Goal: Task Accomplishment & Management: Manage account settings

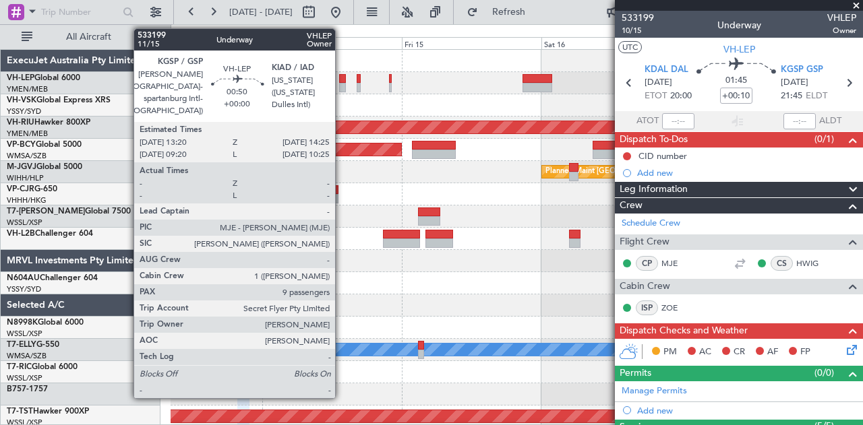
click at [342, 78] on div at bounding box center [342, 78] width 7 height 9
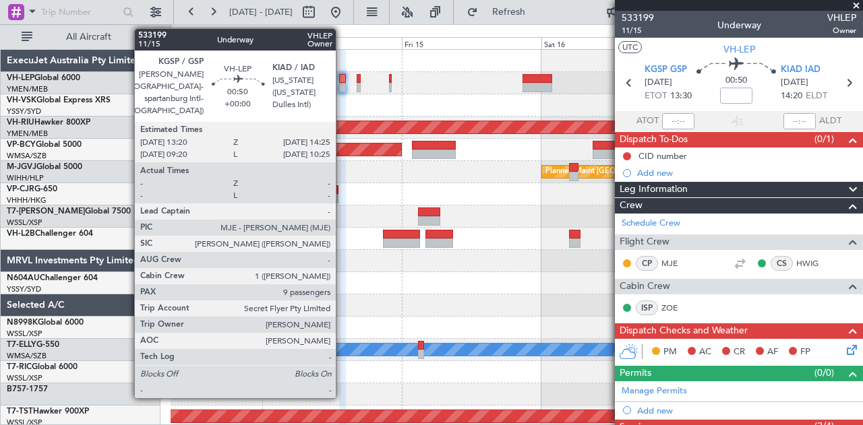
click at [343, 84] on div at bounding box center [342, 87] width 7 height 9
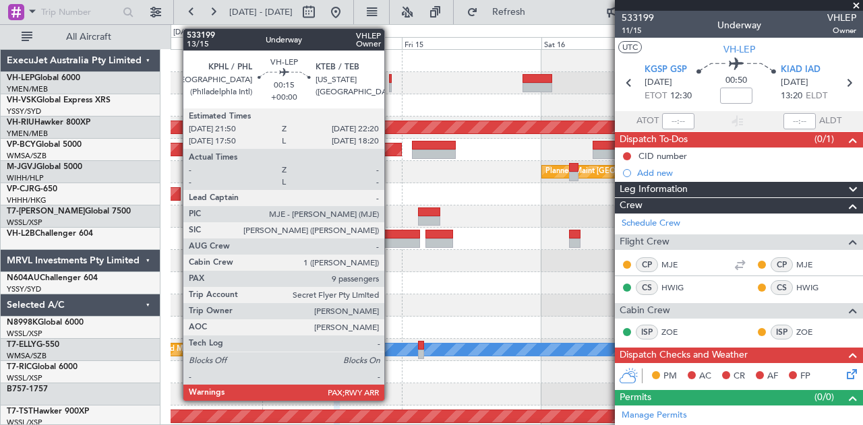
click at [391, 76] on div at bounding box center [390, 78] width 3 height 9
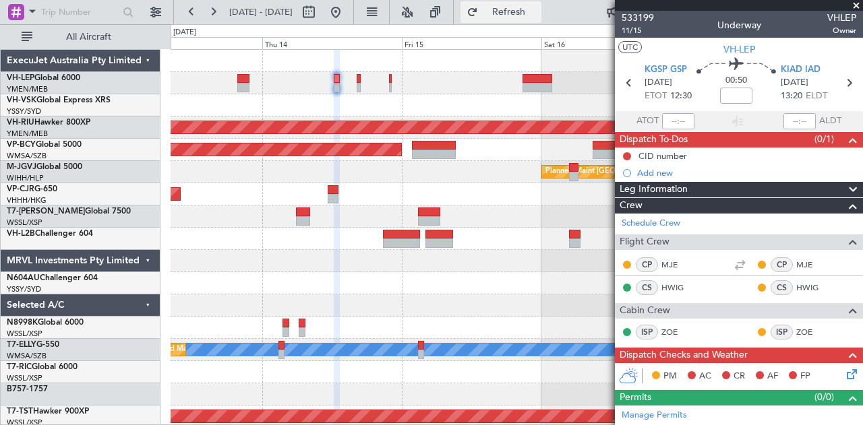
click at [537, 9] on span "Refresh" at bounding box center [509, 11] width 57 height 9
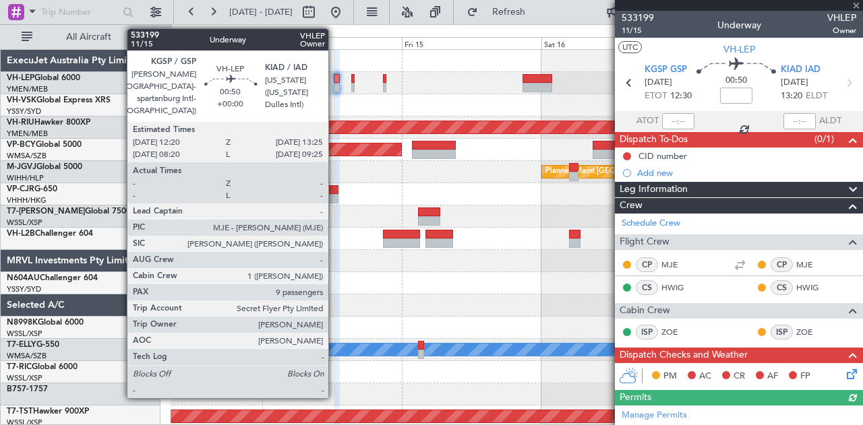
click at [335, 84] on div at bounding box center [337, 87] width 7 height 9
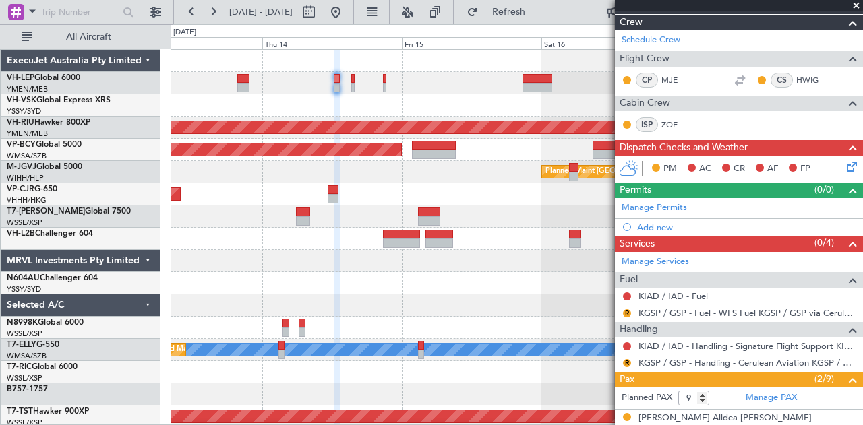
scroll to position [270, 0]
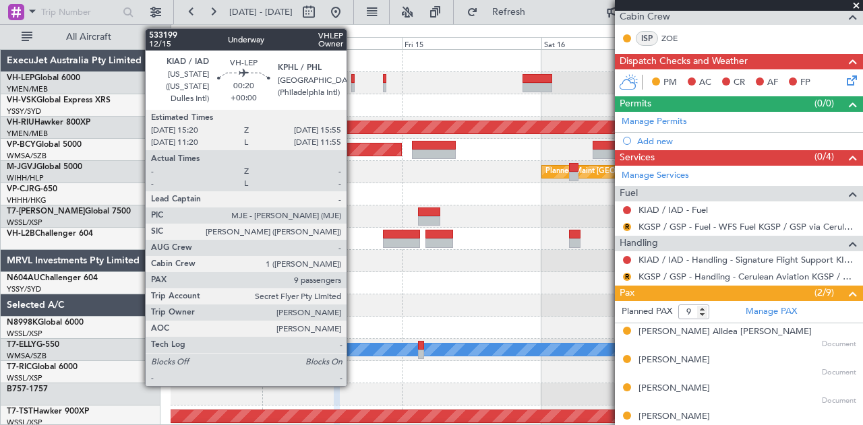
click at [353, 80] on div at bounding box center [353, 78] width 4 height 9
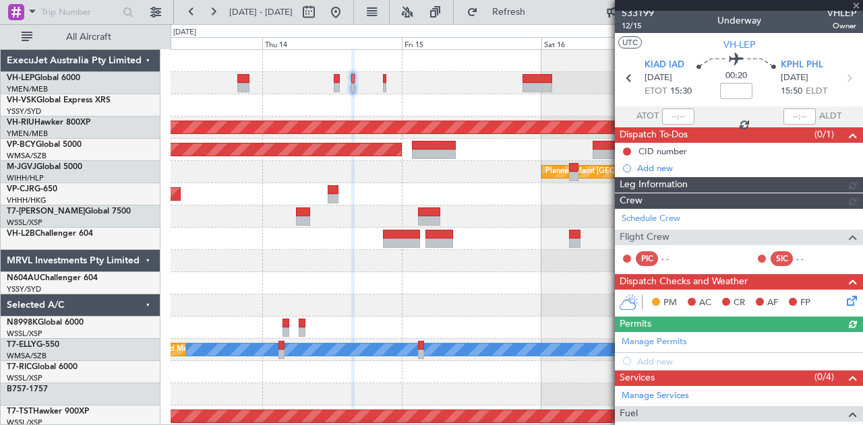
scroll to position [0, 0]
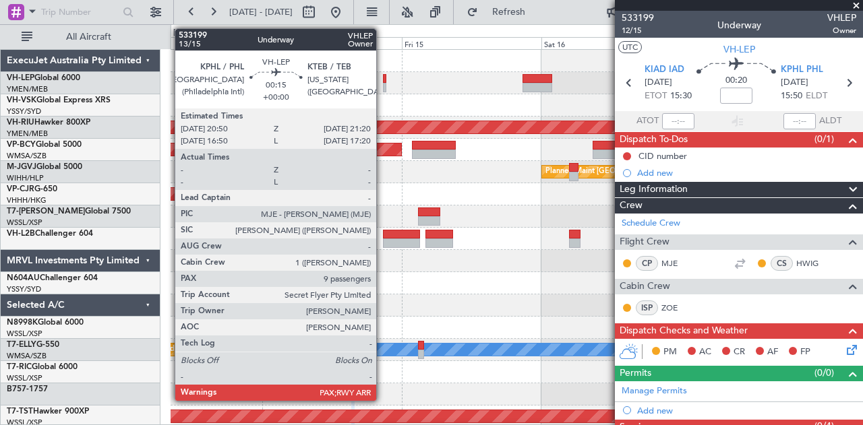
click at [383, 79] on div at bounding box center [384, 78] width 3 height 9
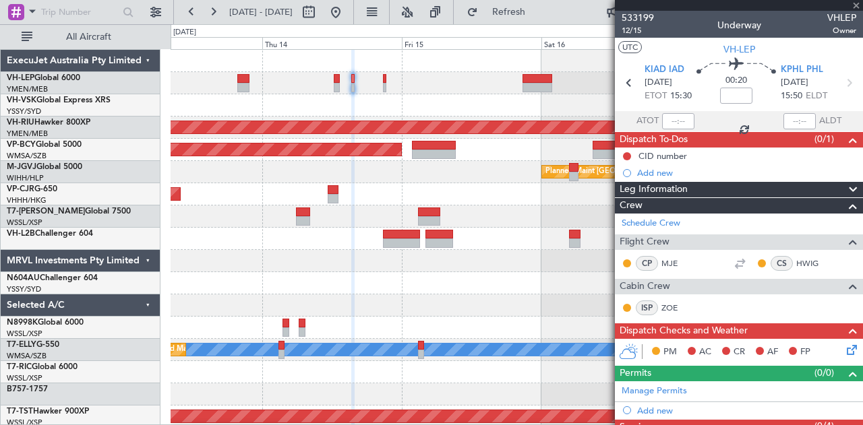
type input "10"
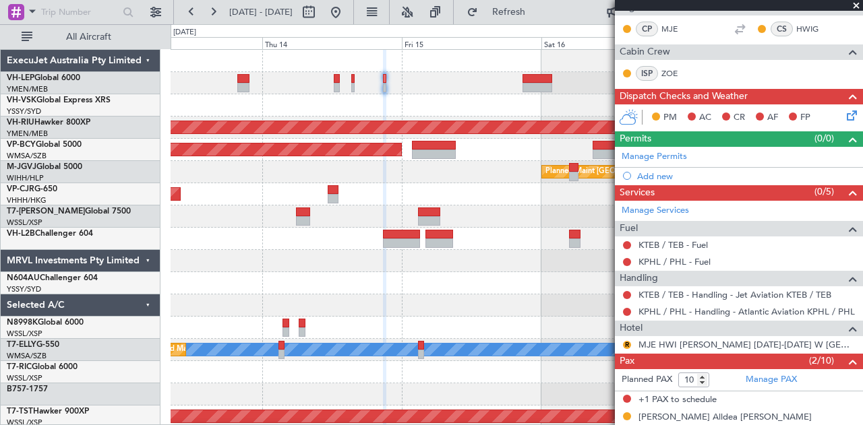
scroll to position [270, 0]
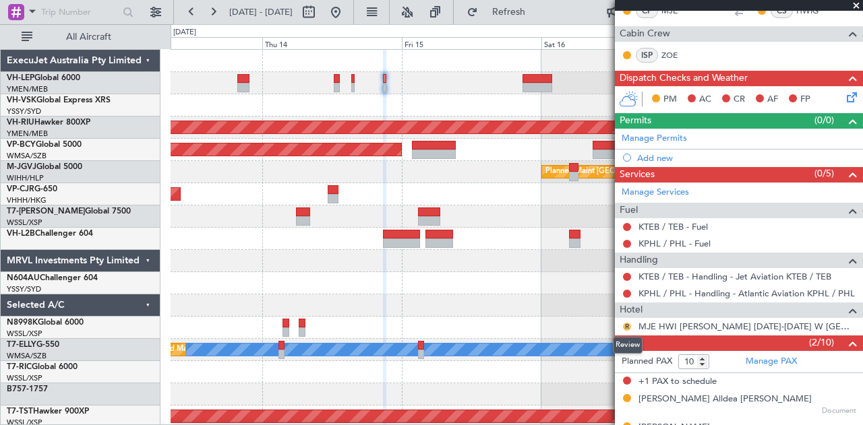
click at [627, 323] on button "R" at bounding box center [627, 327] width 8 height 8
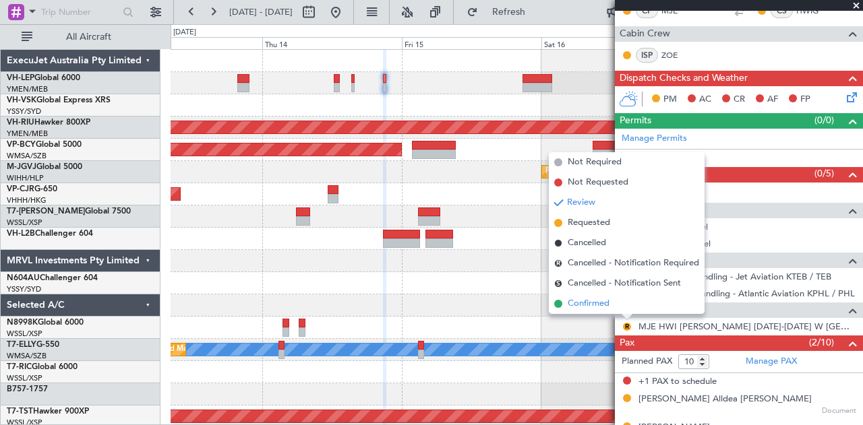
click at [608, 305] on span "Confirmed" at bounding box center [589, 303] width 42 height 13
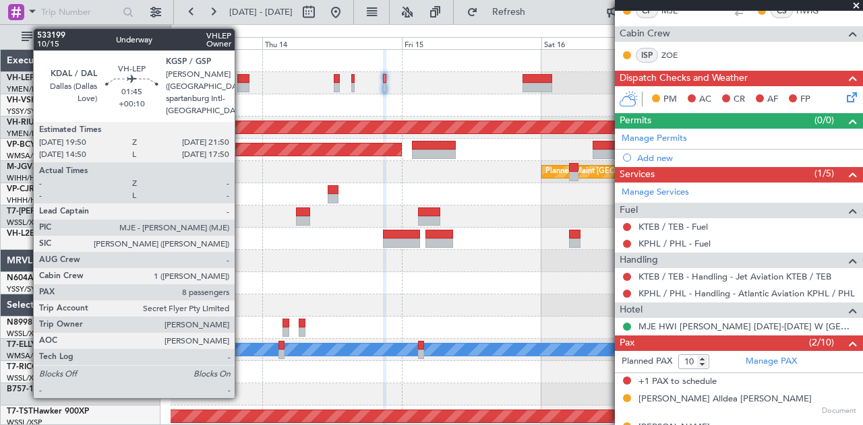
click at [241, 87] on div at bounding box center [243, 87] width 12 height 9
click at [244, 86] on div at bounding box center [243, 87] width 12 height 9
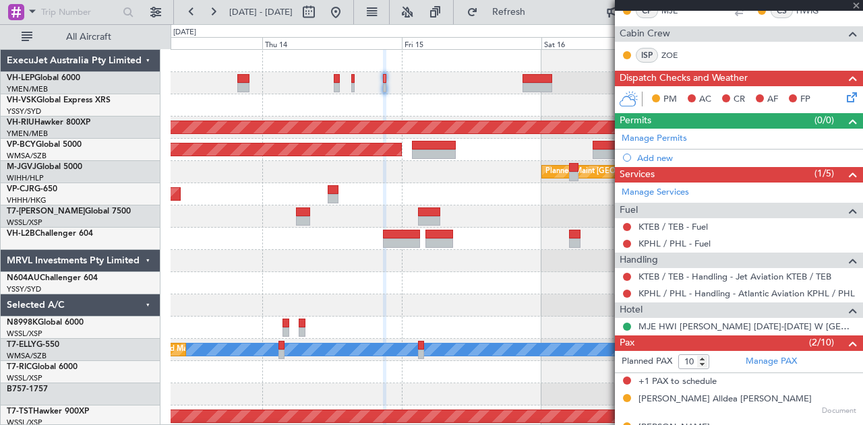
type input "+00:10"
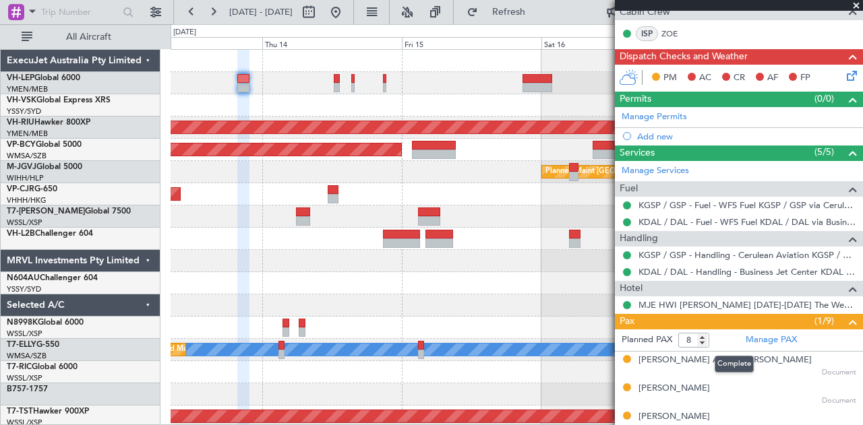
scroll to position [458, 0]
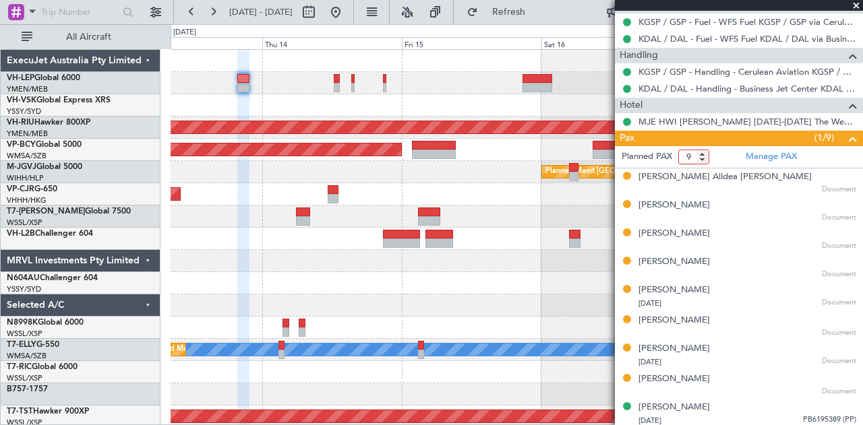
type input "9"
click at [703, 150] on input "9" at bounding box center [693, 157] width 31 height 15
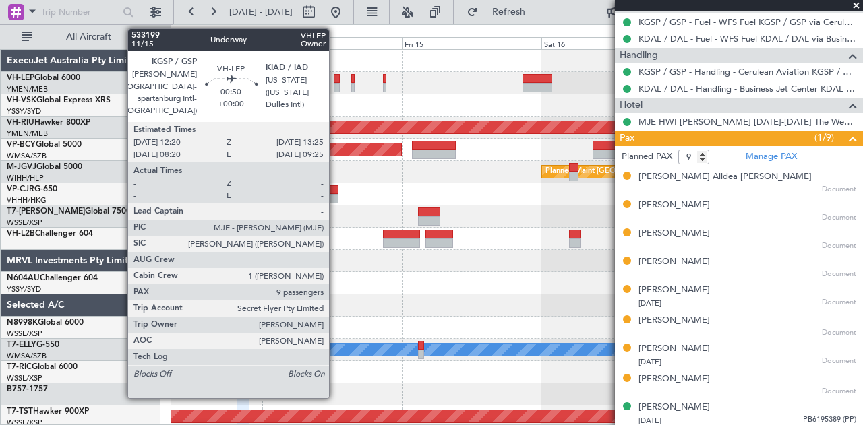
click at [336, 85] on div at bounding box center [337, 87] width 7 height 9
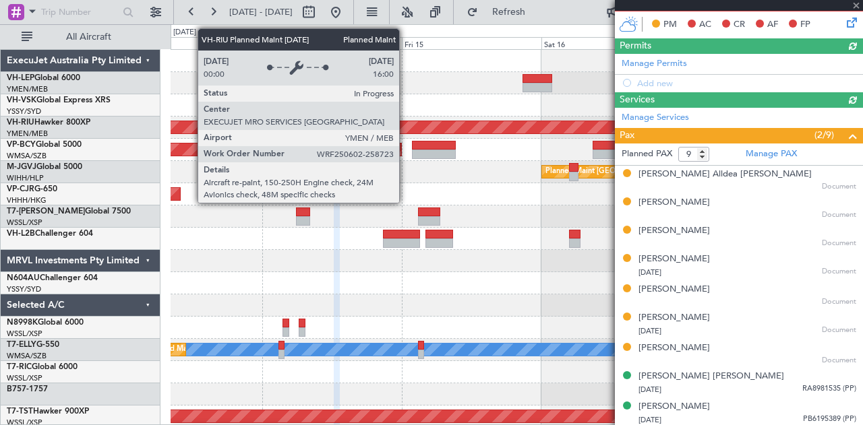
scroll to position [427, 0]
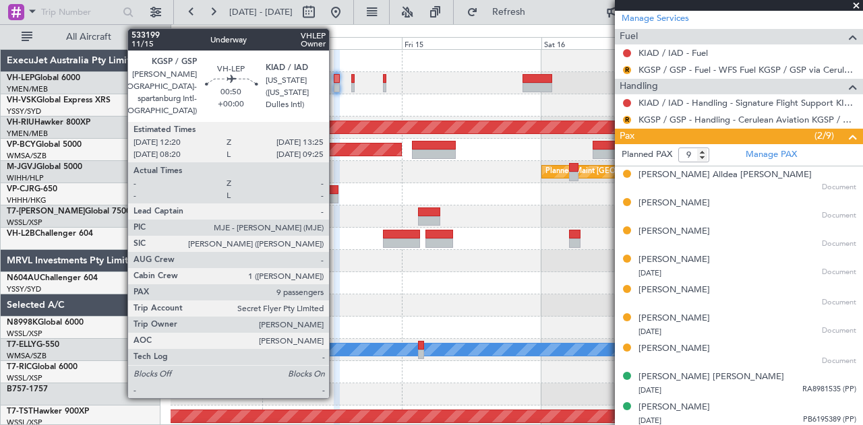
click at [336, 80] on div at bounding box center [337, 78] width 7 height 9
click at [337, 78] on div at bounding box center [337, 78] width 7 height 9
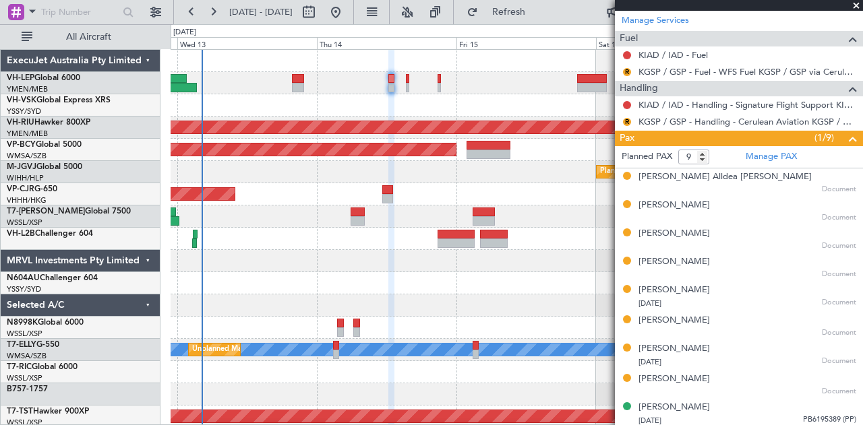
scroll to position [0, 0]
click at [502, 105] on div "Unplanned Maint Sydney ([PERSON_NAME] Intl)" at bounding box center [517, 105] width 692 height 22
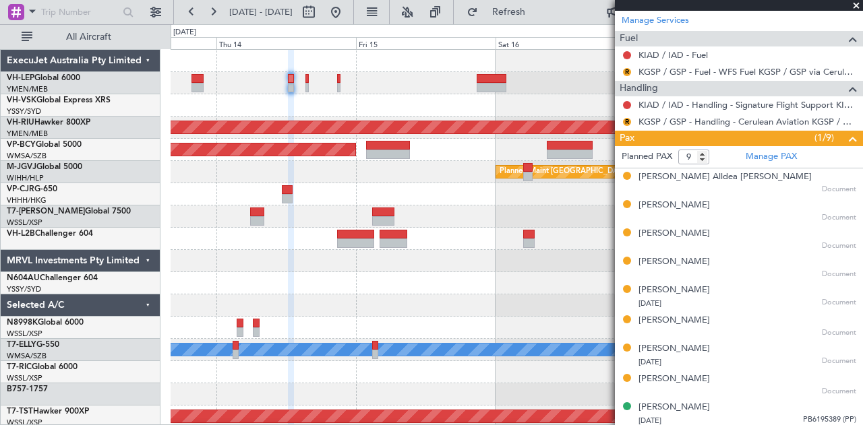
click at [434, 96] on div "Unplanned Maint Sydney ([PERSON_NAME] Intl) Planned Maint [GEOGRAPHIC_DATA] ([G…" at bounding box center [517, 417] width 692 height 734
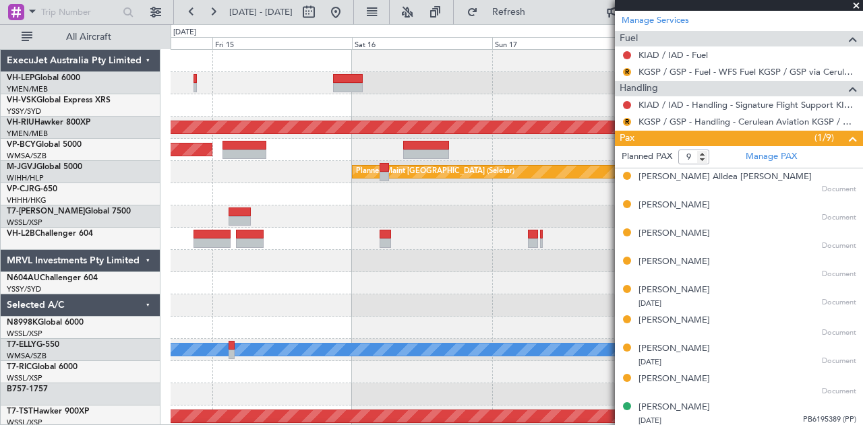
click at [384, 106] on div "Planned Maint [GEOGRAPHIC_DATA] ([GEOGRAPHIC_DATA]) Planned Maint [GEOGRAPHIC_D…" at bounding box center [517, 417] width 692 height 734
click at [441, 108] on div at bounding box center [517, 105] width 692 height 22
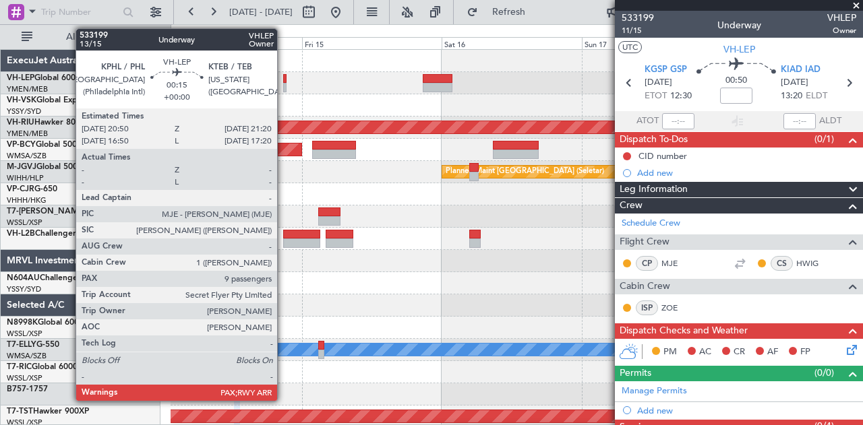
click at [285, 81] on div at bounding box center [284, 78] width 3 height 9
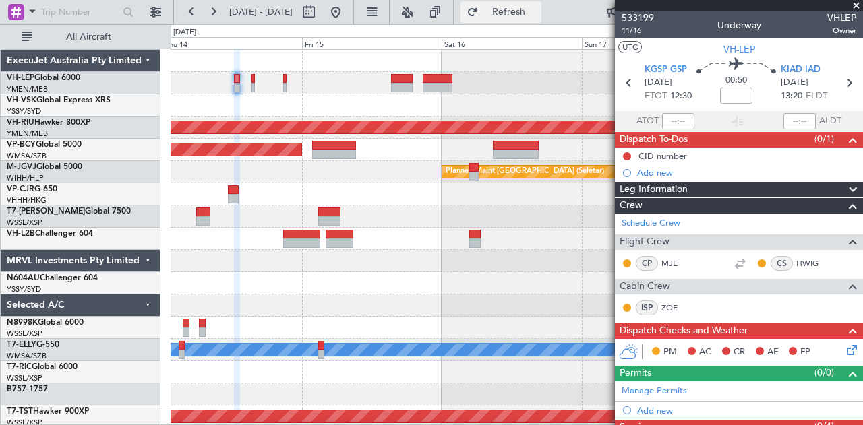
click at [530, 5] on button "Refresh" at bounding box center [500, 12] width 81 height 22
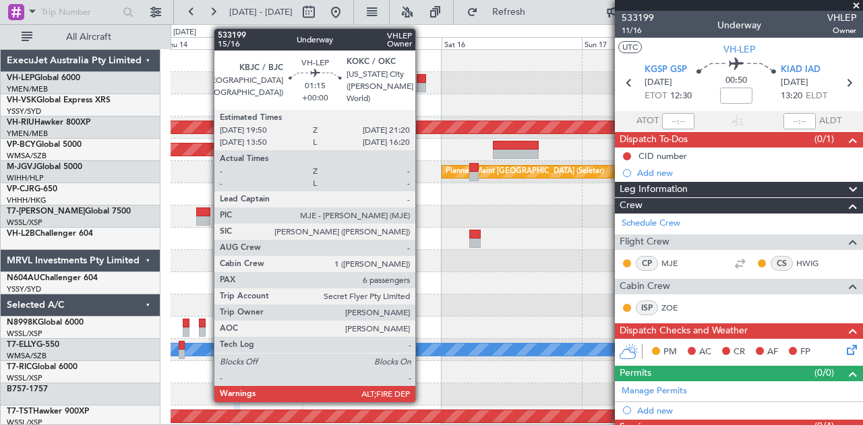
click at [422, 86] on div at bounding box center [421, 87] width 9 height 9
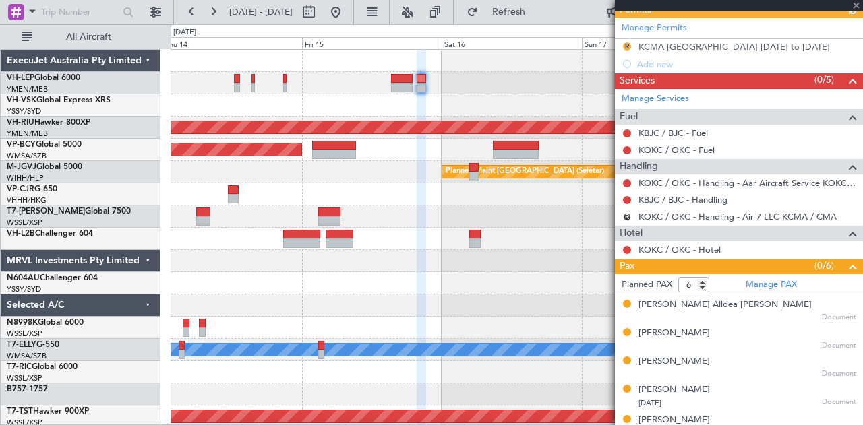
scroll to position [438, 0]
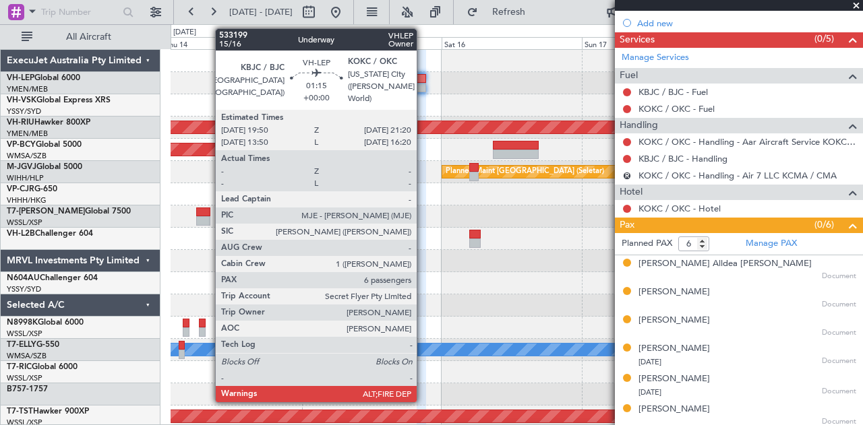
click at [423, 84] on div at bounding box center [421, 87] width 9 height 9
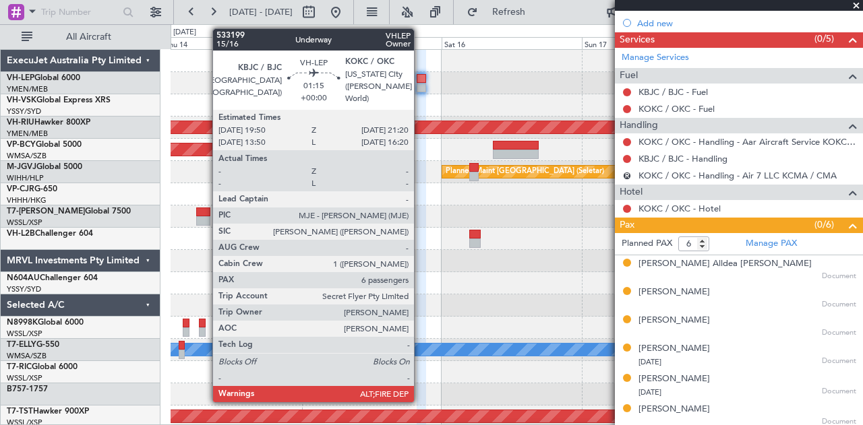
click at [421, 85] on div at bounding box center [421, 87] width 9 height 9
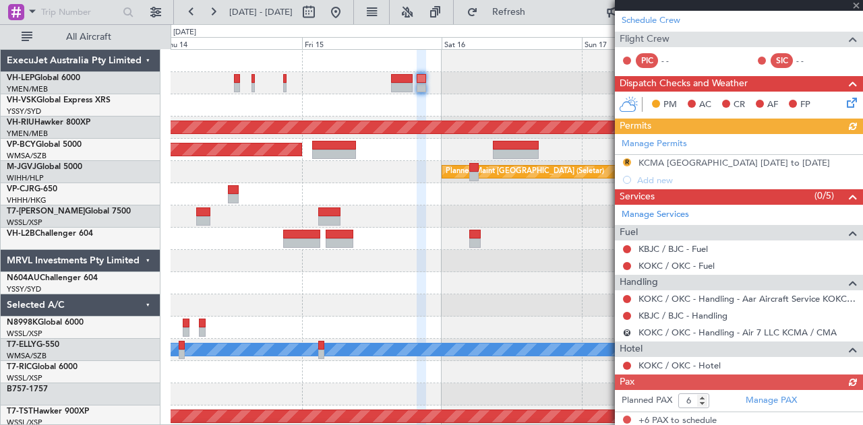
scroll to position [281, 0]
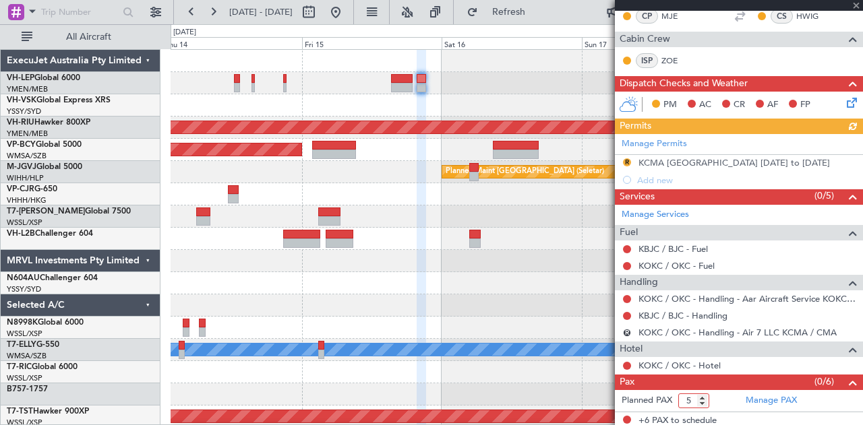
click at [703, 397] on input "5" at bounding box center [693, 401] width 31 height 15
click at [703, 397] on input "4" at bounding box center [693, 401] width 31 height 15
click at [703, 397] on input "3" at bounding box center [693, 401] width 31 height 15
click at [703, 397] on input "2" at bounding box center [693, 401] width 31 height 15
click at [703, 397] on input "1" at bounding box center [693, 401] width 31 height 15
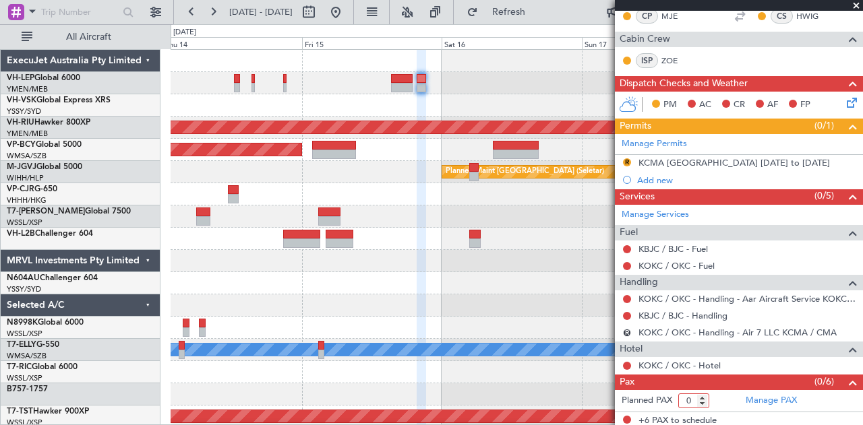
type input "0"
click at [703, 397] on input "0" at bounding box center [693, 401] width 31 height 15
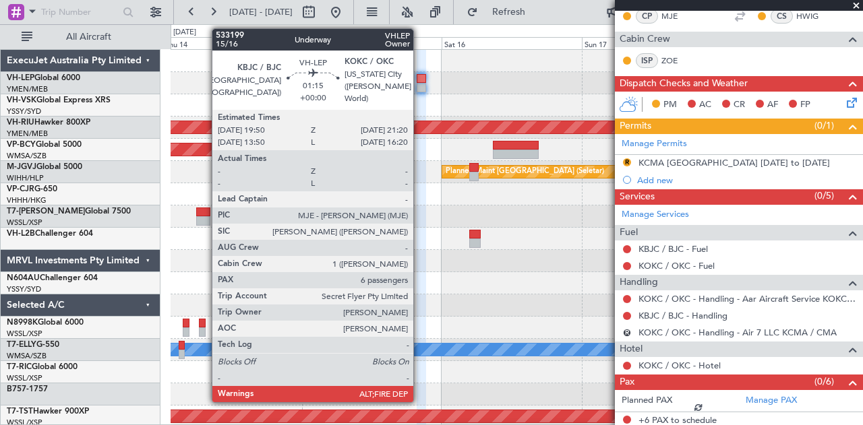
click at [420, 79] on div at bounding box center [421, 78] width 9 height 9
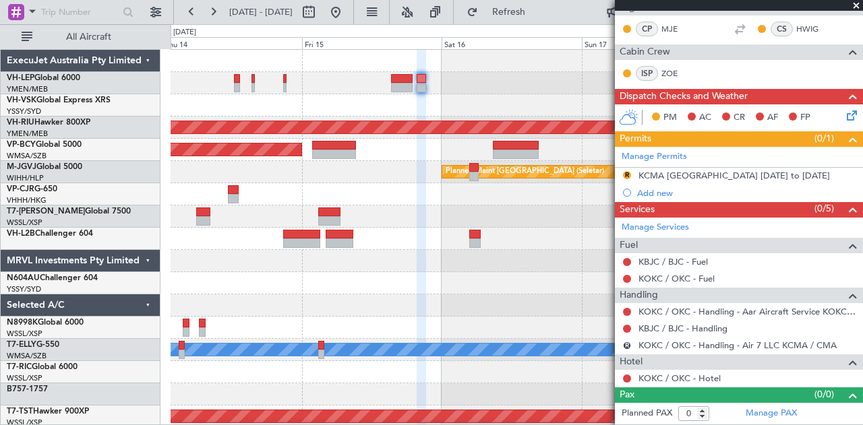
scroll to position [264, 0]
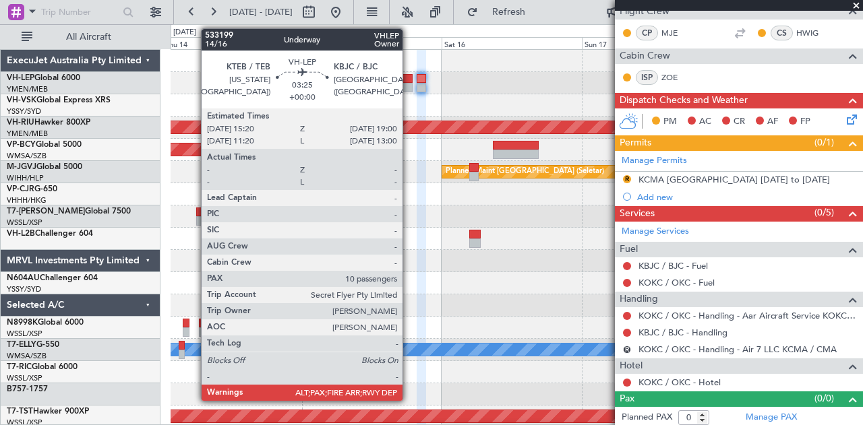
click at [409, 84] on div at bounding box center [402, 87] width 22 height 9
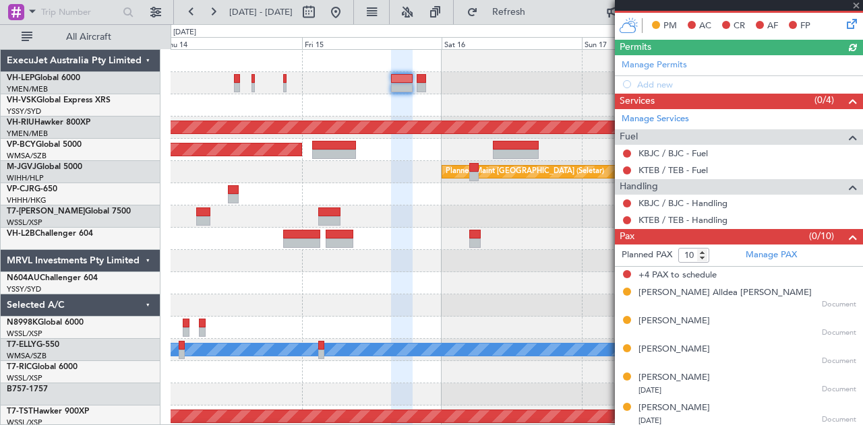
scroll to position [328, 0]
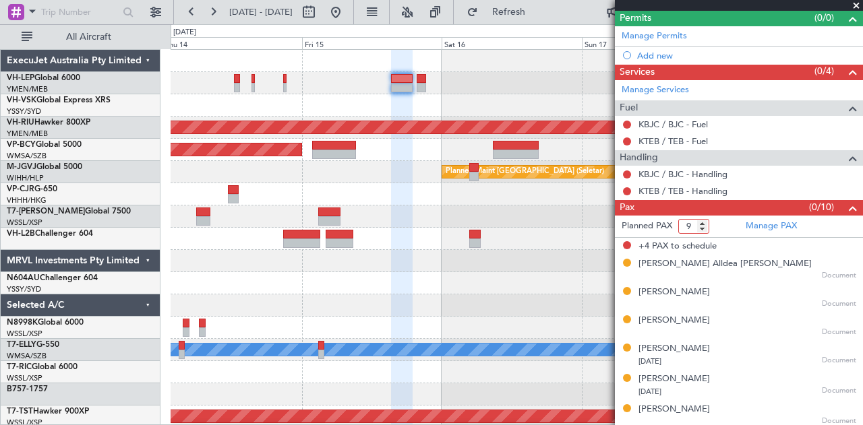
click at [703, 227] on input "9" at bounding box center [693, 226] width 31 height 15
click at [703, 227] on input "8" at bounding box center [693, 226] width 31 height 15
click at [703, 227] on input "7" at bounding box center [693, 226] width 31 height 15
click at [703, 227] on input "6" at bounding box center [693, 226] width 31 height 15
click at [704, 225] on input "9" at bounding box center [693, 226] width 31 height 15
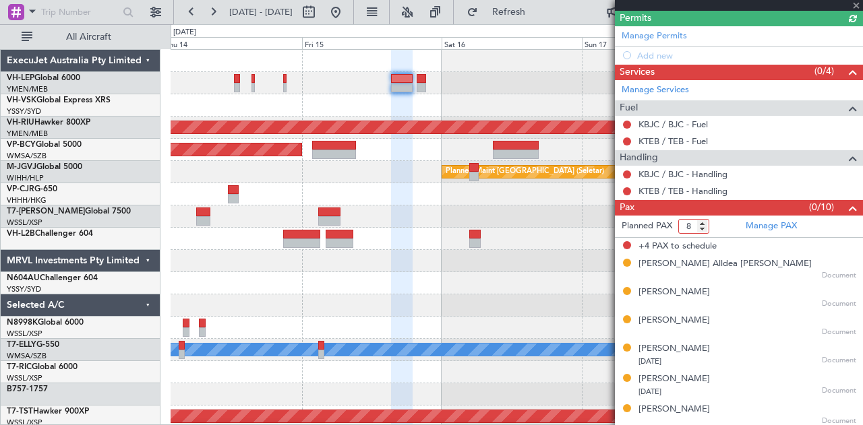
click at [704, 225] on input "8" at bounding box center [693, 226] width 31 height 15
click at [704, 225] on input "7" at bounding box center [693, 226] width 31 height 15
type input "6"
click at [704, 225] on input "6" at bounding box center [693, 226] width 31 height 15
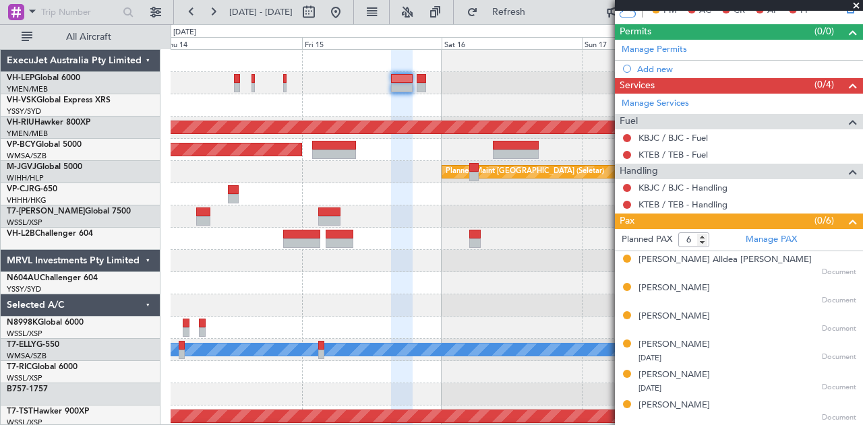
scroll to position [310, 0]
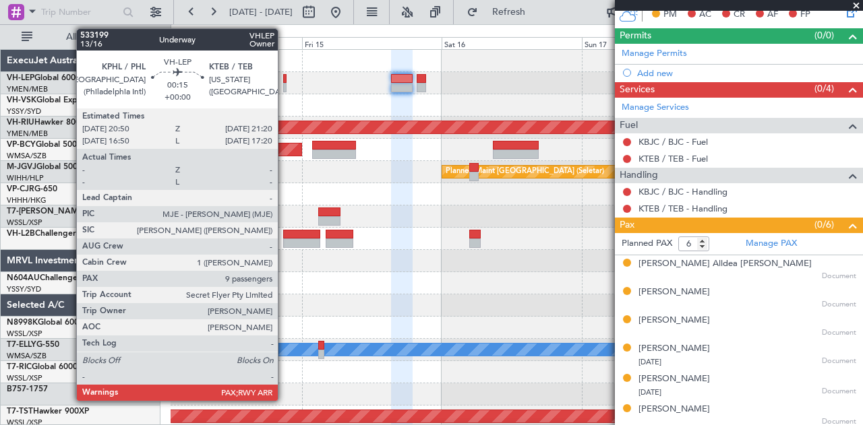
click at [285, 82] on div at bounding box center [284, 78] width 3 height 9
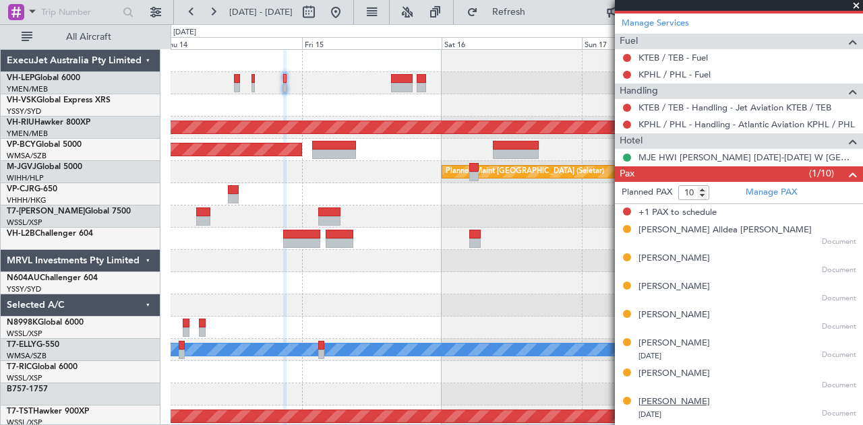
scroll to position [492, 0]
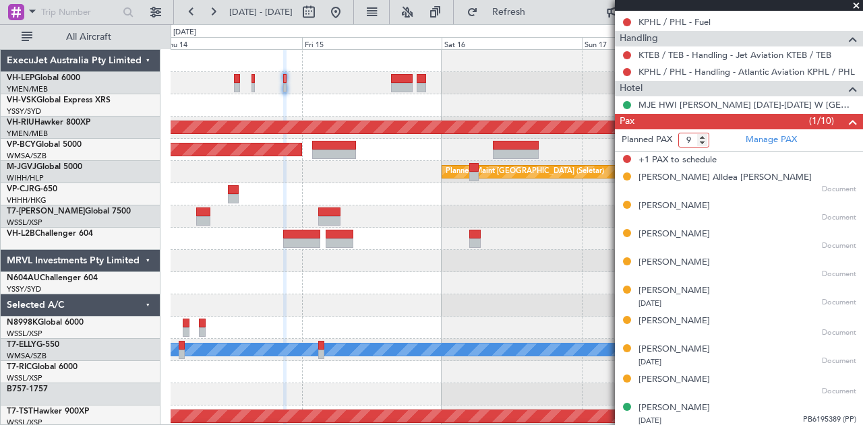
type input "9"
click at [703, 142] on input "9" at bounding box center [693, 140] width 31 height 15
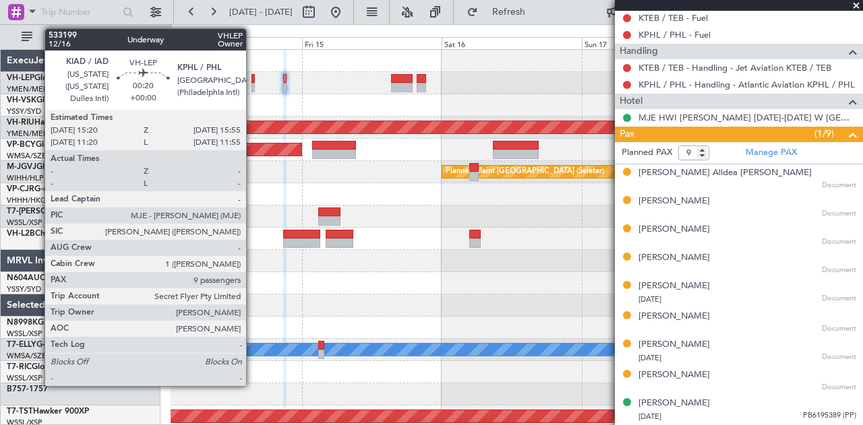
scroll to position [475, 0]
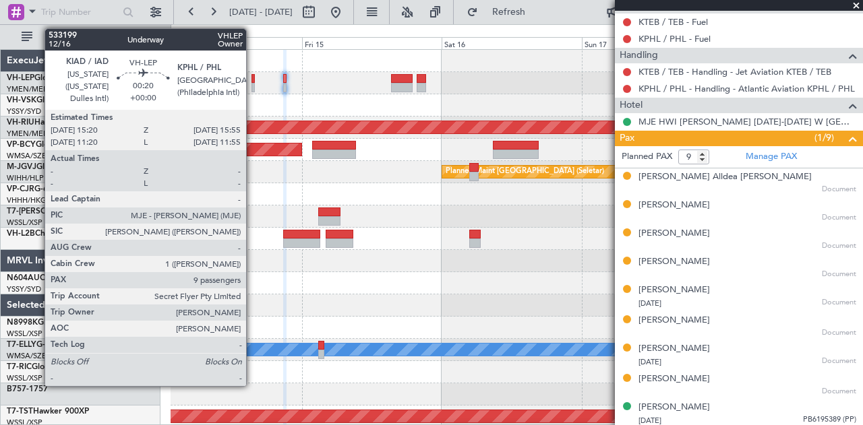
click at [253, 86] on div at bounding box center [253, 87] width 4 height 9
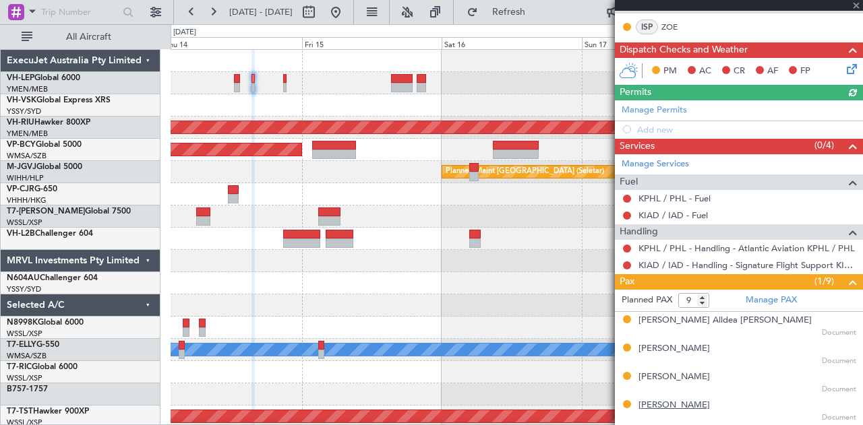
scroll to position [425, 0]
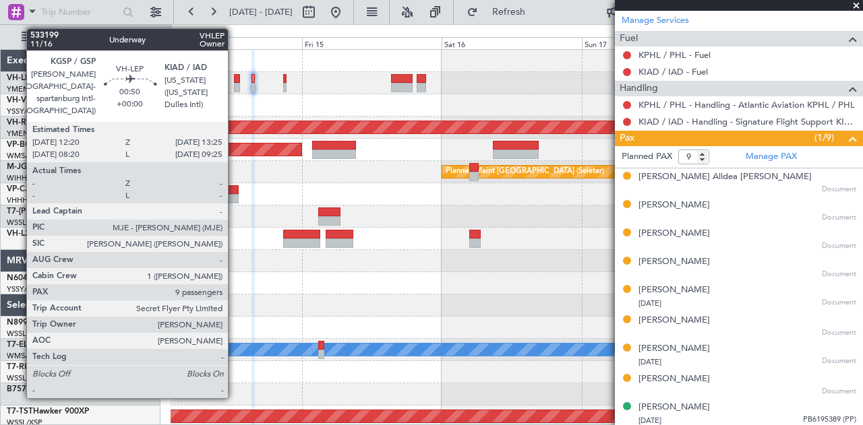
click at [235, 86] on div at bounding box center [237, 87] width 7 height 9
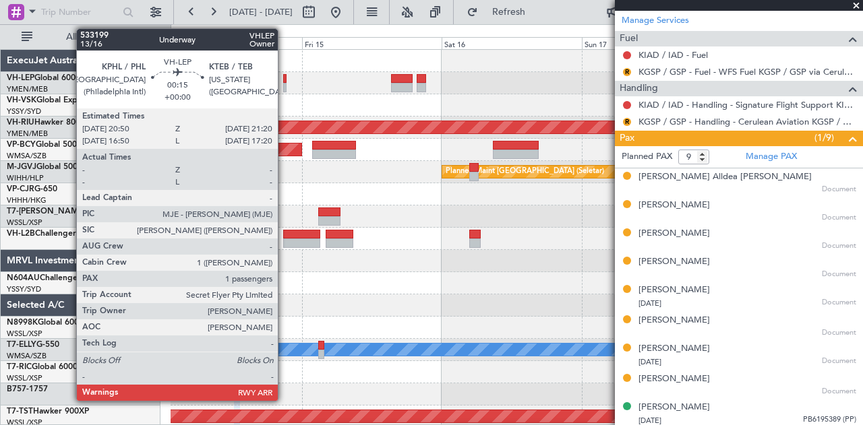
click at [285, 83] on div at bounding box center [284, 87] width 3 height 9
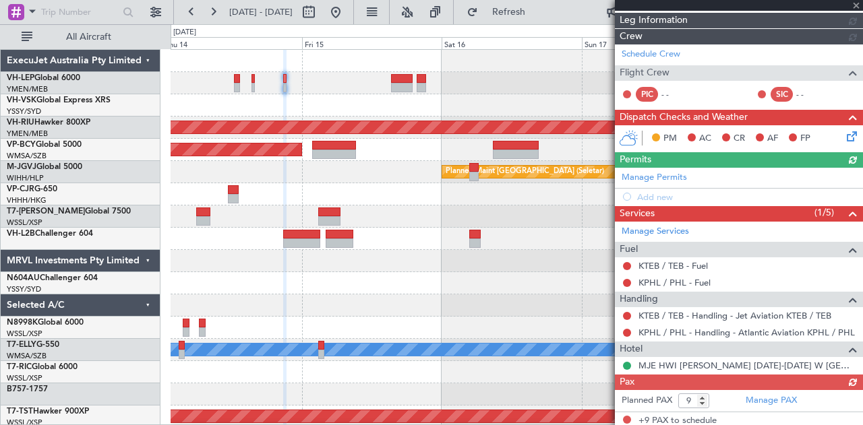
scroll to position [475, 0]
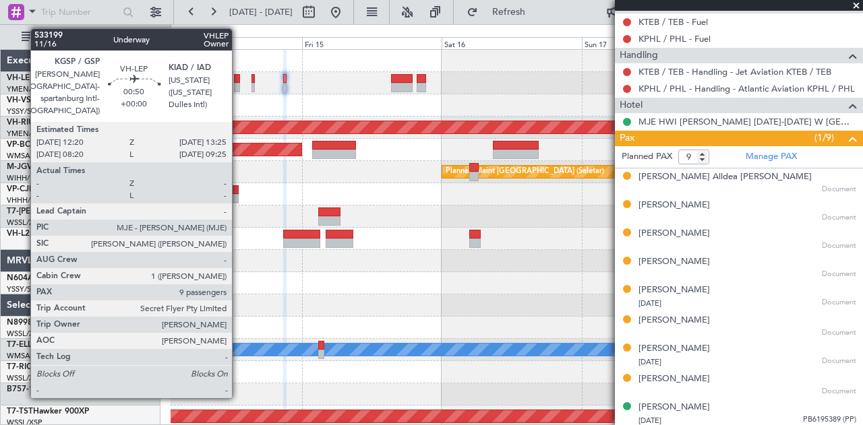
click at [239, 86] on div at bounding box center [237, 87] width 7 height 9
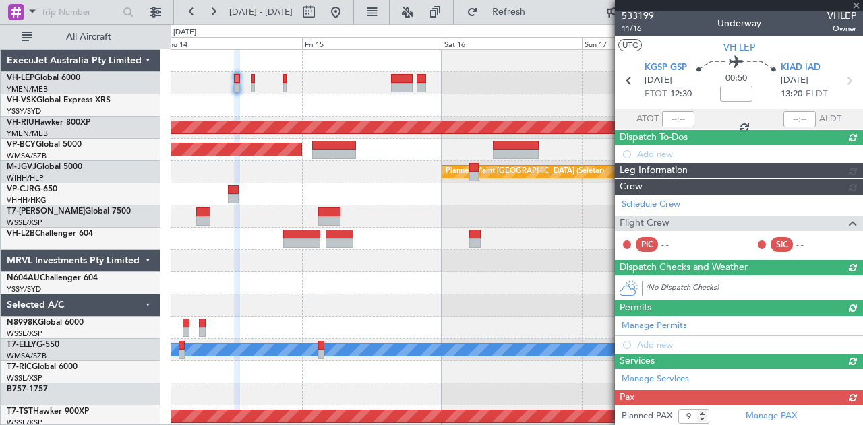
scroll to position [0, 0]
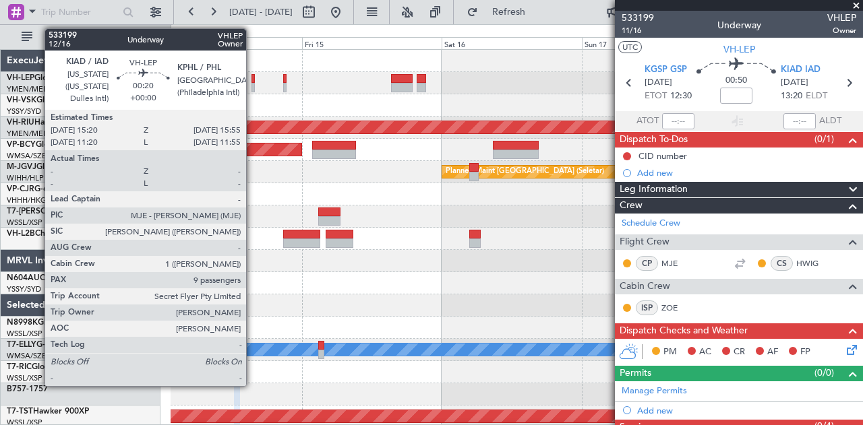
click at [253, 84] on div at bounding box center [253, 87] width 4 height 9
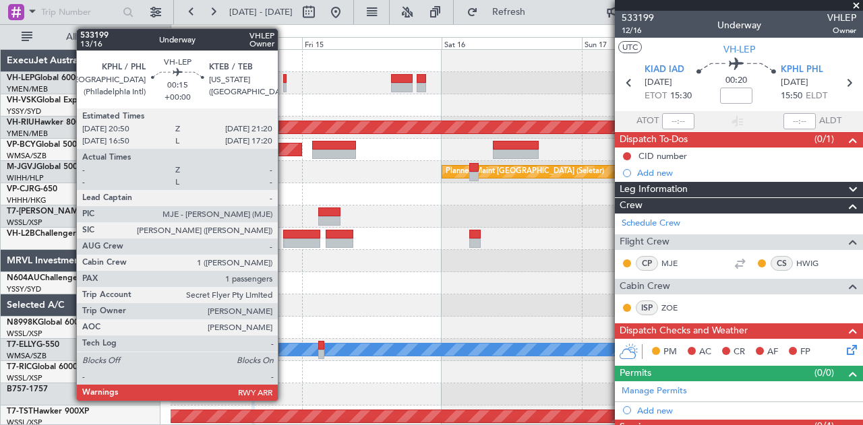
click at [285, 84] on div at bounding box center [284, 87] width 3 height 9
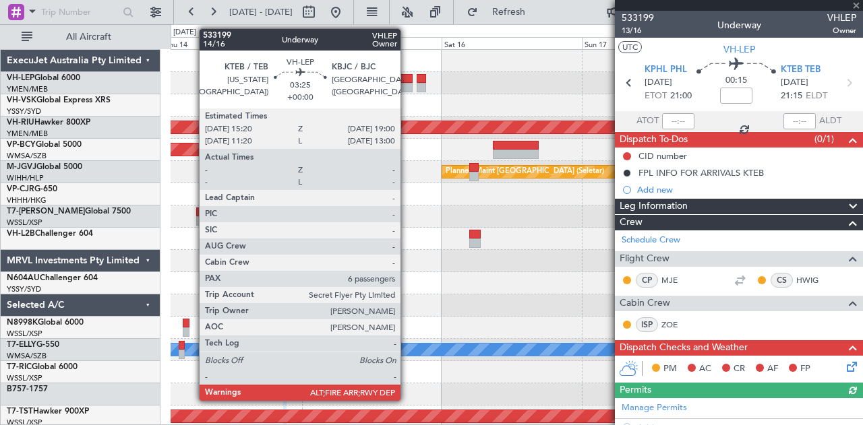
click at [407, 82] on div at bounding box center [402, 78] width 22 height 9
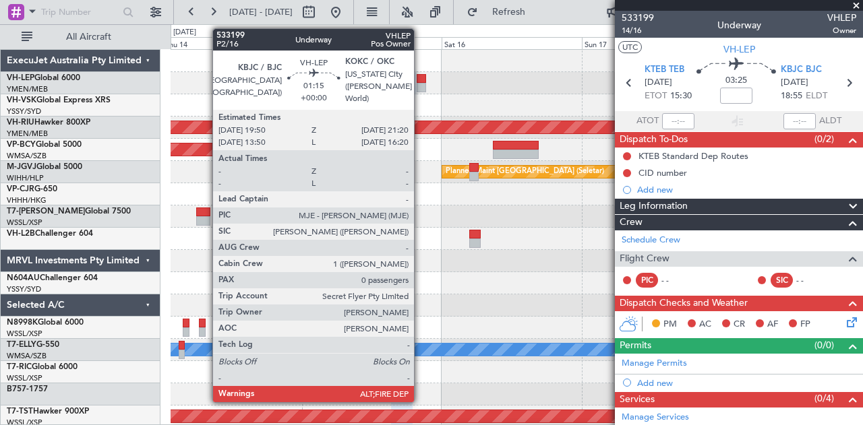
click at [421, 84] on div at bounding box center [421, 87] width 9 height 9
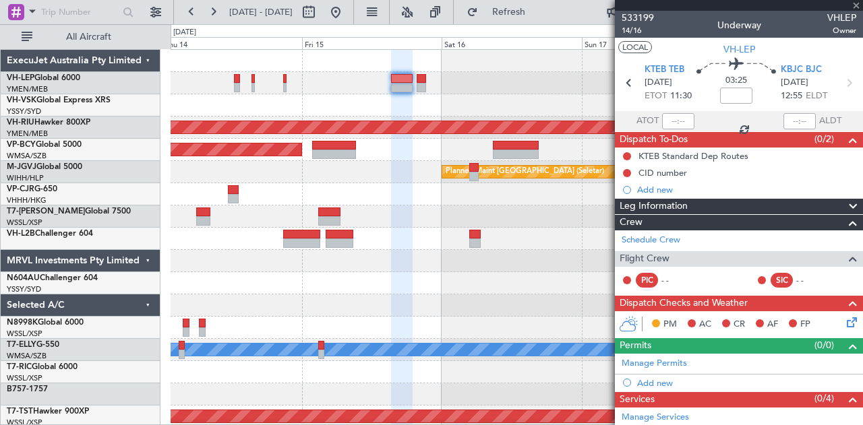
type input "0"
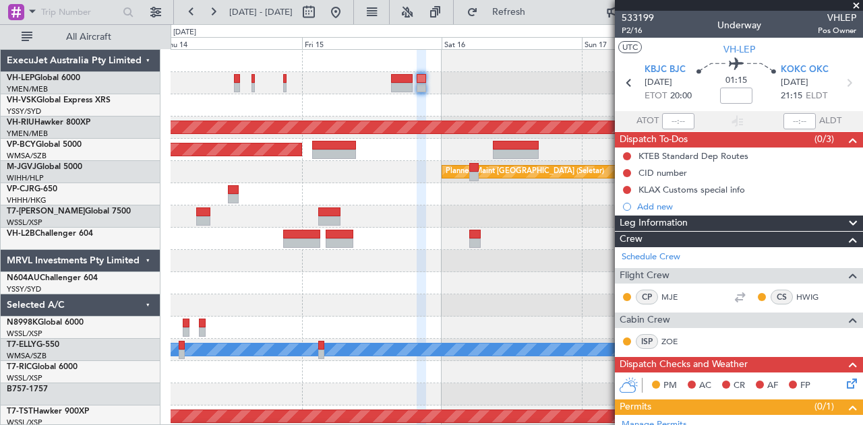
click at [296, 96] on div "Planned Maint [GEOGRAPHIC_DATA] ([GEOGRAPHIC_DATA]) Planned Maint [GEOGRAPHIC_D…" at bounding box center [517, 417] width 692 height 734
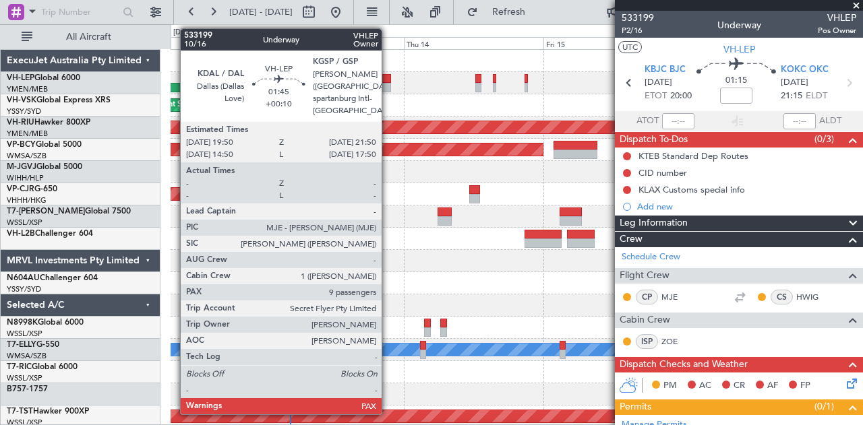
click at [388, 83] on div at bounding box center [385, 87] width 12 height 9
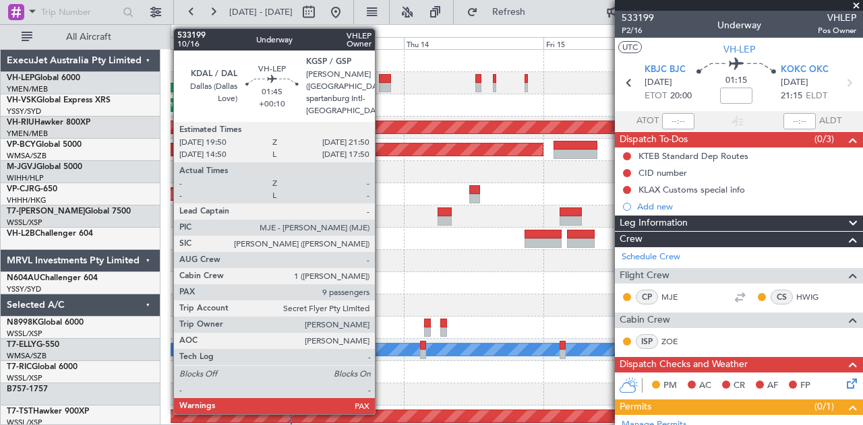
click at [382, 81] on div at bounding box center [385, 78] width 12 height 9
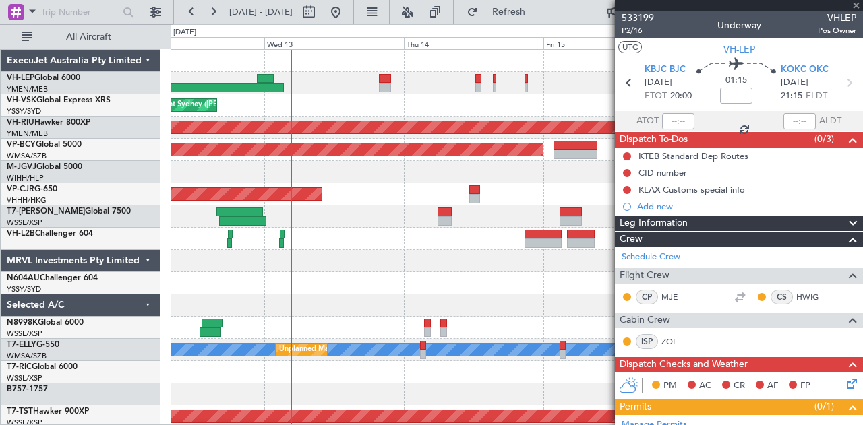
type input "+00:10"
type input "9"
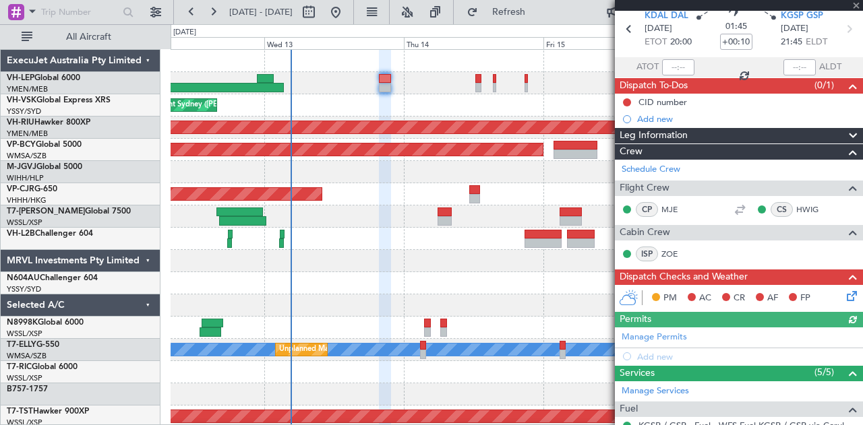
scroll to position [202, 0]
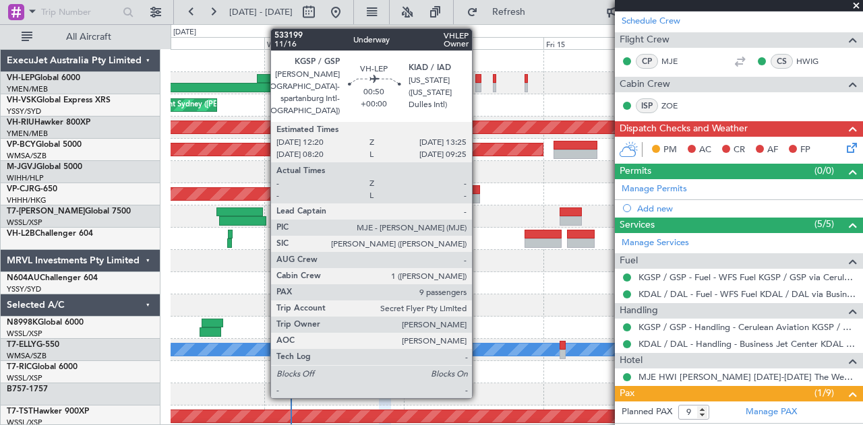
click at [479, 84] on div at bounding box center [478, 87] width 7 height 9
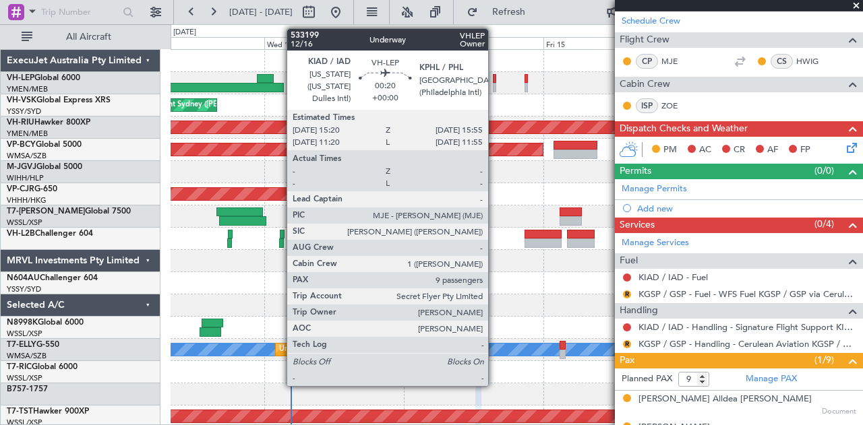
click at [495, 78] on div at bounding box center [495, 78] width 4 height 9
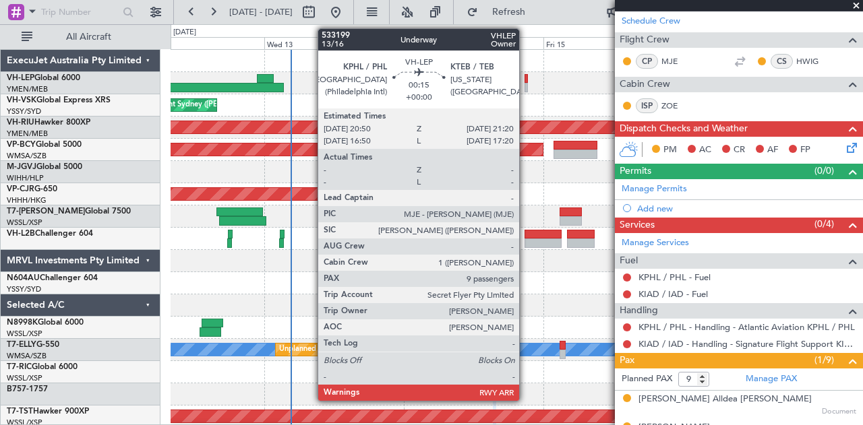
click at [526, 79] on div at bounding box center [526, 78] width 3 height 9
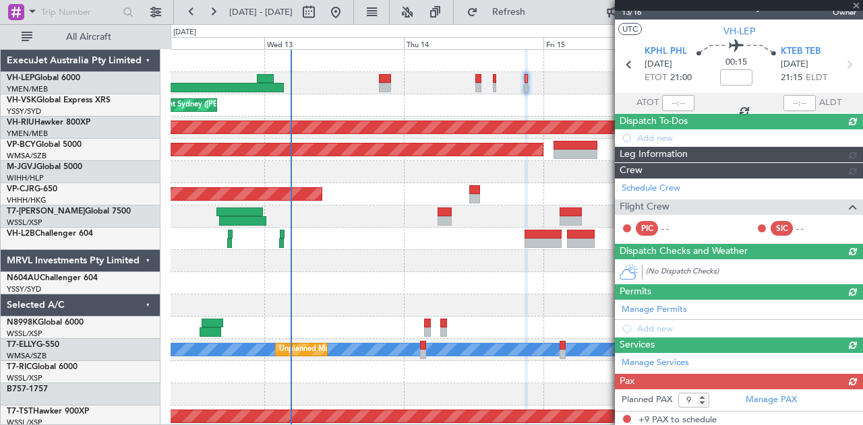
scroll to position [219, 0]
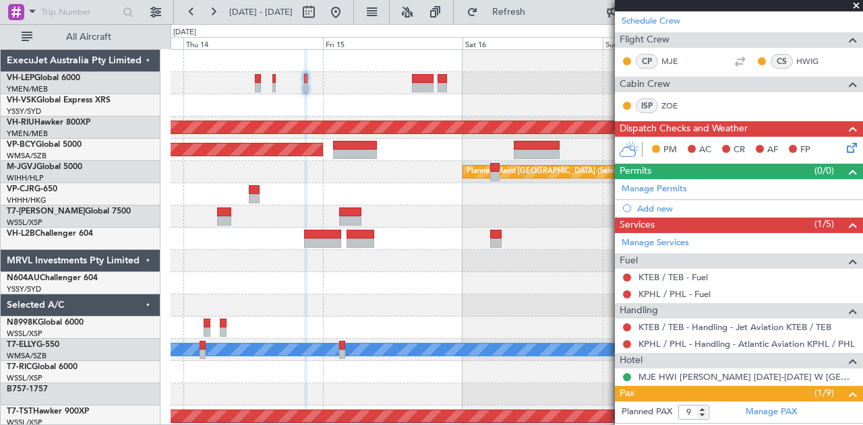
click at [353, 105] on div at bounding box center [517, 105] width 692 height 22
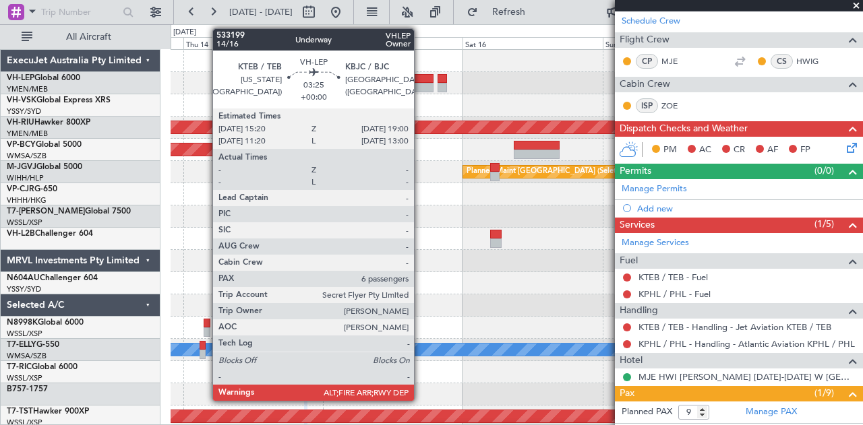
click at [421, 82] on div at bounding box center [423, 78] width 22 height 9
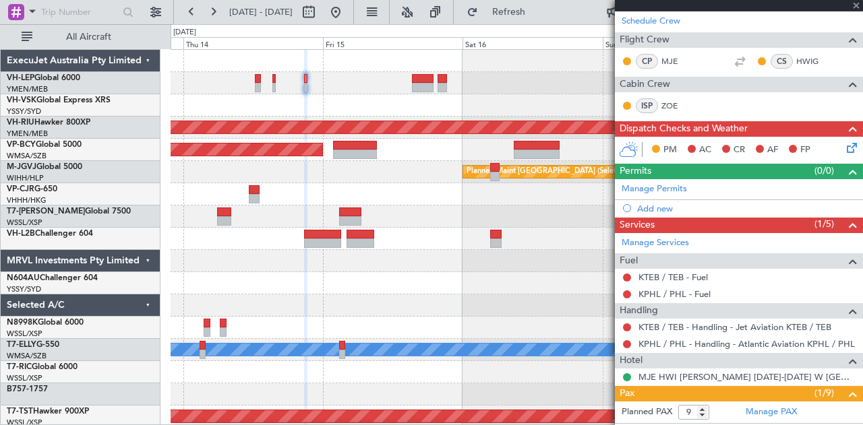
type input "6"
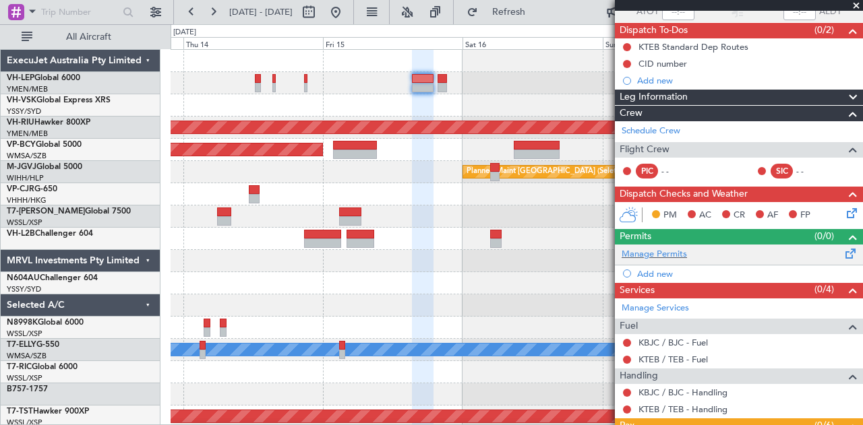
scroll to position [17, 0]
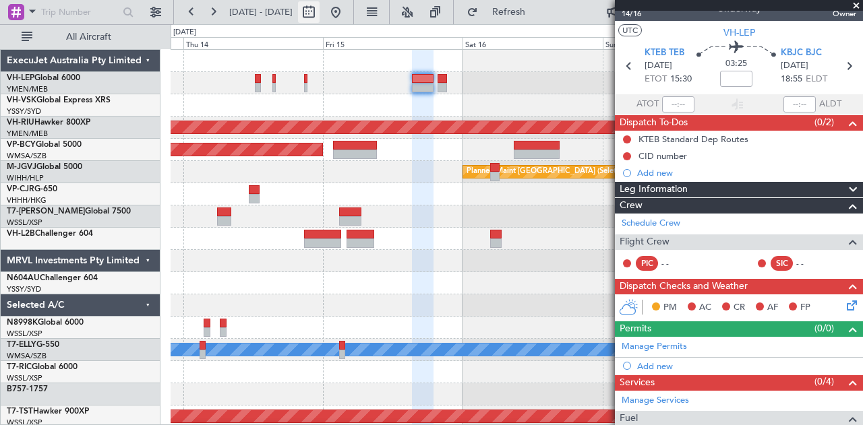
click at [320, 7] on button at bounding box center [309, 12] width 22 height 22
select select "8"
select select "2025"
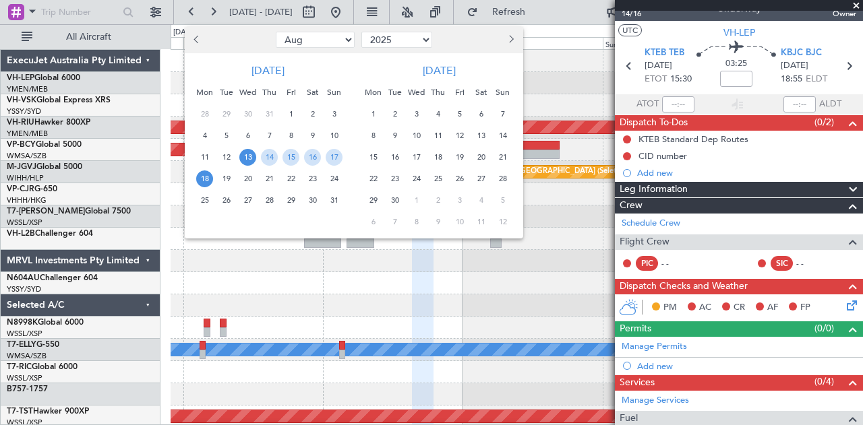
click at [512, 39] on span "Next month" at bounding box center [510, 39] width 8 height 8
click at [461, 115] on span "3" at bounding box center [459, 114] width 17 height 17
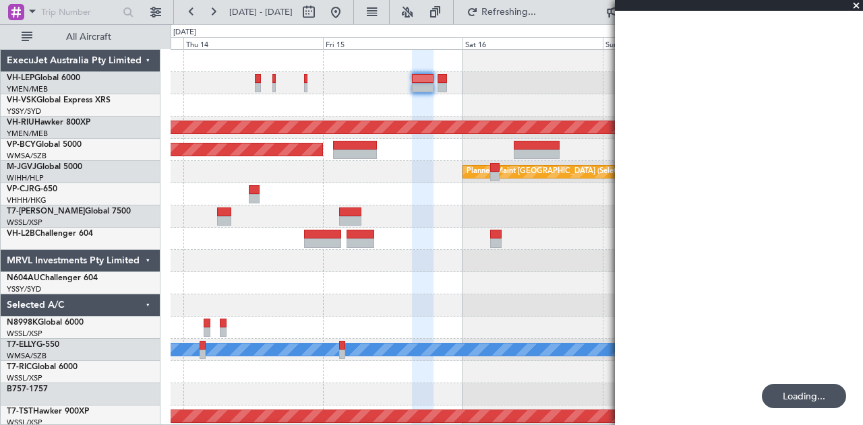
select select "10"
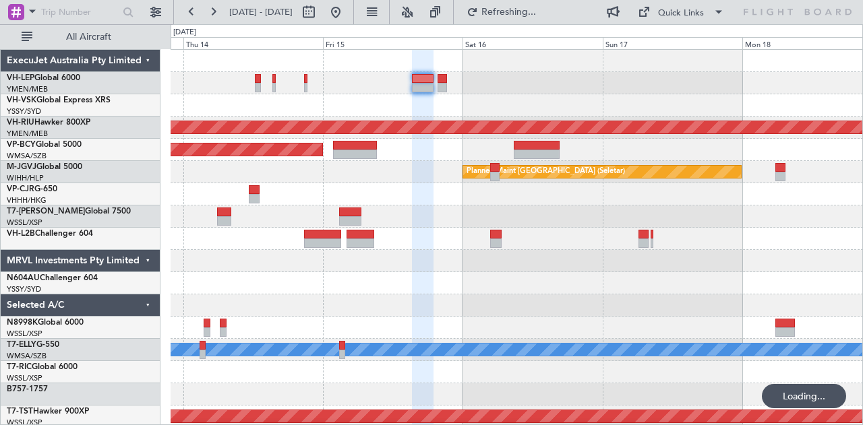
scroll to position [0, 0]
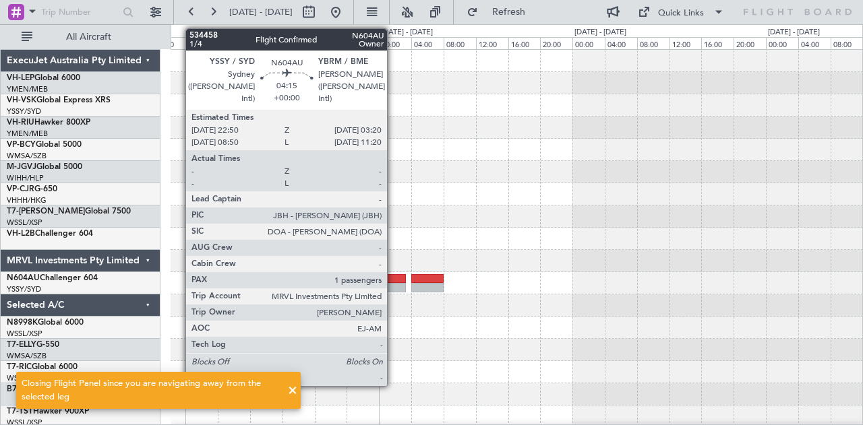
click at [394, 280] on div at bounding box center [387, 278] width 36 height 9
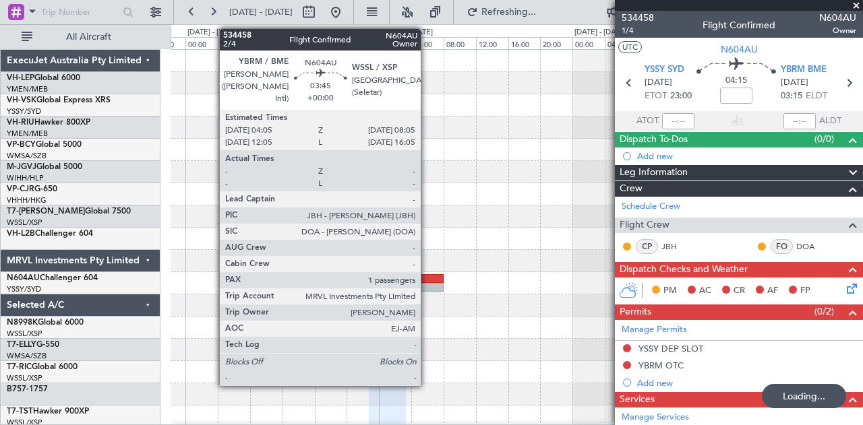
click at [427, 285] on div at bounding box center [427, 287] width 32 height 9
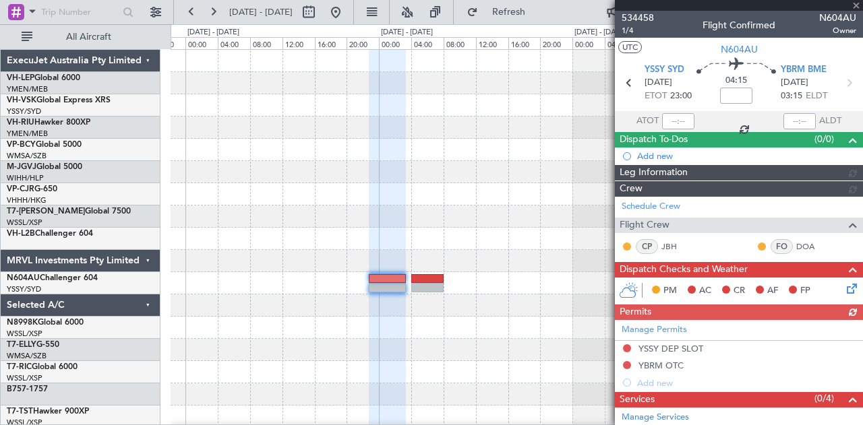
click at [316, 271] on div at bounding box center [517, 261] width 692 height 22
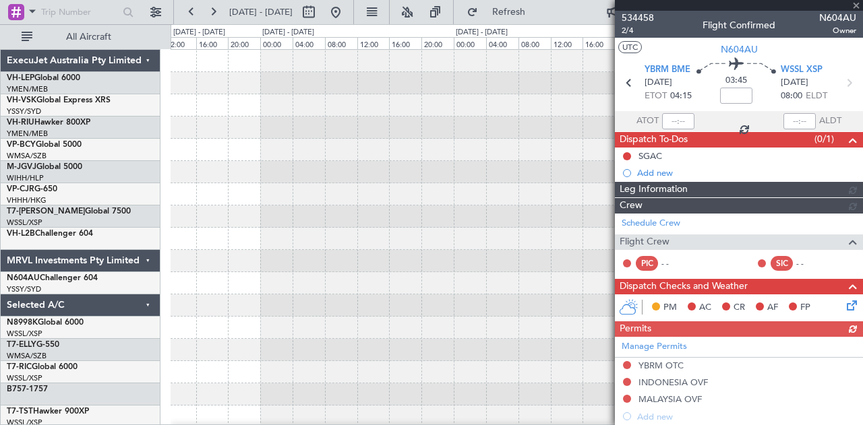
click at [275, 316] on div at bounding box center [517, 417] width 692 height 734
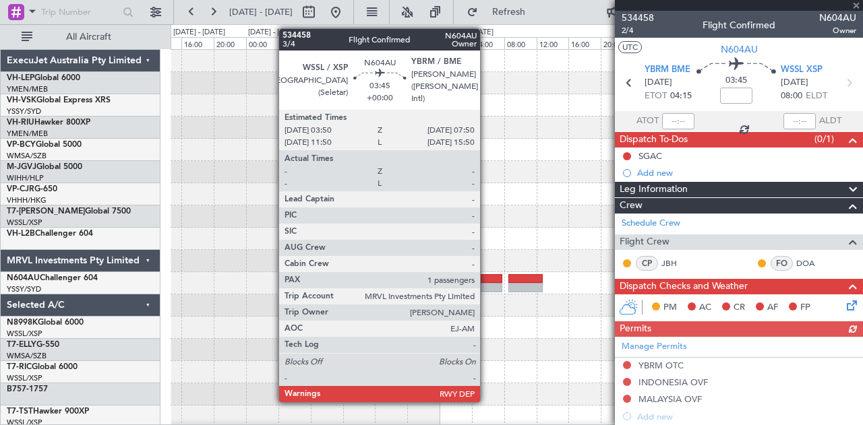
click at [487, 284] on div at bounding box center [486, 287] width 32 height 9
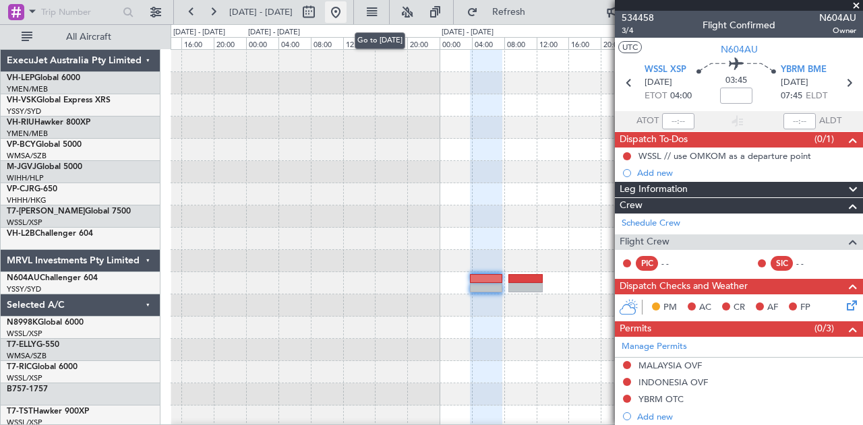
click at [347, 7] on button at bounding box center [336, 12] width 22 height 22
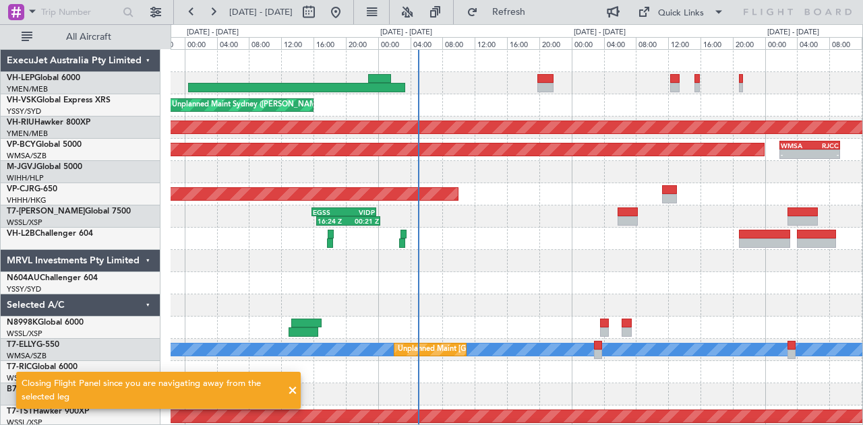
click at [432, 111] on div "Unplanned Maint Sydney ([PERSON_NAME] Intl)" at bounding box center [517, 105] width 692 height 22
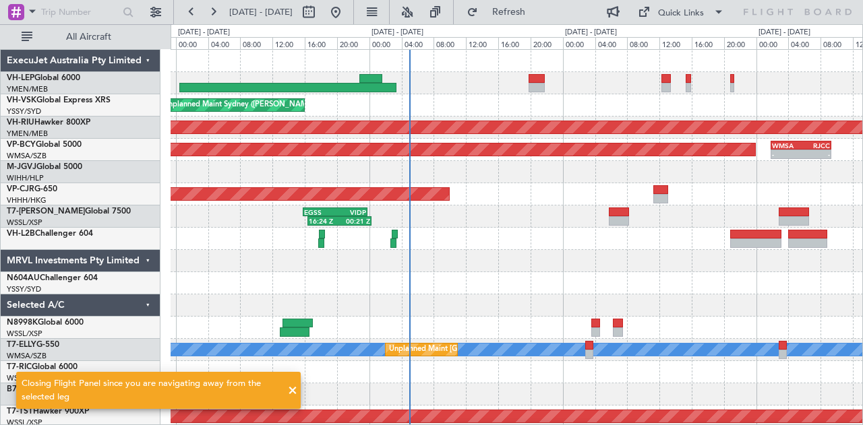
click at [502, 165] on div "Unplanned Maint Sydney ([PERSON_NAME] Intl) Planned Maint [GEOGRAPHIC_DATA] ([G…" at bounding box center [517, 417] width 692 height 734
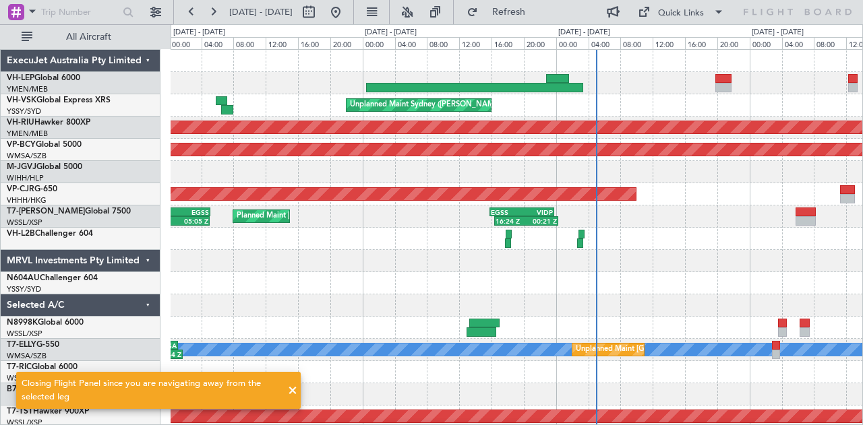
click at [470, 164] on div "[PERSON_NAME] San Antonio (San Antonio Intl) Planned Maint [GEOGRAPHIC_DATA] ([…" at bounding box center [517, 417] width 692 height 734
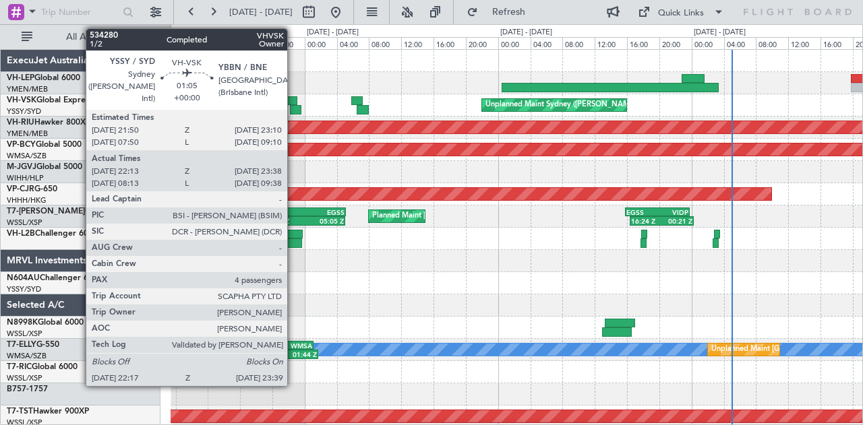
click at [294, 96] on div at bounding box center [292, 100] width 11 height 9
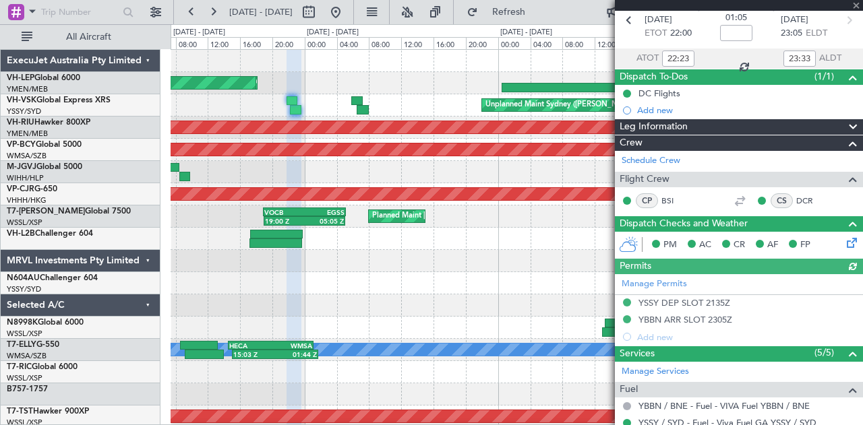
scroll to position [202, 0]
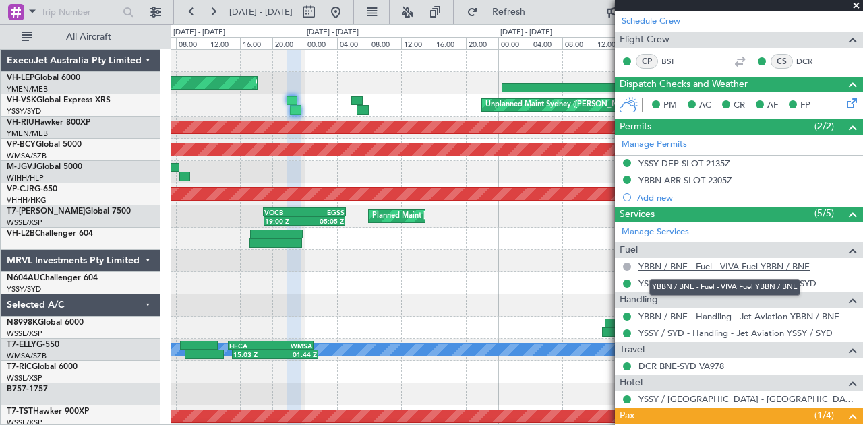
click at [732, 262] on link "YBBN / BNE - Fuel - VIVA Fuel YBBN / BNE" at bounding box center [723, 266] width 171 height 11
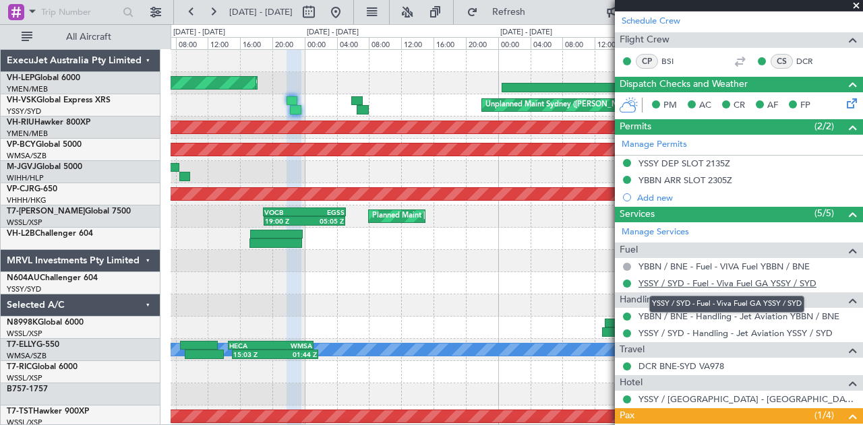
click at [728, 283] on link "YSSY / SYD - Fuel - Viva Fuel GA YSSY / SYD" at bounding box center [727, 283] width 178 height 11
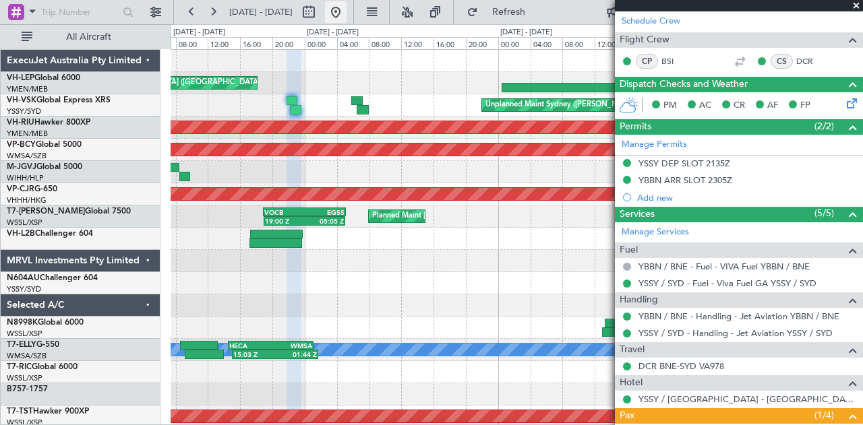
click at [347, 7] on button at bounding box center [336, 12] width 22 height 22
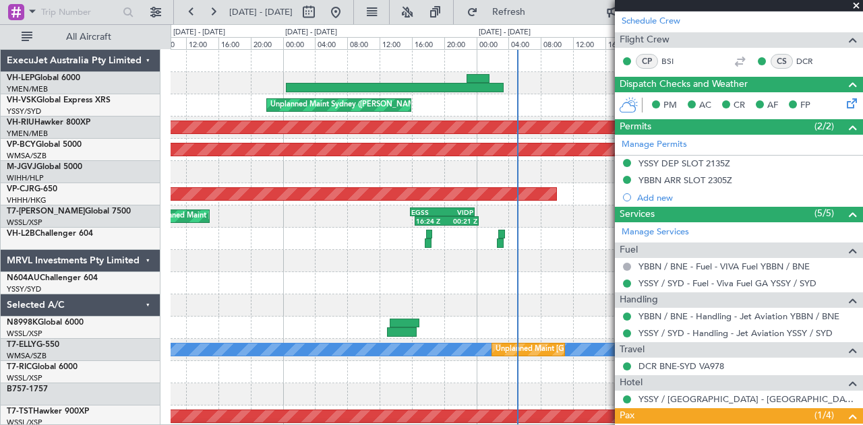
click at [216, 162] on div "[PERSON_NAME] San Antonio (San Antonio Intl) Planned Maint [GEOGRAPHIC_DATA] ([…" at bounding box center [517, 417] width 692 height 734
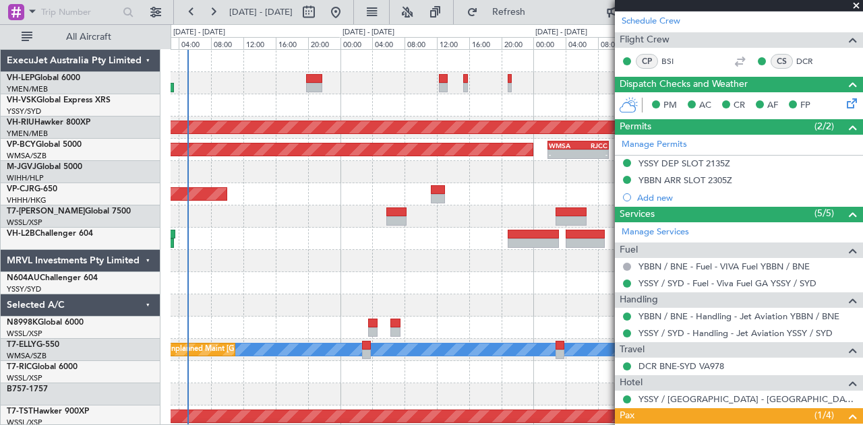
click at [388, 123] on div "Unplanned Maint Sydney ([PERSON_NAME] Intl) Planned Maint [GEOGRAPHIC_DATA] ([G…" at bounding box center [517, 417] width 692 height 734
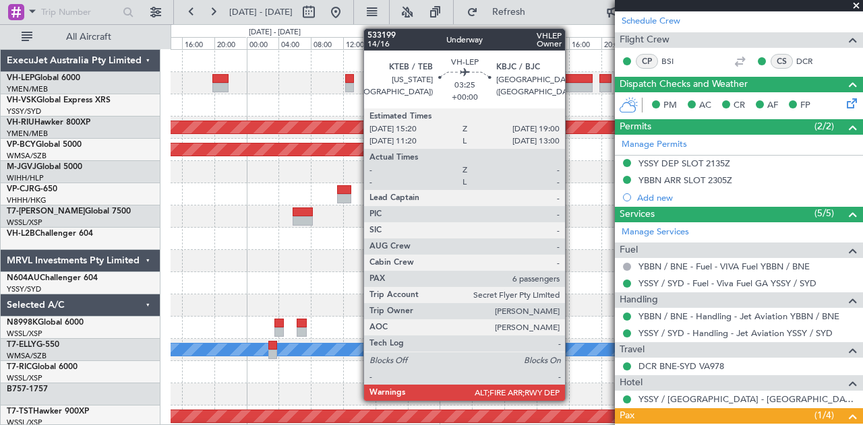
click at [572, 83] on div at bounding box center [578, 87] width 30 height 9
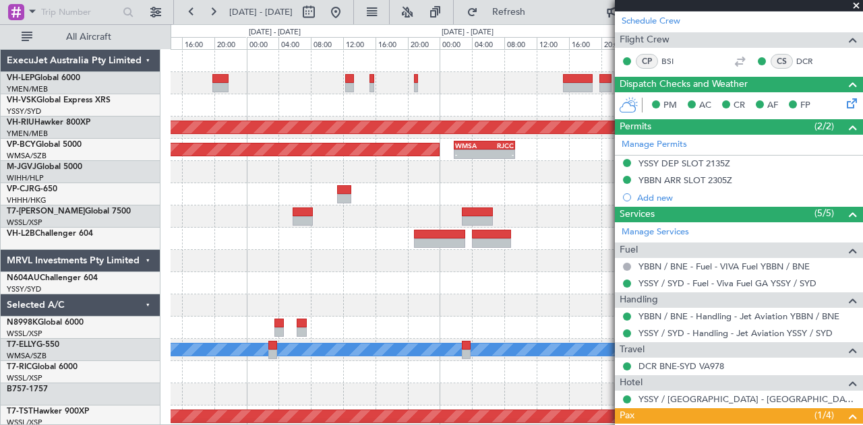
click at [329, 104] on div at bounding box center [517, 105] width 692 height 22
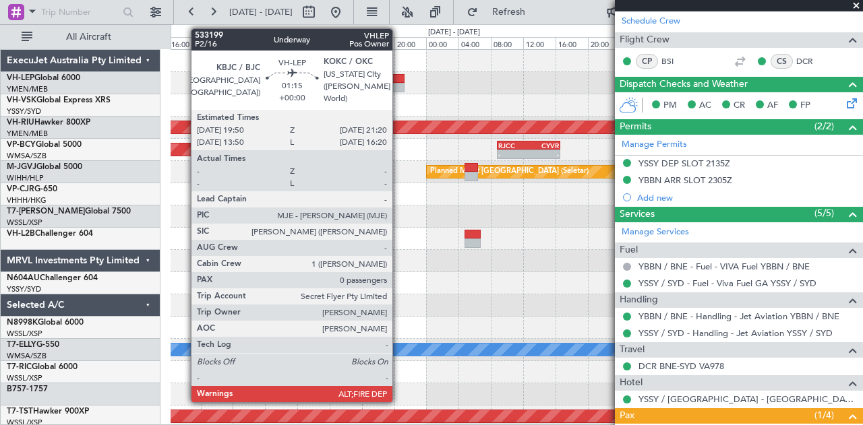
click at [399, 76] on div at bounding box center [398, 78] width 12 height 9
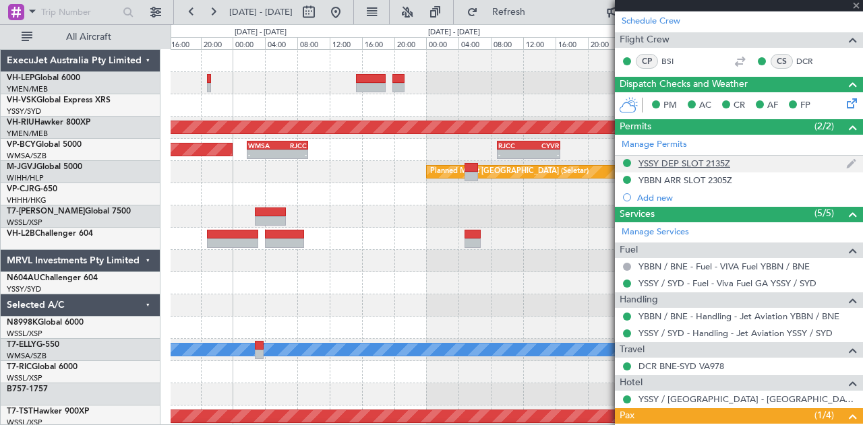
type input "0"
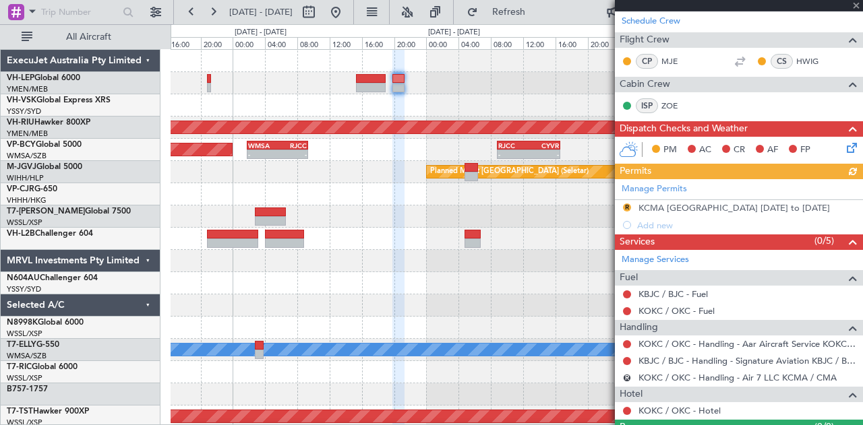
scroll to position [264, 0]
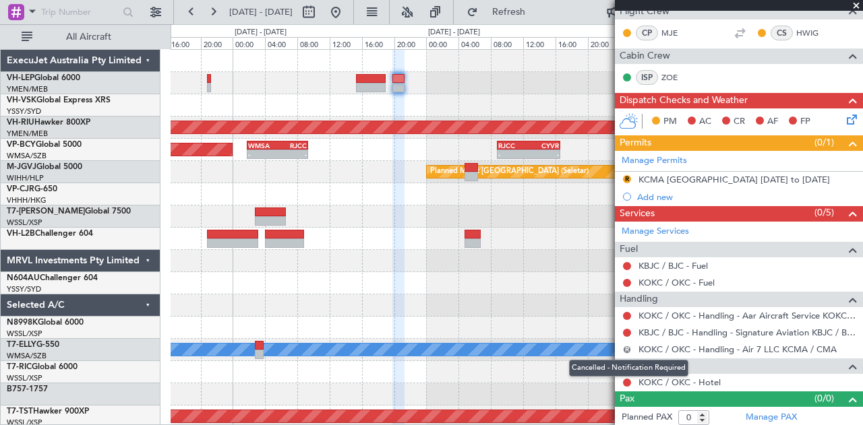
click at [627, 346] on button "R" at bounding box center [627, 350] width 8 height 8
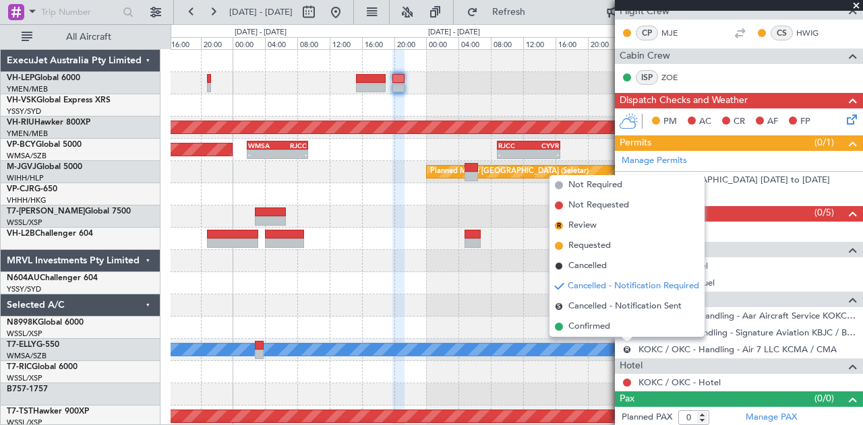
click at [517, 366] on div at bounding box center [517, 372] width 692 height 22
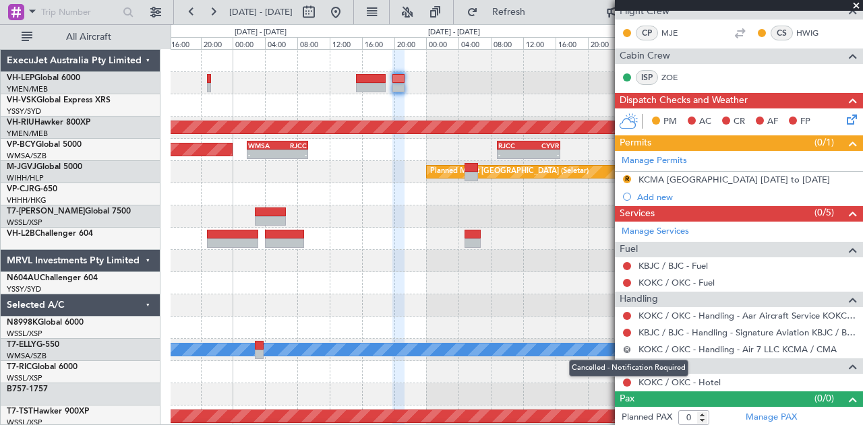
click at [628, 346] on button "R" at bounding box center [627, 350] width 8 height 8
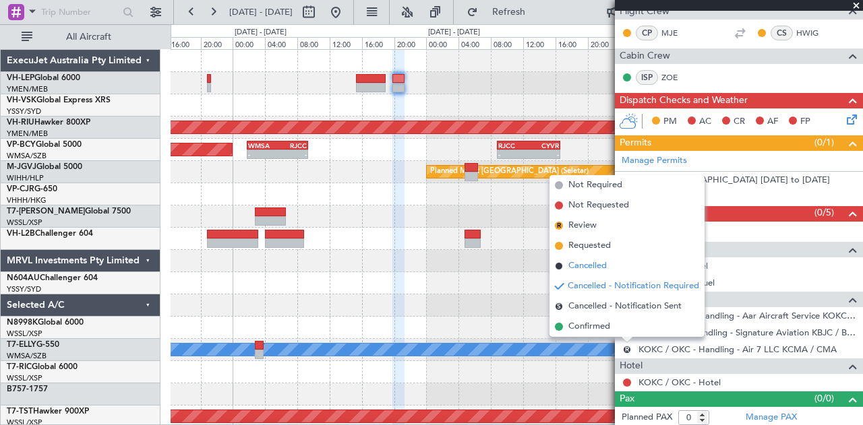
click at [582, 268] on span "Cancelled" at bounding box center [587, 266] width 38 height 13
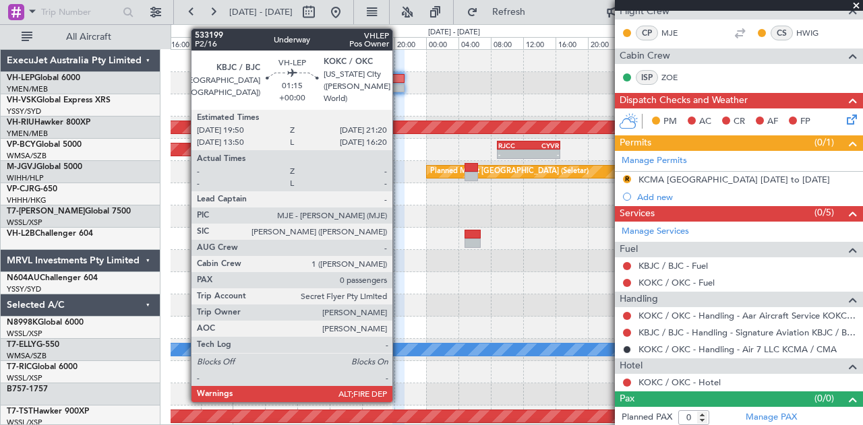
click at [399, 78] on div at bounding box center [398, 78] width 12 height 9
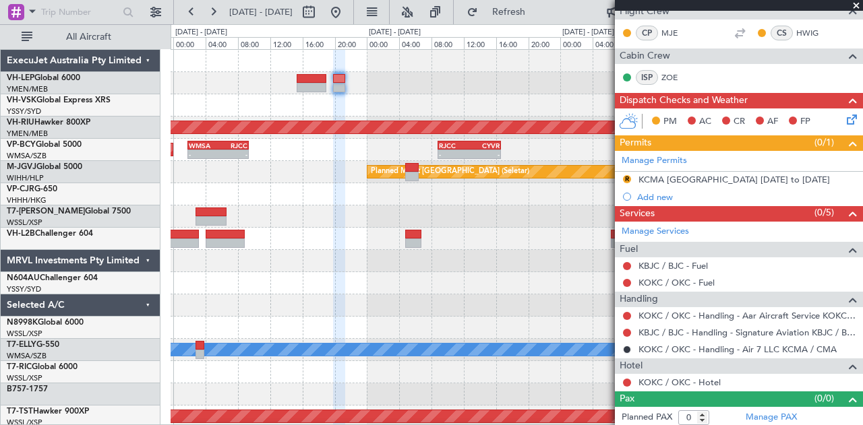
click at [247, 86] on div at bounding box center [517, 83] width 692 height 22
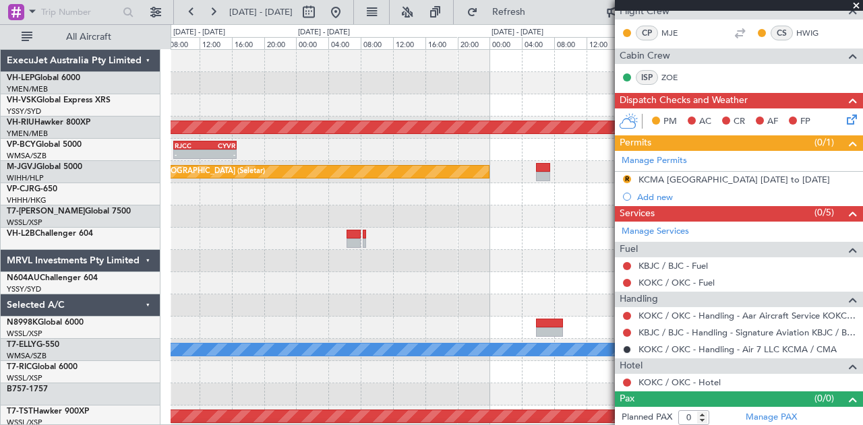
scroll to position [0, 0]
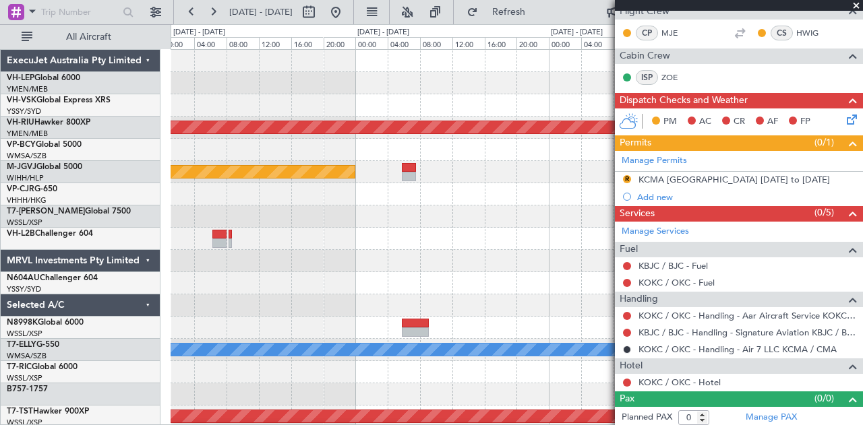
click at [94, 100] on div "Planned Maint [GEOGRAPHIC_DATA] ([GEOGRAPHIC_DATA]) - - RJCC 08:50 Z CYVR 16:40…" at bounding box center [431, 224] width 863 height 401
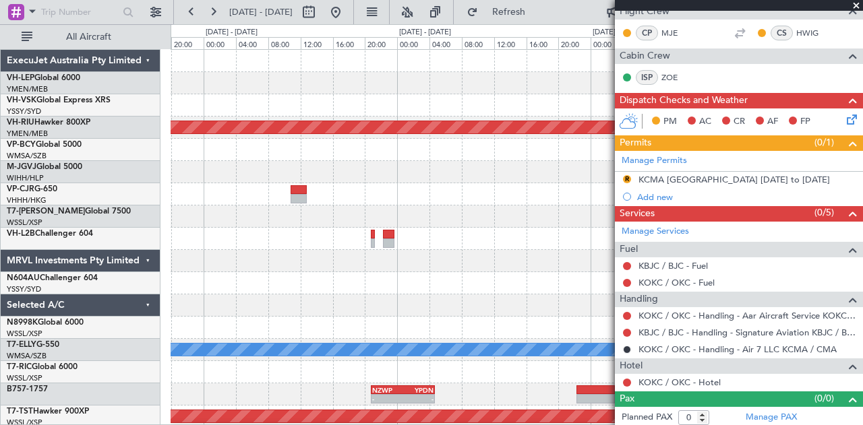
click at [289, 105] on div "Planned Maint [GEOGRAPHIC_DATA] ([GEOGRAPHIC_DATA]) Planned Maint [GEOGRAPHIC_D…" at bounding box center [517, 417] width 692 height 734
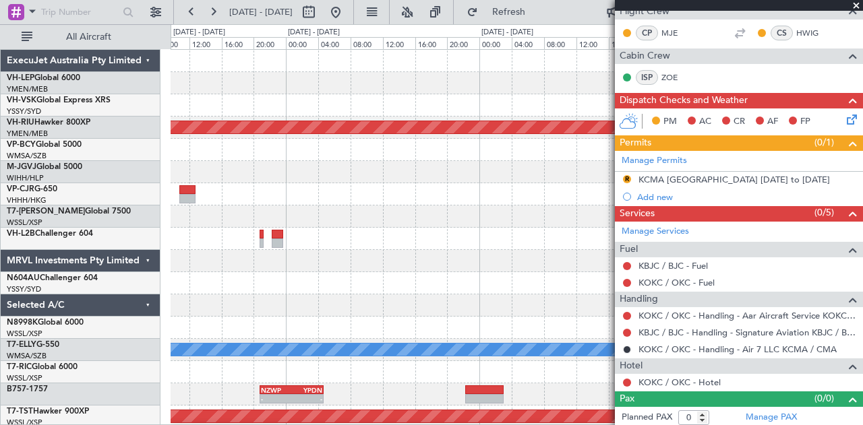
drag, startPoint x: 650, startPoint y: 112, endPoint x: 205, endPoint y: 120, distance: 445.1
click at [196, 121] on fb-app "[DATE] - [DATE] Refresh Quick Links All Aircraft Planned Maint [GEOGRAPHIC_DATA…" at bounding box center [431, 217] width 863 height 415
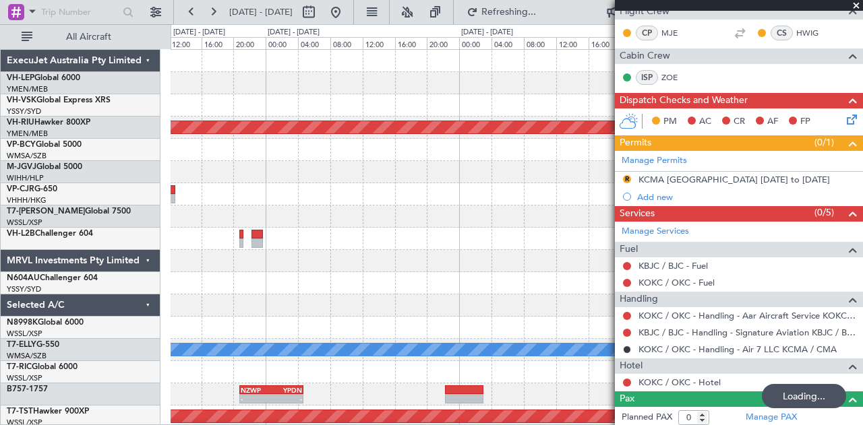
click at [109, 136] on div "Planned Maint [GEOGRAPHIC_DATA] ([GEOGRAPHIC_DATA]) [PERSON_NAME] NZWP 20:50 Z …" at bounding box center [431, 224] width 863 height 401
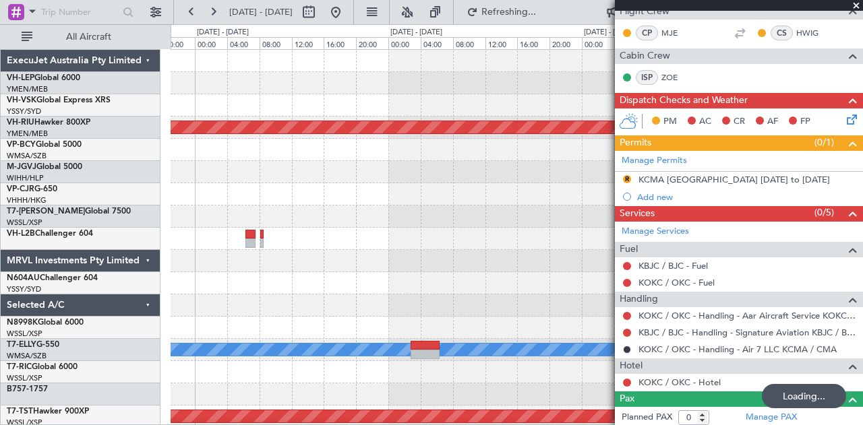
click at [216, 173] on div "Planned Maint [GEOGRAPHIC_DATA] ([GEOGRAPHIC_DATA]) Planned Maint [GEOGRAPHIC_D…" at bounding box center [517, 417] width 692 height 734
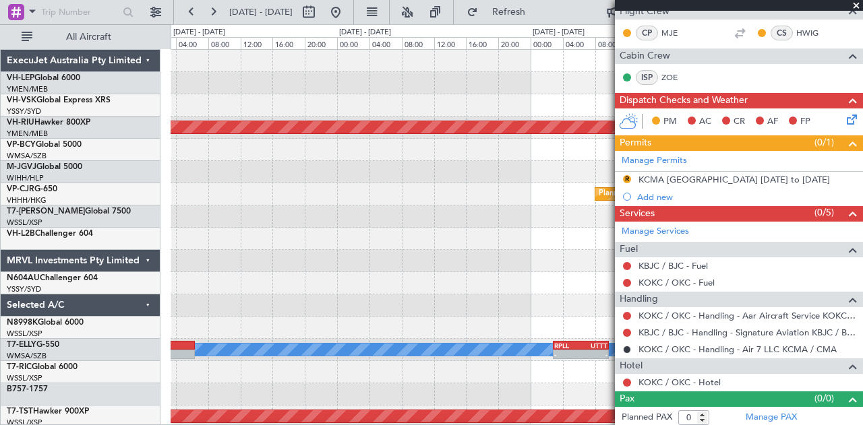
click at [107, 212] on div "Planned Maint [GEOGRAPHIC_DATA] ([GEOGRAPHIC_DATA]) Planned Maint [GEOGRAPHIC_D…" at bounding box center [431, 224] width 863 height 401
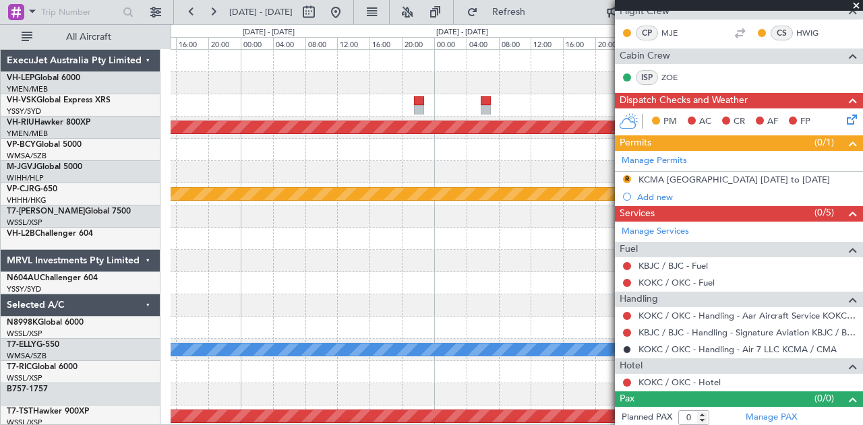
click at [72, 160] on div "Planned Maint [GEOGRAPHIC_DATA] ([GEOGRAPHIC_DATA]) Planned Maint [GEOGRAPHIC_D…" at bounding box center [431, 224] width 863 height 401
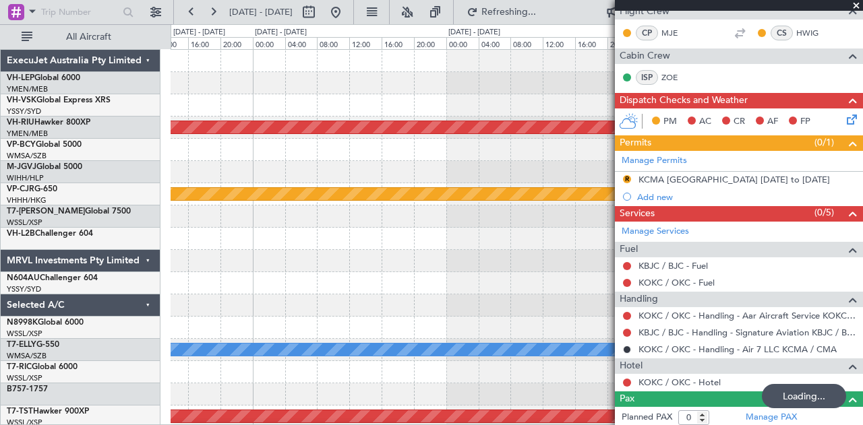
click at [132, 167] on div "Planned Maint [GEOGRAPHIC_DATA] ([GEOGRAPHIC_DATA]) Planned Maint [GEOGRAPHIC_D…" at bounding box center [431, 224] width 863 height 401
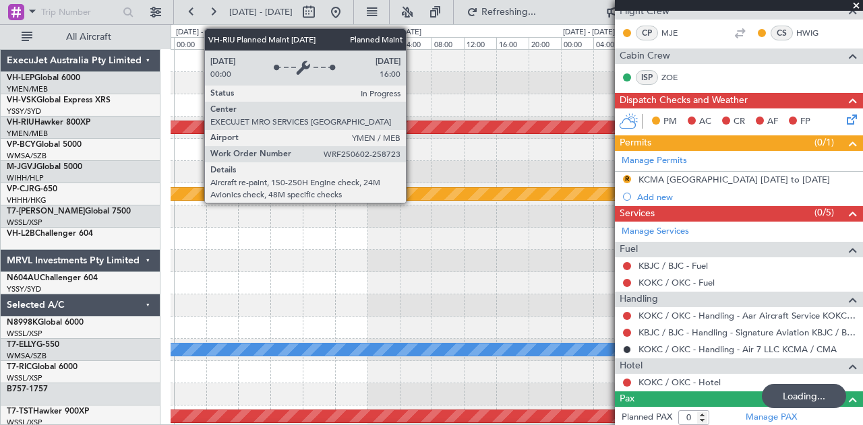
click at [61, 179] on div "Planned Maint [GEOGRAPHIC_DATA] ([GEOGRAPHIC_DATA]) Planned Maint [GEOGRAPHIC_D…" at bounding box center [431, 224] width 863 height 401
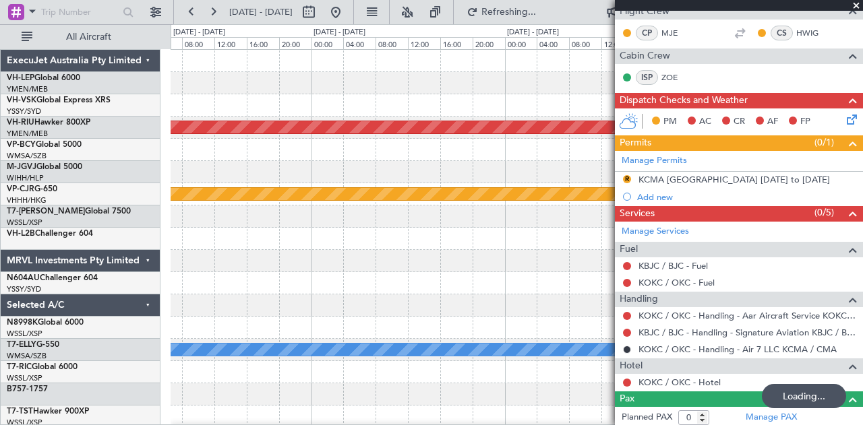
click at [0, 99] on div "Planned Maint [GEOGRAPHIC_DATA] ([GEOGRAPHIC_DATA]) CYVR 16:50 Z RJCC 01:50 Z -…" at bounding box center [431, 224] width 863 height 401
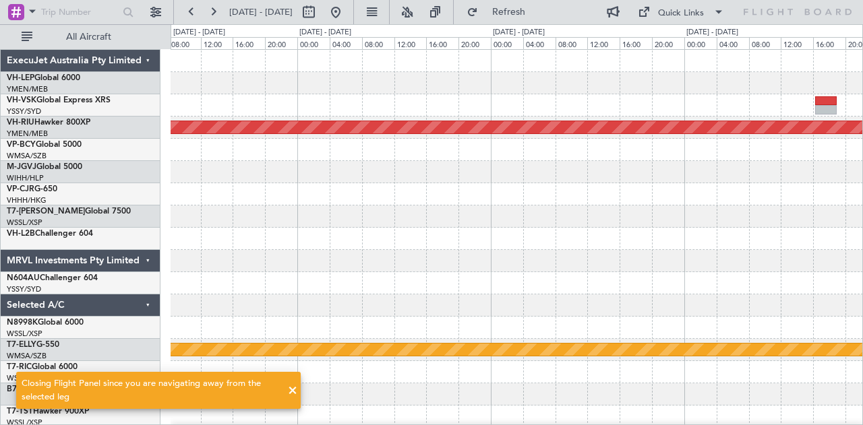
click at [139, 150] on div "Planned Maint [GEOGRAPHIC_DATA] ([GEOGRAPHIC_DATA]) [PERSON_NAME] Planned Maint…" at bounding box center [431, 224] width 863 height 401
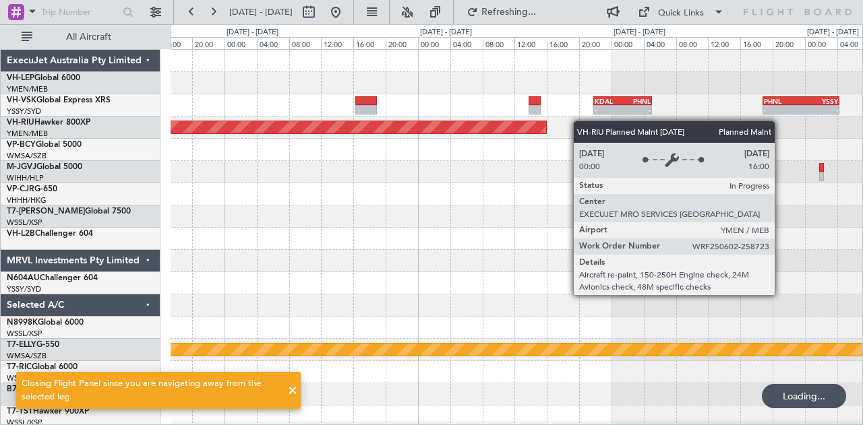
click at [349, 150] on div "- - KDAL 21:50 Z PHNL 05:05 Z - - PHNL 18:50 Z YSSY 04:20 Z Planned Maint [GEOG…" at bounding box center [517, 417] width 692 height 734
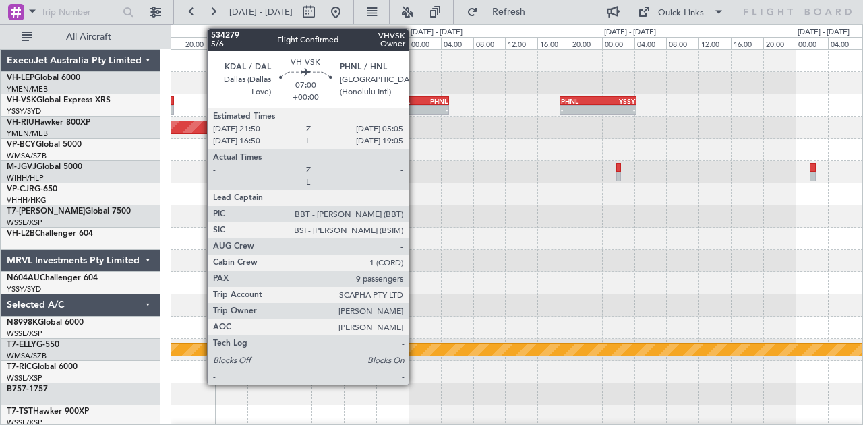
click at [415, 100] on div "KDAL" at bounding box center [406, 101] width 28 height 8
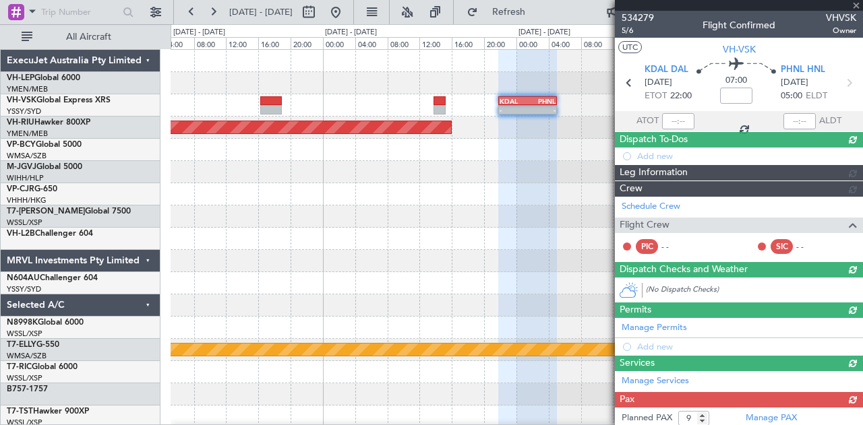
click at [381, 167] on div "- - KDAL 21:50 Z PHNL 05:05 Z - - PHNL 18:50 Z YSSY 04:20 Z Planned Maint [GEOG…" at bounding box center [517, 417] width 692 height 734
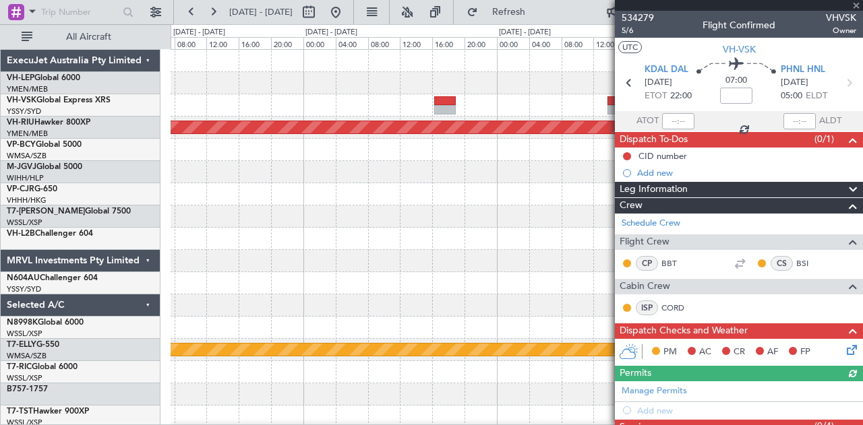
click at [428, 168] on div "- - KDAL 21:50 Z PHNL 05:05 Z - - PHNL 18:50 Z YSSY 04:20 Z Planned Maint [GEOG…" at bounding box center [517, 417] width 692 height 734
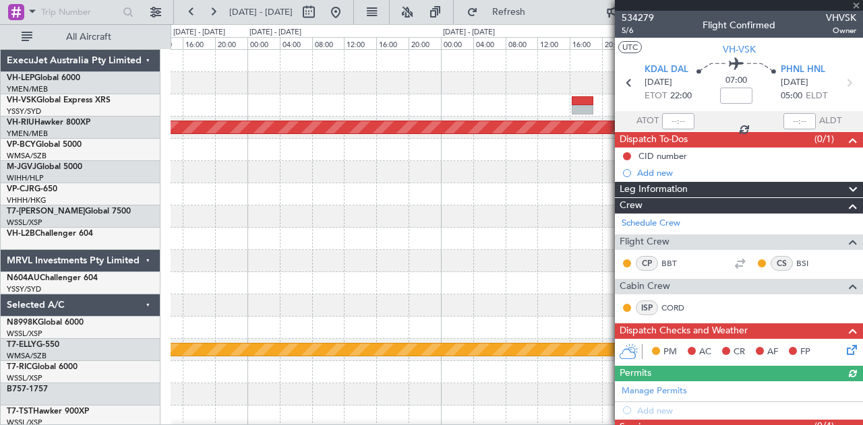
click at [395, 165] on div "- - KDAL 21:50 Z PHNL 05:05 Z - - PHNL 18:50 Z YSSY 04:20 Z Planned Maint [GEOG…" at bounding box center [517, 417] width 692 height 734
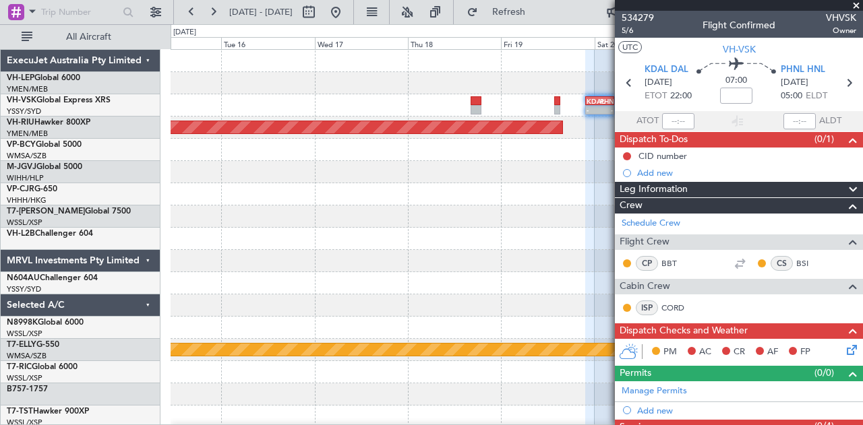
click at [506, 187] on div "- - KDAL 21:50 Z PHNL 05:05 Z - - PHNL 18:50 Z YSSY 04:20 Z Planned Maint [GEOG…" at bounding box center [517, 417] width 692 height 734
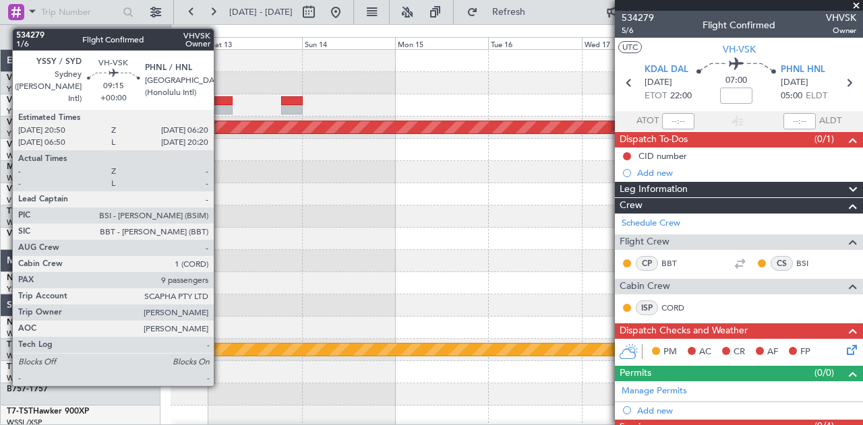
click at [220, 103] on div at bounding box center [214, 100] width 37 height 9
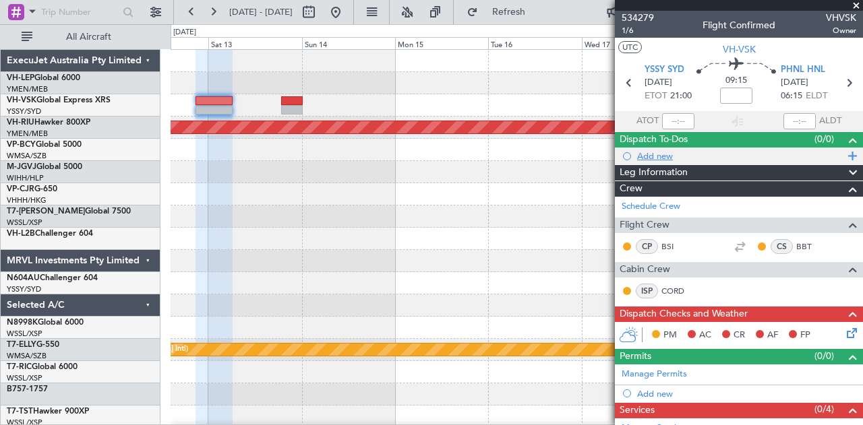
click at [665, 154] on div "Add new" at bounding box center [740, 155] width 207 height 11
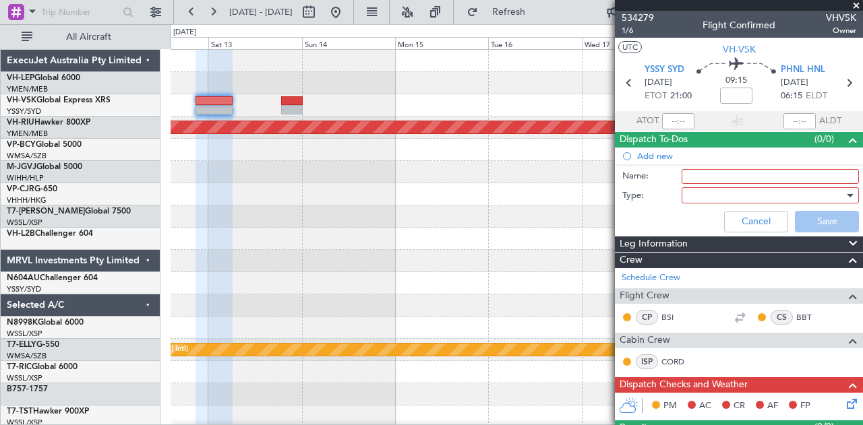
click at [694, 175] on input "Name:" at bounding box center [770, 176] width 177 height 15
type input "PAX HOTEL IS ROYAL HAWAIIAM"
click at [702, 201] on div at bounding box center [765, 195] width 157 height 20
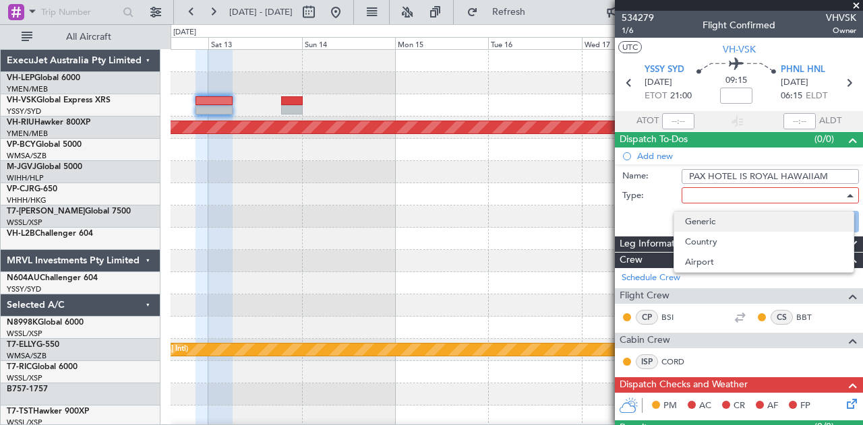
click at [703, 220] on span "Generic" at bounding box center [764, 222] width 158 height 20
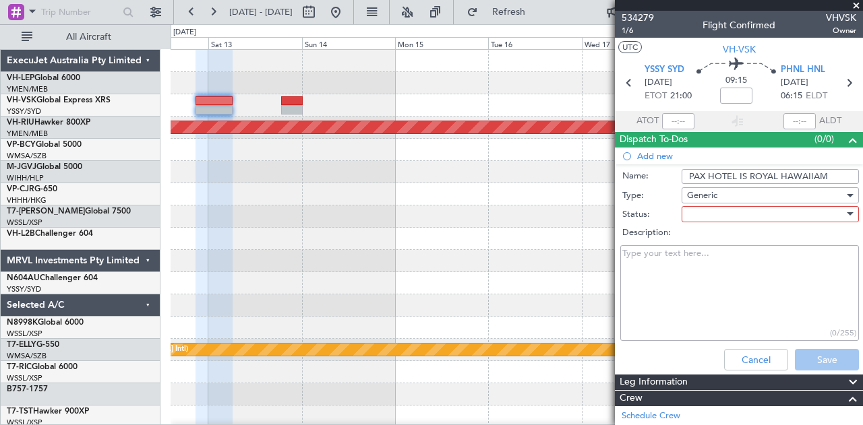
click at [708, 215] on div at bounding box center [765, 214] width 157 height 20
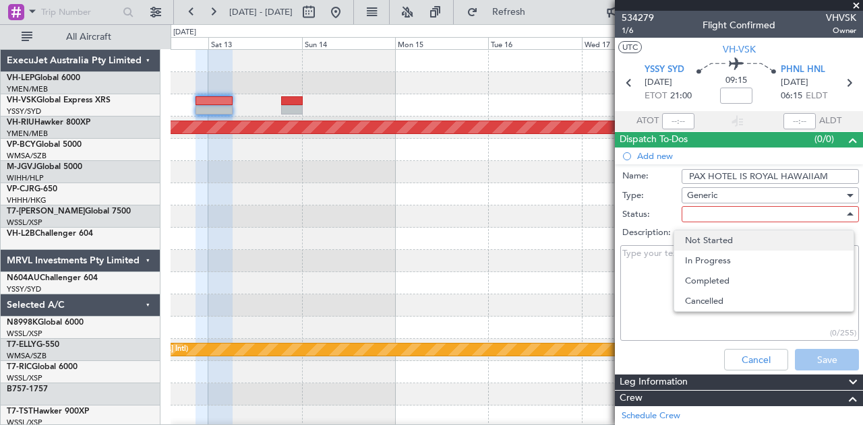
click at [707, 239] on span "Not Started" at bounding box center [764, 241] width 158 height 20
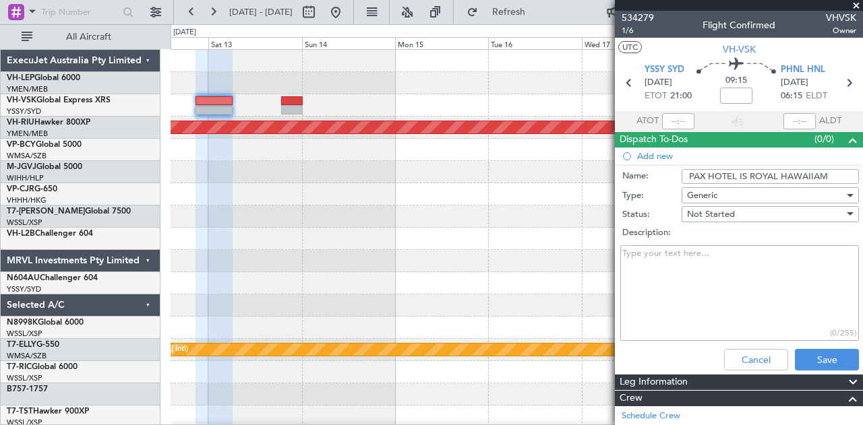
click at [681, 256] on textarea "Description:" at bounding box center [739, 293] width 239 height 96
paste textarea "All passengers will be staying at the [GEOGRAPHIC_DATA][DEMOGRAPHIC_DATA] on th…"
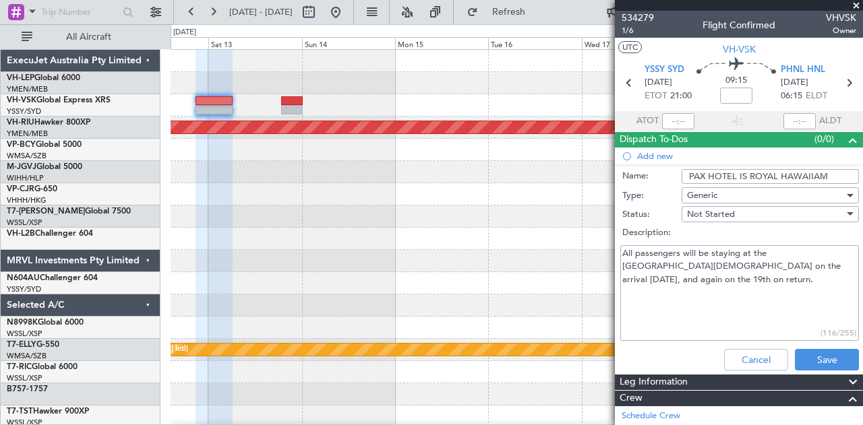
type textarea "All passengers will be staying at the [GEOGRAPHIC_DATA][DEMOGRAPHIC_DATA] on th…"
click at [821, 171] on input "PAX HOTEL IS ROYAL HAWAIIAM" at bounding box center [770, 176] width 177 height 15
type input "PAX HOTEL IS ROYAL HAWAIIAN"
click at [810, 357] on button "Save" at bounding box center [827, 360] width 64 height 22
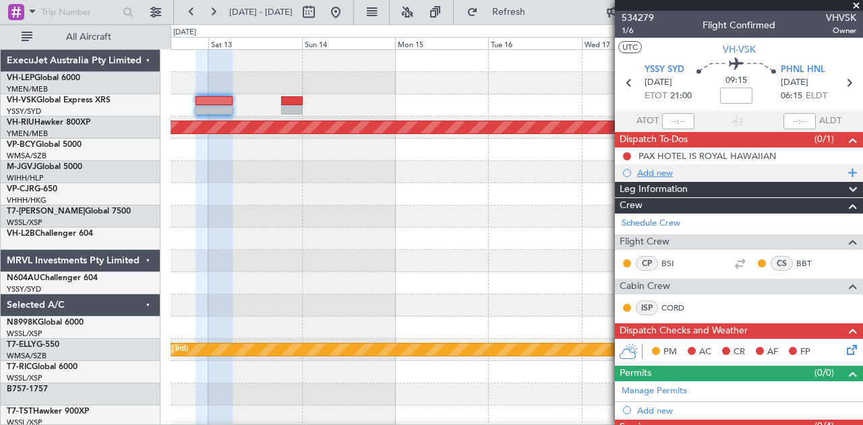
click at [653, 170] on div "Add new" at bounding box center [740, 172] width 207 height 11
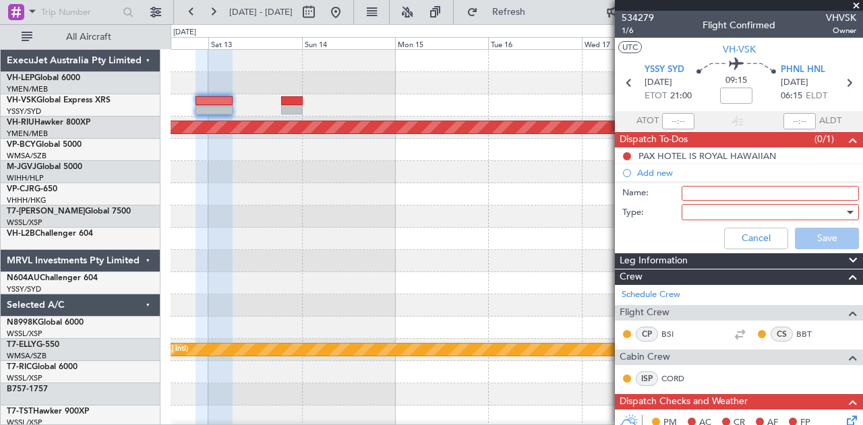
click at [696, 191] on input "Name:" at bounding box center [770, 193] width 177 height 15
type input "CREW HOTEL IS AC HOTEL"
click at [717, 209] on div at bounding box center [765, 212] width 157 height 20
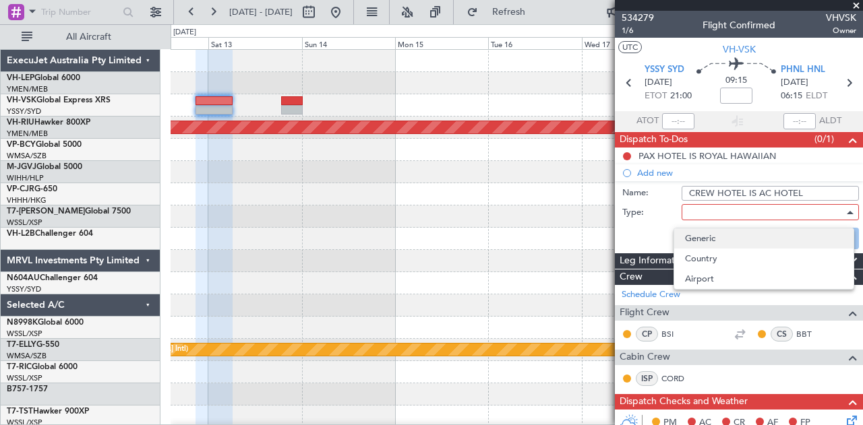
click at [700, 238] on span "Generic" at bounding box center [764, 239] width 158 height 20
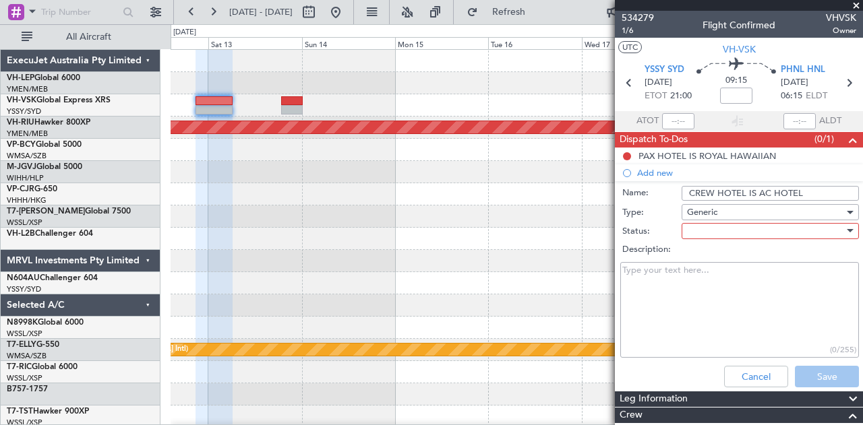
click at [700, 234] on div at bounding box center [765, 231] width 157 height 20
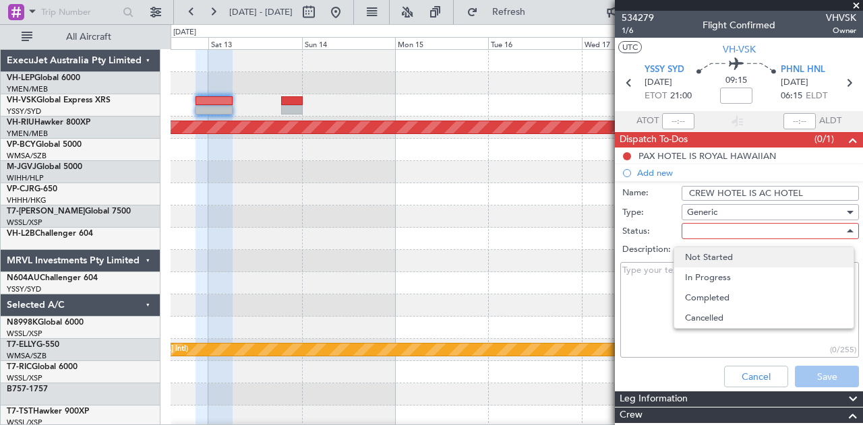
click at [699, 261] on span "Not Started" at bounding box center [764, 257] width 158 height 20
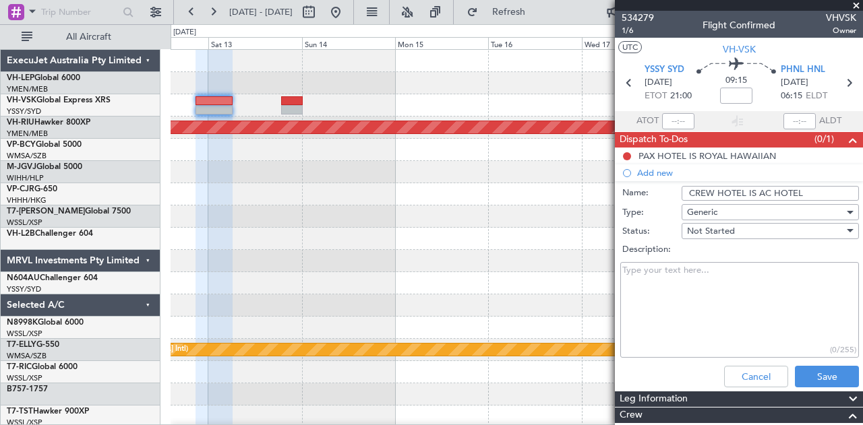
click at [688, 278] on textarea "Description:" at bounding box center [739, 310] width 239 height 96
paste textarea "Crew will be staying at the [GEOGRAPHIC_DATA]"
type textarea "Crew will be staying at the [GEOGRAPHIC_DATA]"
click at [810, 192] on input "CREW HOTEL IS AC HOTEL" at bounding box center [770, 193] width 177 height 15
type input "CREW HOTEL IS AC HOTEL HNL"
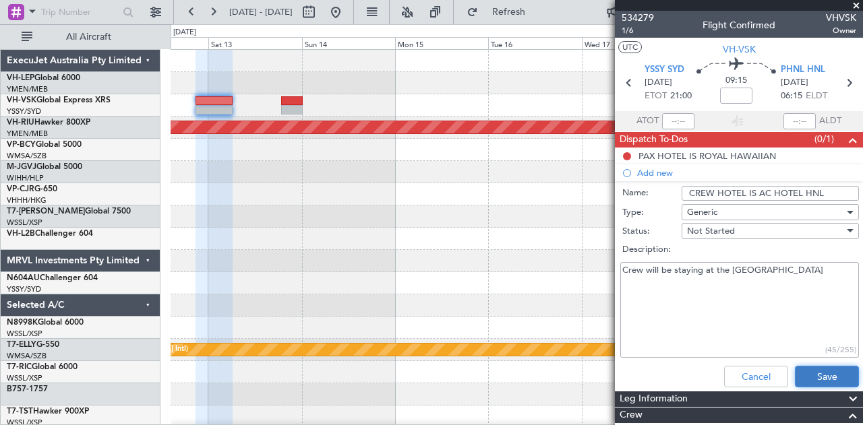
click at [809, 374] on button "Save" at bounding box center [827, 377] width 64 height 22
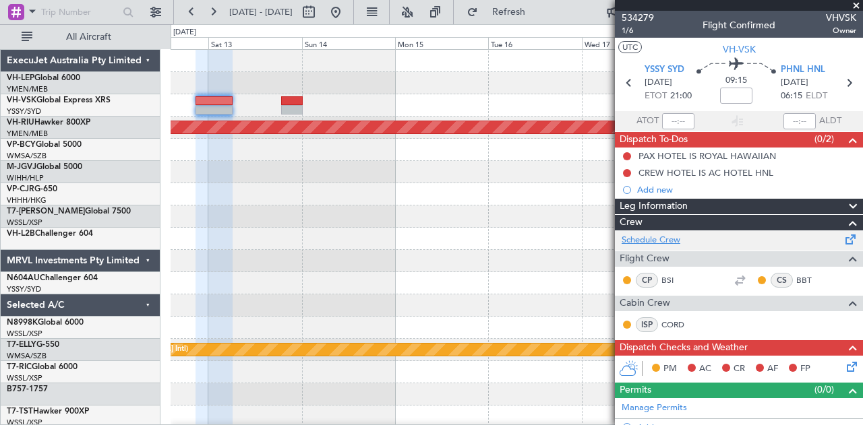
click at [651, 237] on link "Schedule Crew" at bounding box center [651, 240] width 59 height 13
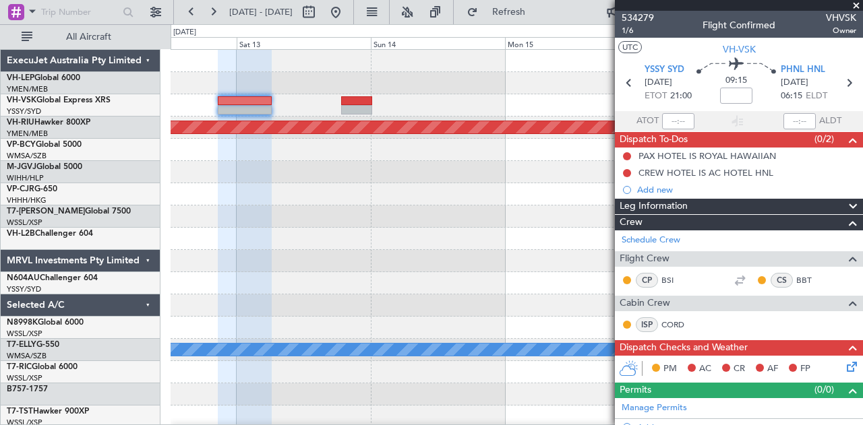
click at [560, 230] on div "Planned Maint [GEOGRAPHIC_DATA] ([GEOGRAPHIC_DATA]) Planned Maint [GEOGRAPHIC_D…" at bounding box center [517, 417] width 692 height 734
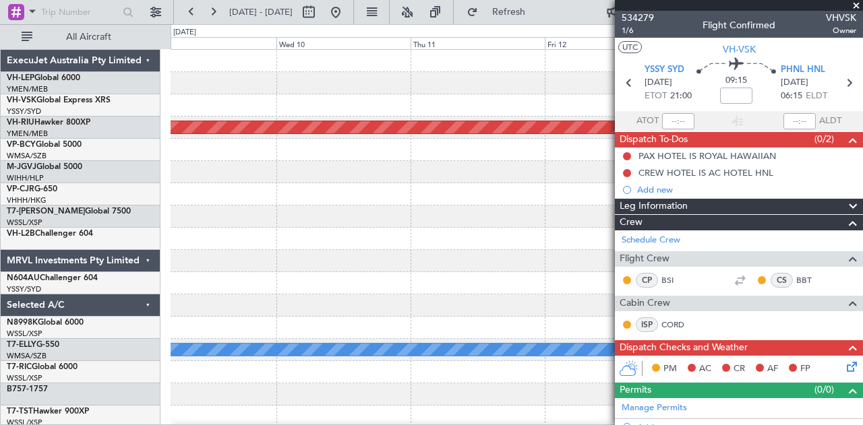
click at [591, 242] on div "Planned Maint [GEOGRAPHIC_DATA] ([GEOGRAPHIC_DATA]) Planned Maint [GEOGRAPHIC_D…" at bounding box center [517, 417] width 692 height 734
click at [756, 304] on fb-app "[DATE] - [DATE] Refresh Quick Links All Aircraft Planned Maint [GEOGRAPHIC_DATA…" at bounding box center [431, 217] width 863 height 415
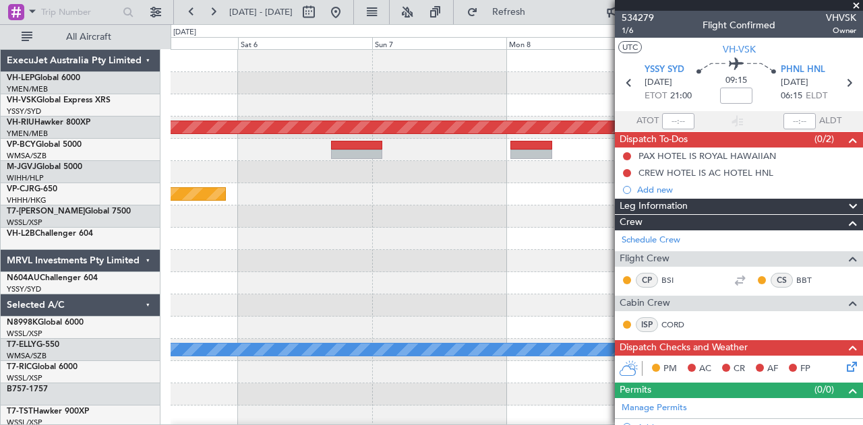
click at [760, 328] on fb-app "[DATE] - [DATE] Refresh Quick Links All Aircraft Planned Maint [GEOGRAPHIC_DATA…" at bounding box center [431, 217] width 863 height 415
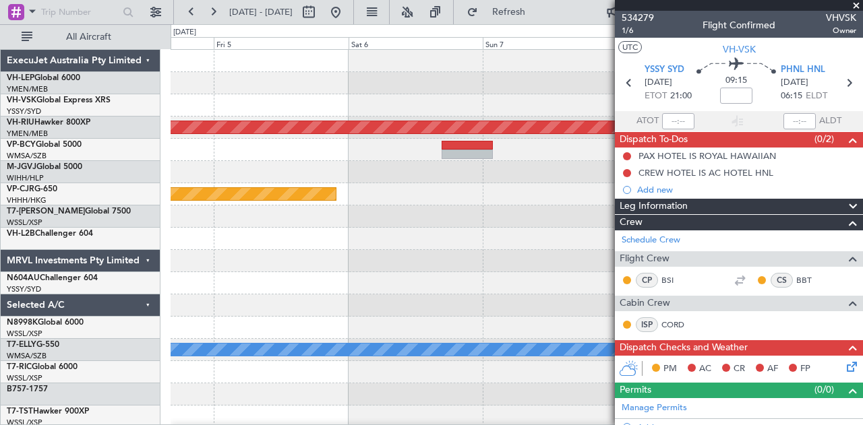
click at [611, 330] on div "Planned Maint [GEOGRAPHIC_DATA] ([GEOGRAPHIC_DATA]) Planned Maint [GEOGRAPHIC_D…" at bounding box center [517, 417] width 692 height 734
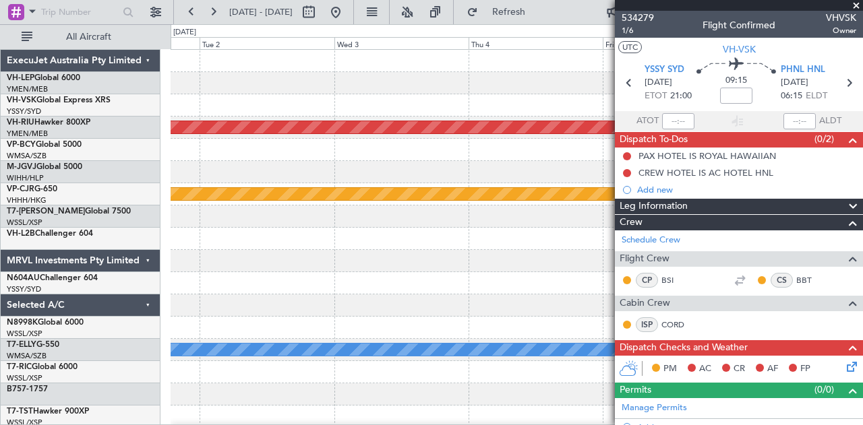
click at [469, 336] on div "Planned Maint [GEOGRAPHIC_DATA] ([GEOGRAPHIC_DATA]) Planned Maint [GEOGRAPHIC_D…" at bounding box center [517, 417] width 692 height 734
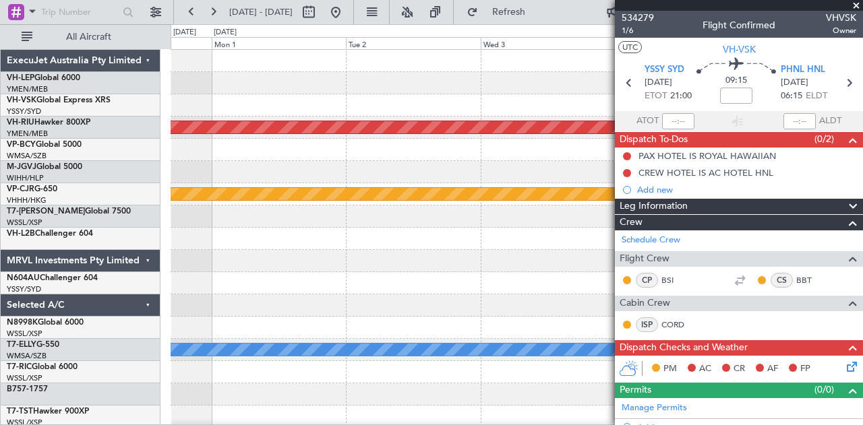
click at [501, 324] on div "Planned Maint [GEOGRAPHIC_DATA] ([GEOGRAPHIC_DATA]) Planned Maint [GEOGRAPHIC_D…" at bounding box center [431, 224] width 863 height 401
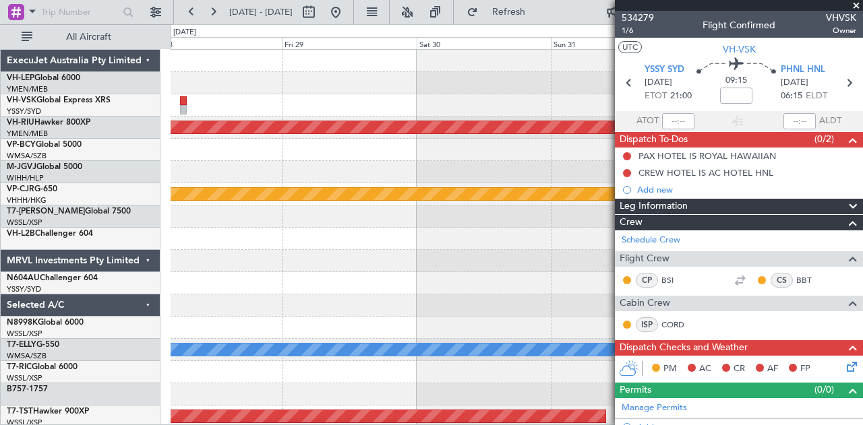
click at [674, 347] on fb-app "[DATE] - [DATE] Refresh Quick Links All Aircraft Planned Maint [GEOGRAPHIC_DATA…" at bounding box center [431, 217] width 863 height 415
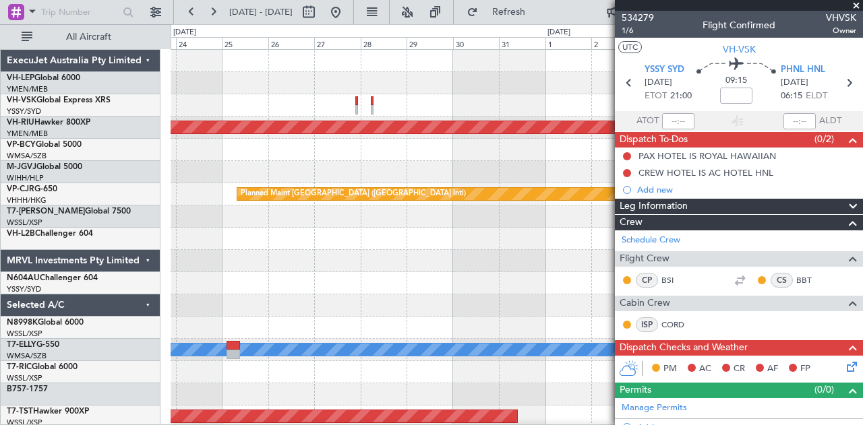
click at [552, 331] on div "Planned Maint [GEOGRAPHIC_DATA] ([GEOGRAPHIC_DATA]) Planned Maint [GEOGRAPHIC_D…" at bounding box center [517, 417] width 692 height 734
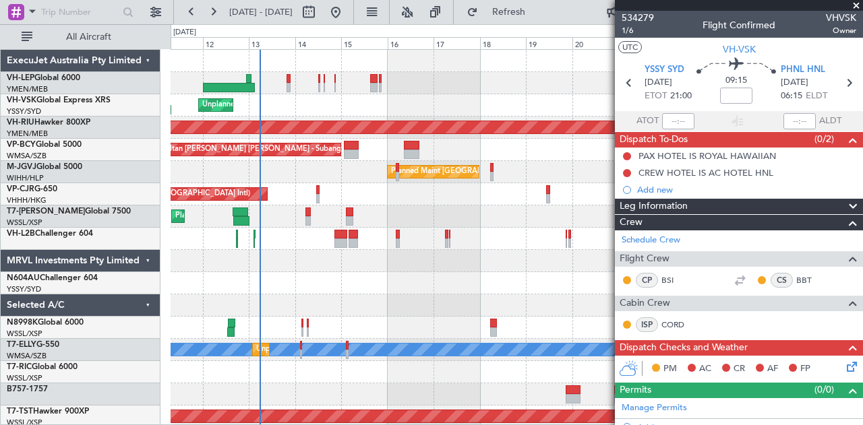
click at [608, 315] on div "Planned Maint [GEOGRAPHIC_DATA] ([GEOGRAPHIC_DATA] International) [PERSON_NAME]…" at bounding box center [517, 417] width 692 height 734
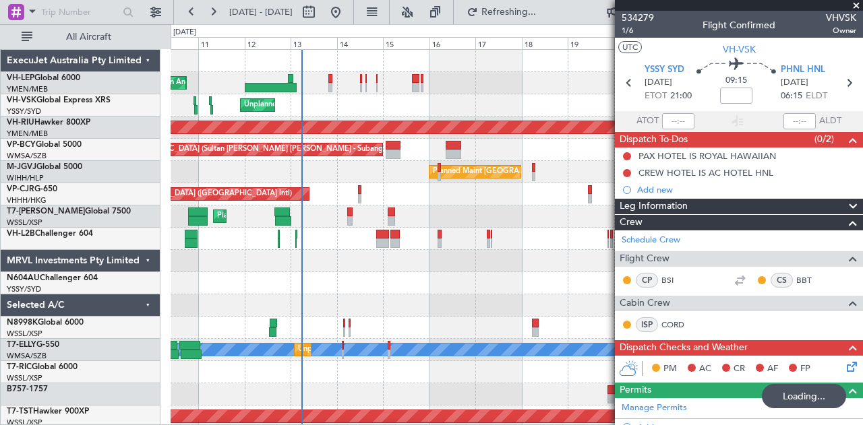
click at [705, 339] on fb-app "[DATE] - [DATE] Refreshing... Quick Links All Aircraft Planned Maint [GEOGRAPHI…" at bounding box center [431, 217] width 863 height 415
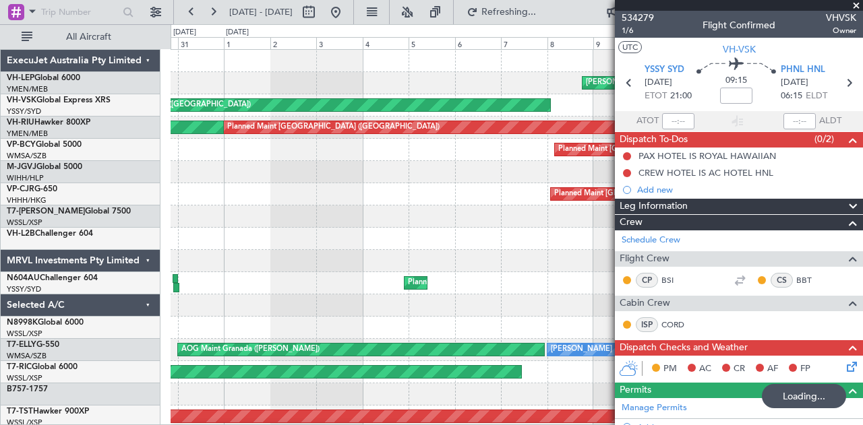
click at [539, 305] on div "Planned Maint [GEOGRAPHIC_DATA] ([GEOGRAPHIC_DATA] International) [PERSON_NAME]…" at bounding box center [517, 417] width 692 height 734
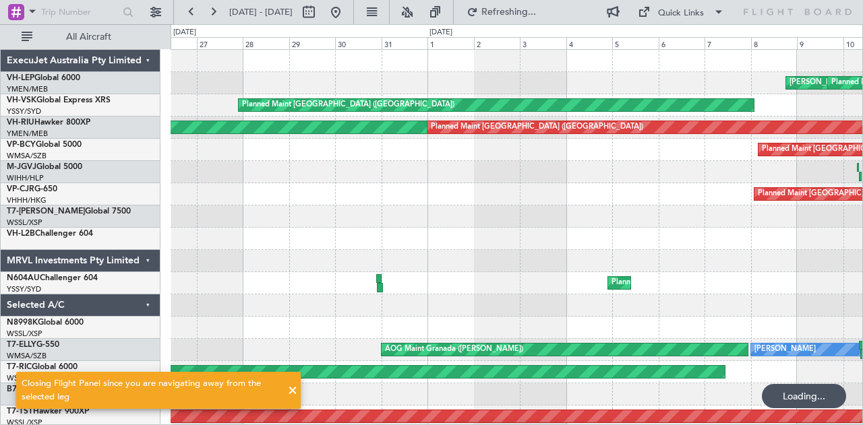
click at [637, 332] on div "[PERSON_NAME] San Antonio (San Antonio Intl) Planned Maint [GEOGRAPHIC_DATA] ([…" at bounding box center [517, 417] width 692 height 734
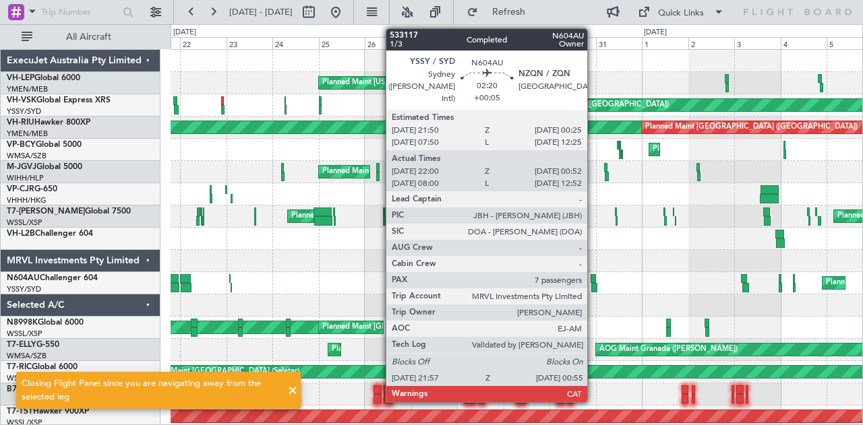
click at [594, 274] on div at bounding box center [593, 278] width 5 height 9
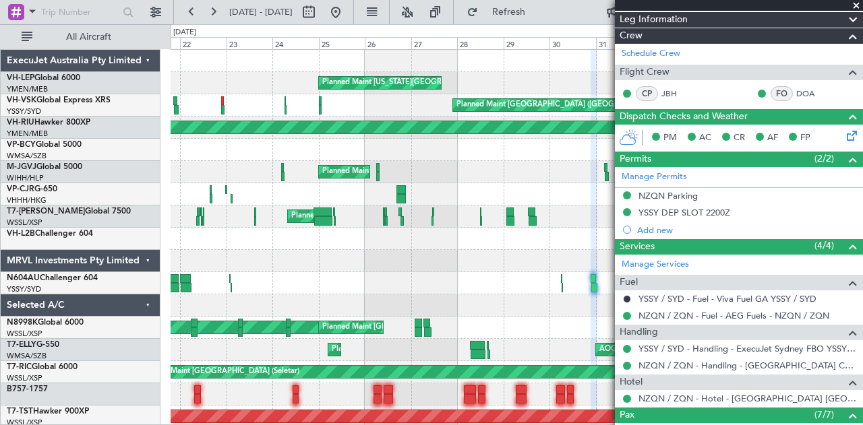
scroll to position [202, 0]
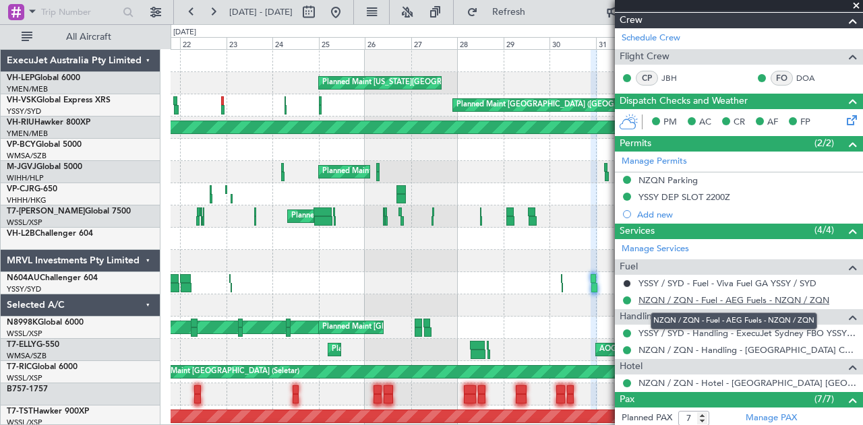
click at [717, 297] on link "NZQN / ZQN - Fuel - AEG Fuels - NZQN / ZQN" at bounding box center [733, 300] width 191 height 11
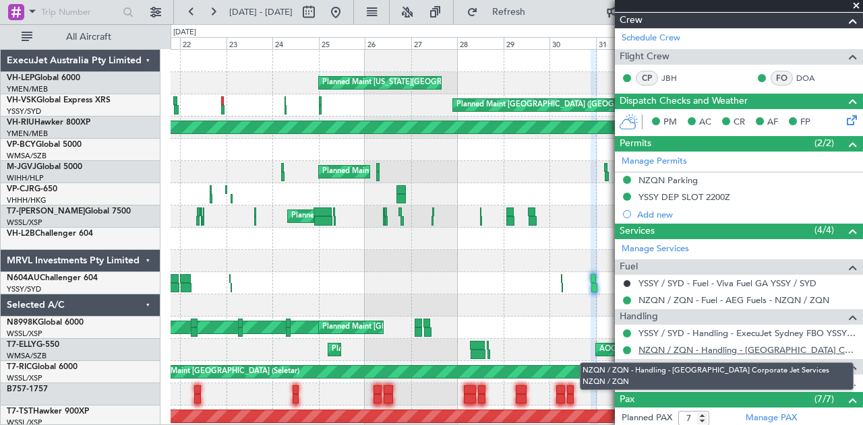
click at [733, 349] on link "NZQN / ZQN - Handling - [GEOGRAPHIC_DATA] Corporate Jet Services NZQN / ZQN" at bounding box center [747, 350] width 218 height 11
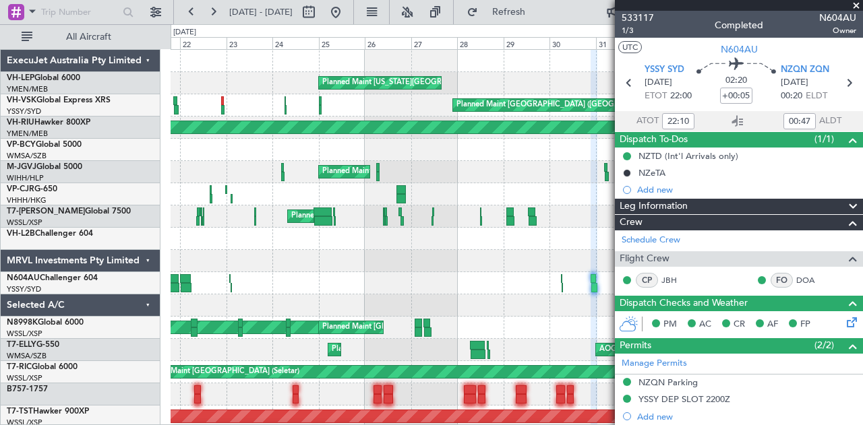
scroll to position [202, 0]
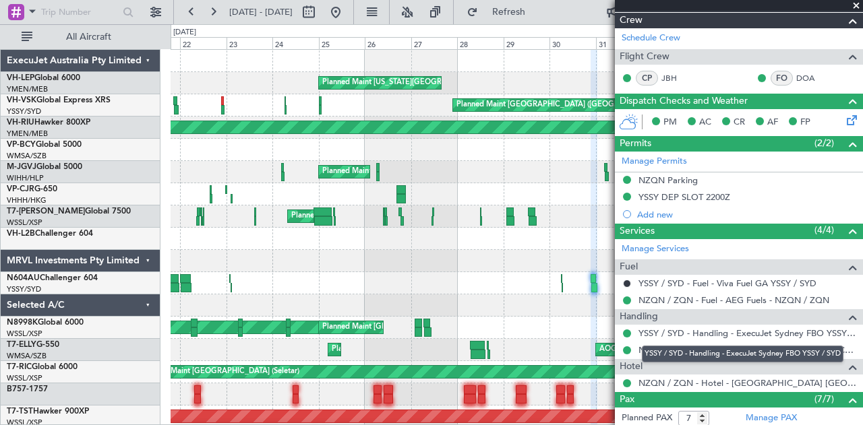
click at [747, 345] on mat-tooltip-component "YSSY / SYD - Handling - ExecuJet Sydney FBO YSSY / SYD" at bounding box center [742, 354] width 220 height 36
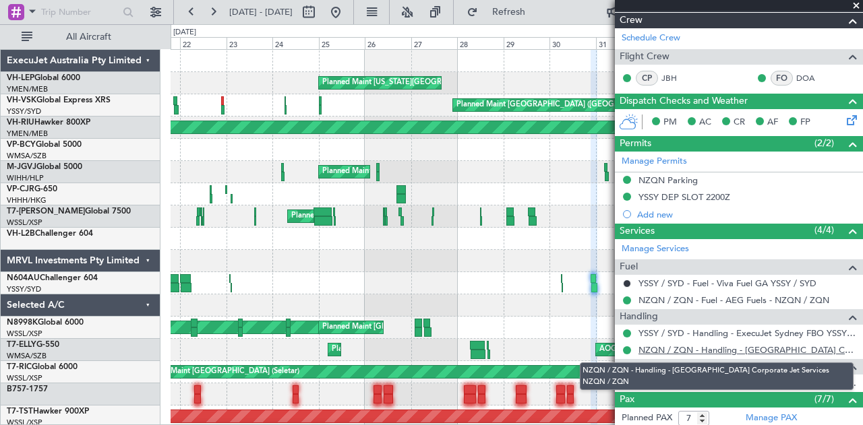
click at [665, 347] on link "NZQN / ZQN - Handling - [GEOGRAPHIC_DATA] Corporate Jet Services NZQN / ZQN" at bounding box center [747, 350] width 218 height 11
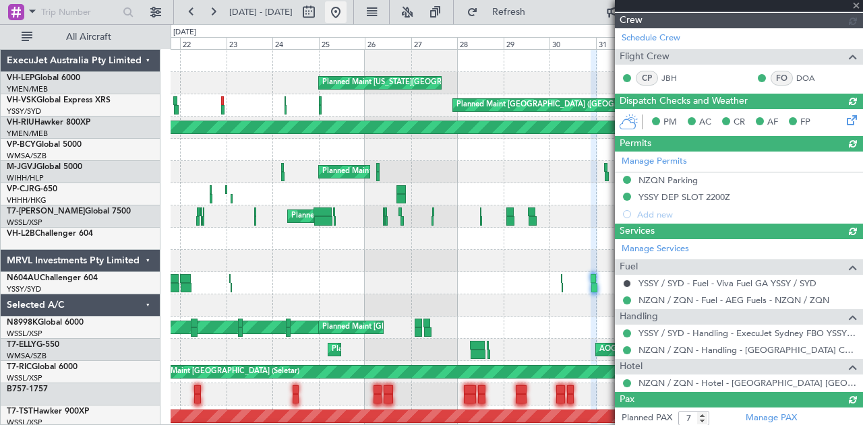
click at [347, 11] on button at bounding box center [336, 12] width 22 height 22
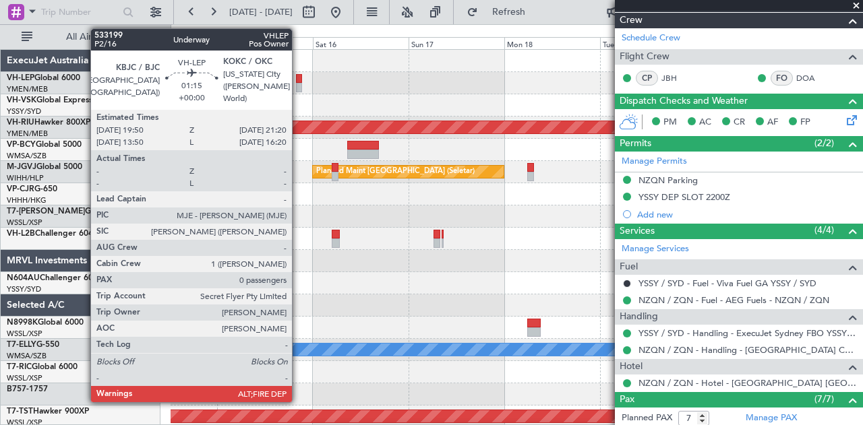
click at [299, 82] on div at bounding box center [299, 78] width 6 height 9
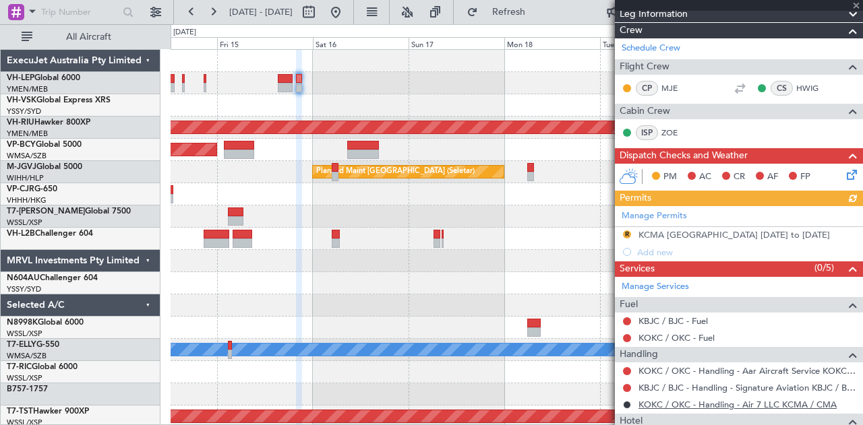
scroll to position [264, 0]
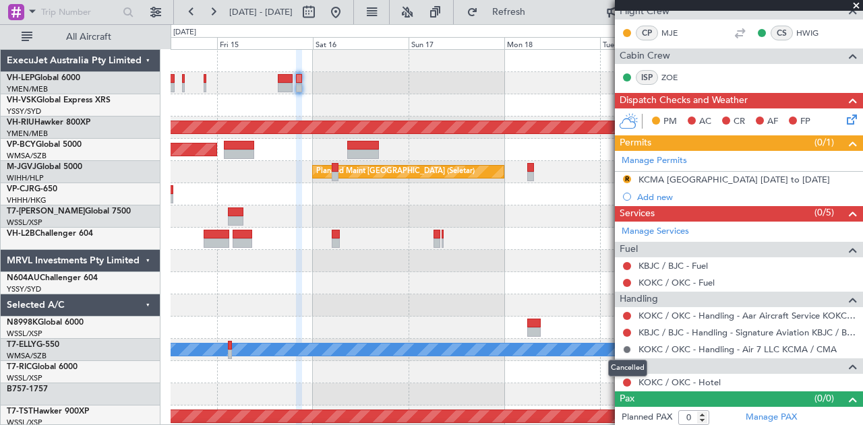
click at [627, 346] on button at bounding box center [627, 350] width 8 height 8
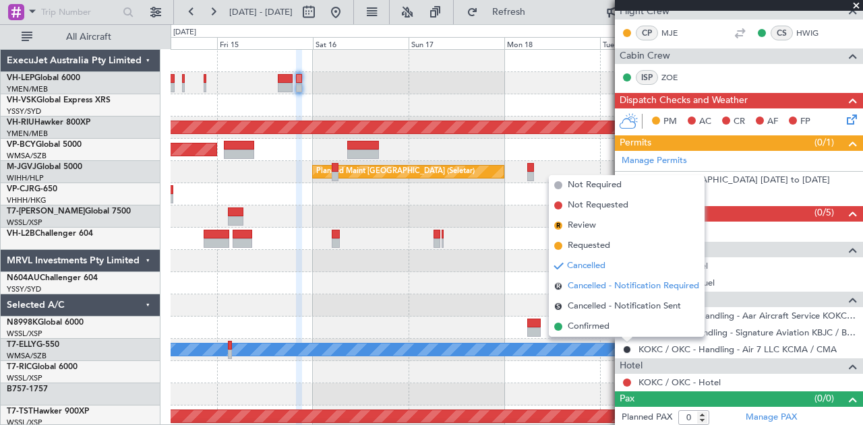
click at [599, 286] on span "Cancelled - Notification Required" at bounding box center [633, 286] width 131 height 13
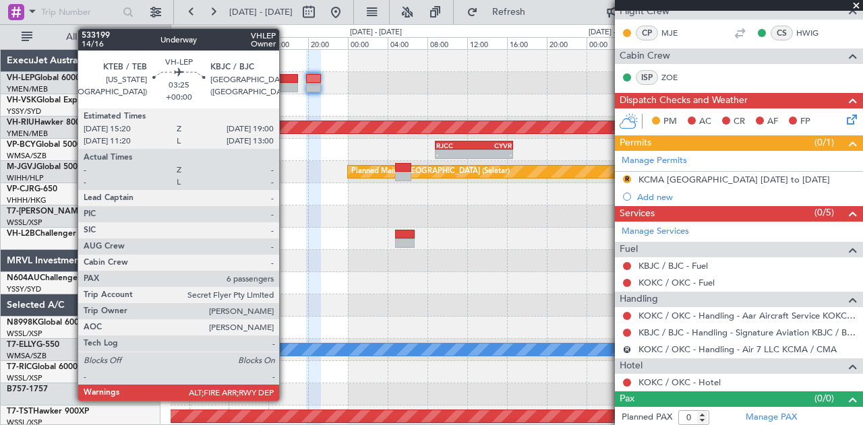
click at [286, 88] on div at bounding box center [280, 87] width 36 height 9
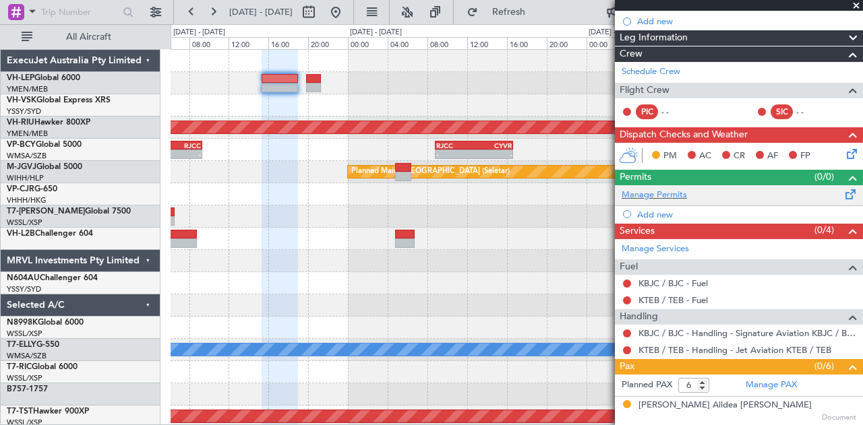
scroll to position [112, 0]
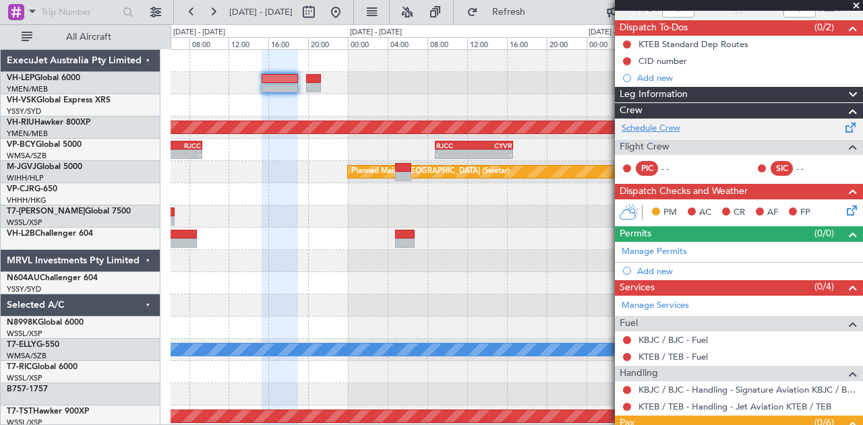
click at [647, 129] on link "Schedule Crew" at bounding box center [651, 128] width 59 height 13
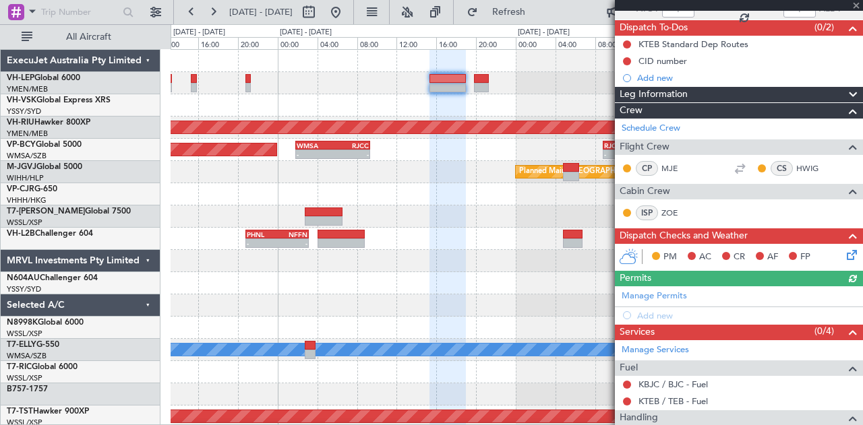
scroll to position [0, 0]
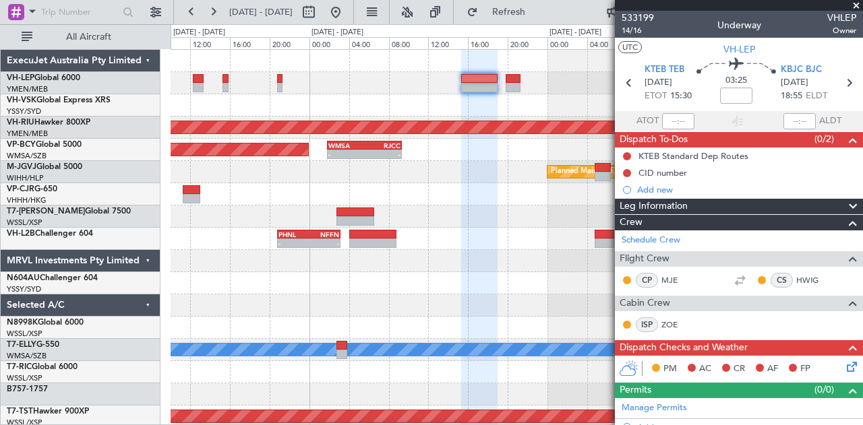
click at [527, 98] on div "Planned Maint Melbourne (Essendon) Planned Maint Kuala Lumpur (Sultan Abdul Azi…" at bounding box center [517, 417] width 692 height 734
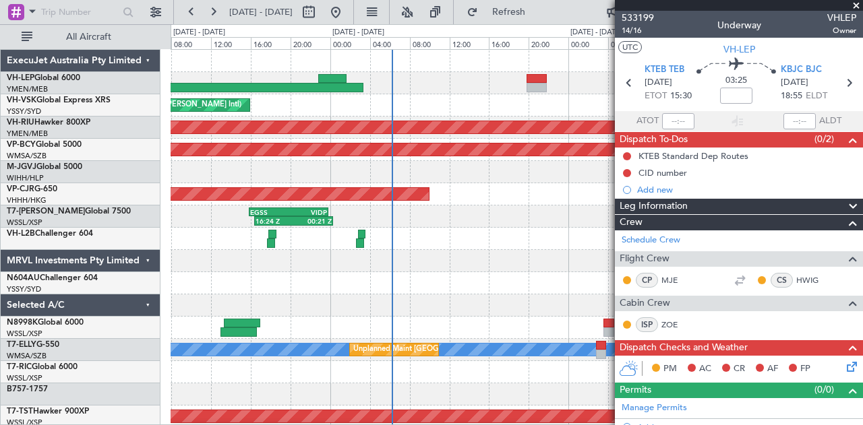
click at [596, 106] on div "Unplanned Maint Sydney (Kingsford Smith Intl) Planned Maint Melbourne (Essendon…" at bounding box center [517, 417] width 692 height 734
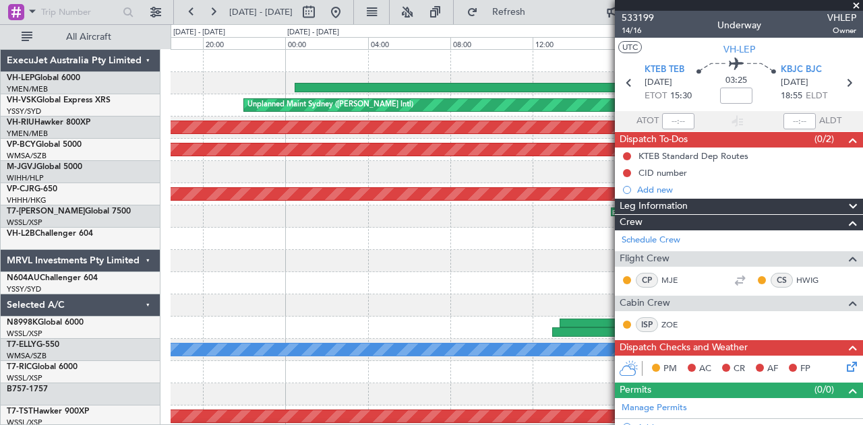
click at [311, 75] on div "Unplanned Maint Sydney (Kingsford Smith Intl) Planned Maint Melbourne (Essendon…" at bounding box center [517, 417] width 692 height 734
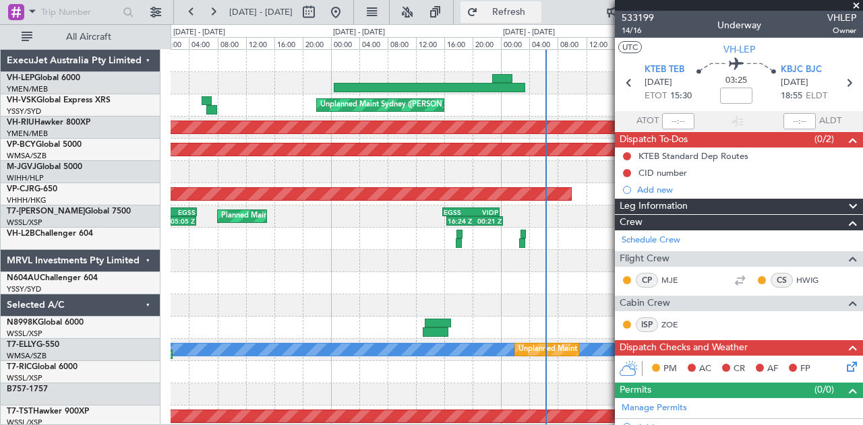
click at [537, 9] on span "Refresh" at bounding box center [509, 11] width 57 height 9
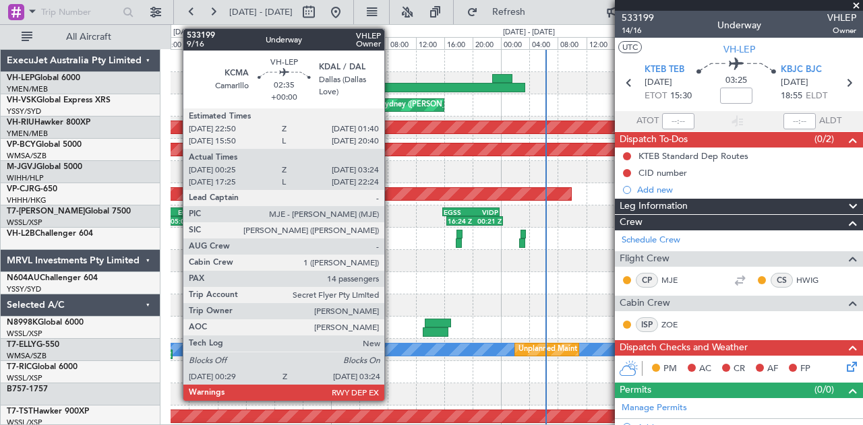
click at [391, 84] on div at bounding box center [429, 87] width 191 height 9
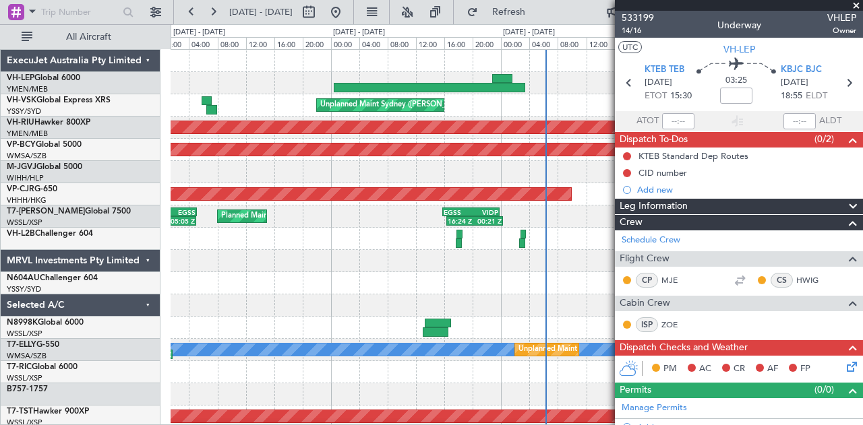
click at [859, 3] on span at bounding box center [856, 6] width 13 height 12
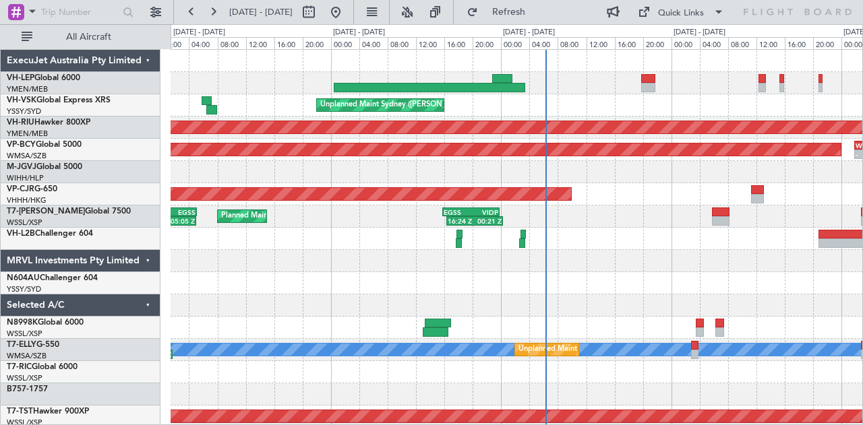
type input "0"
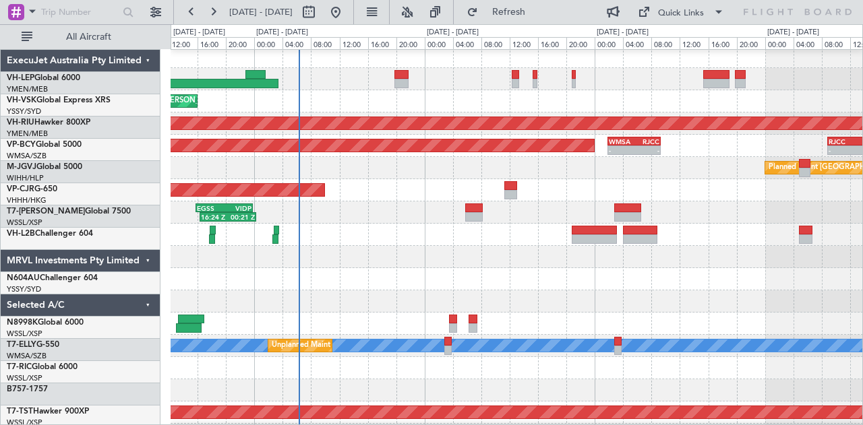
scroll to position [11, 0]
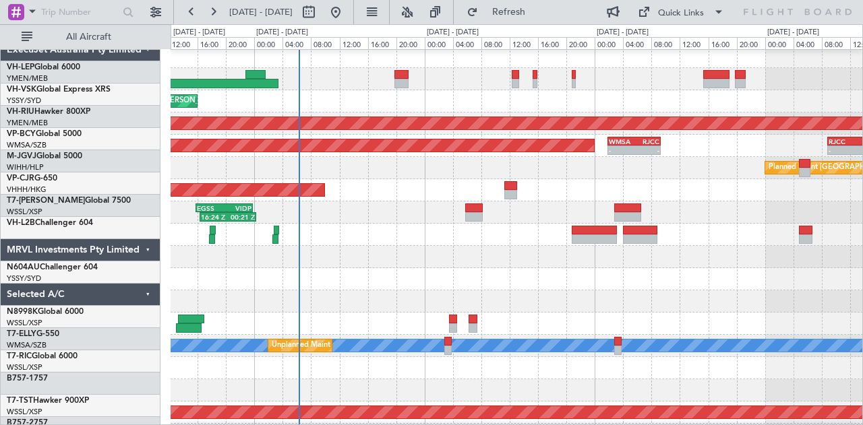
click at [387, 90] on div "Unplanned Maint Sydney ([PERSON_NAME] Intl)" at bounding box center [517, 101] width 692 height 22
